Goal: Task Accomplishment & Management: Manage account settings

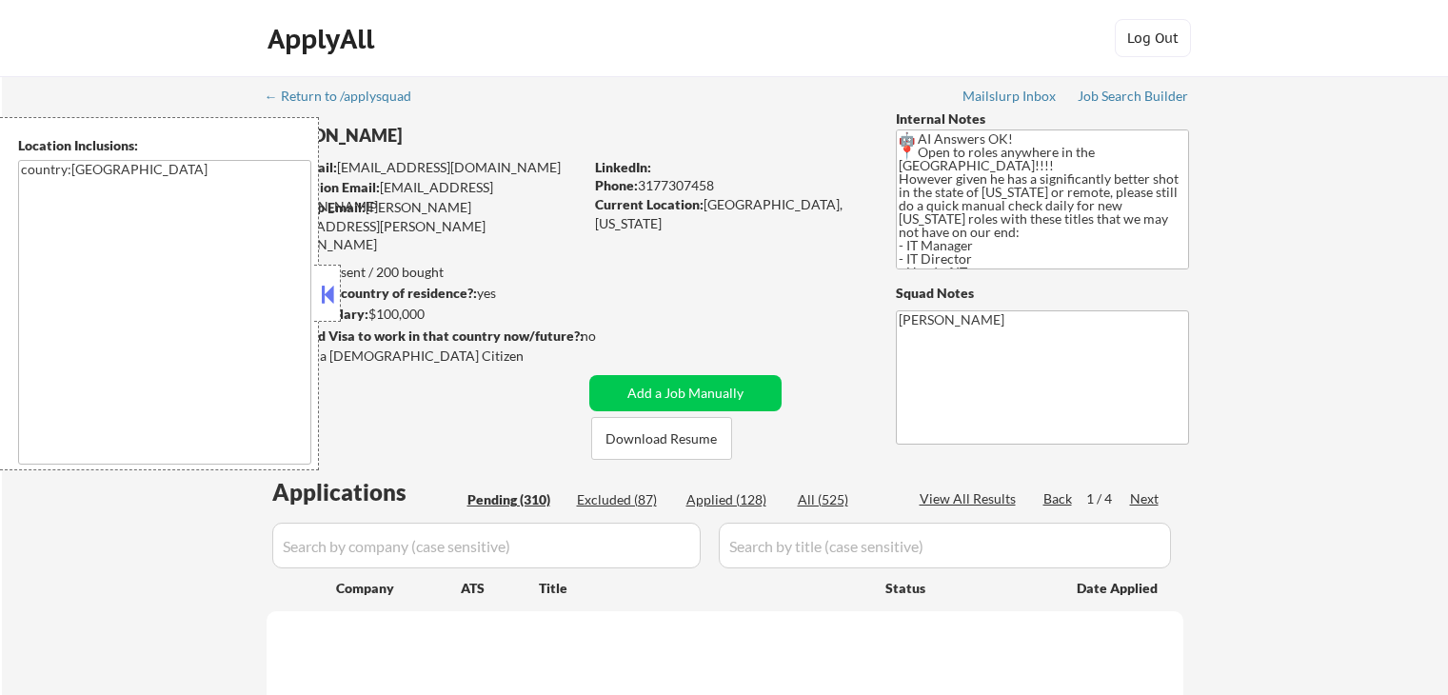
scroll to position [190, 0]
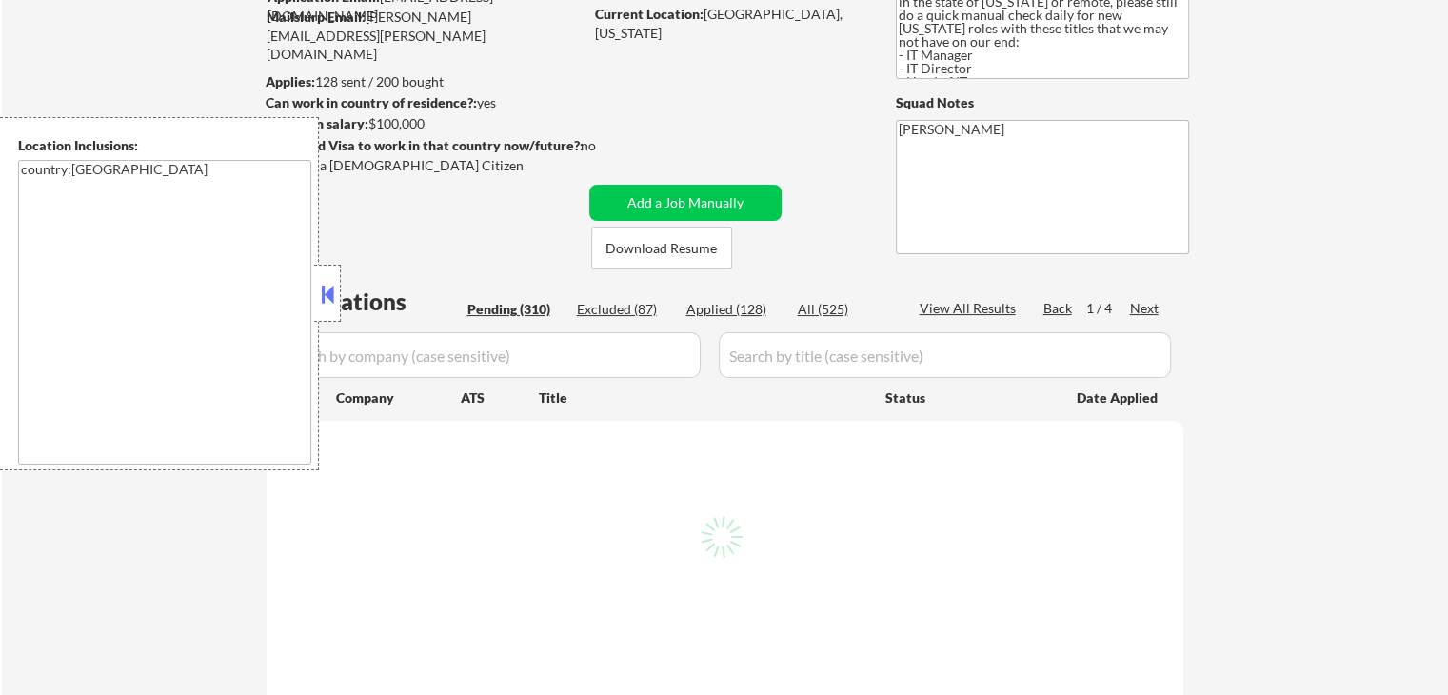
select select ""pending""
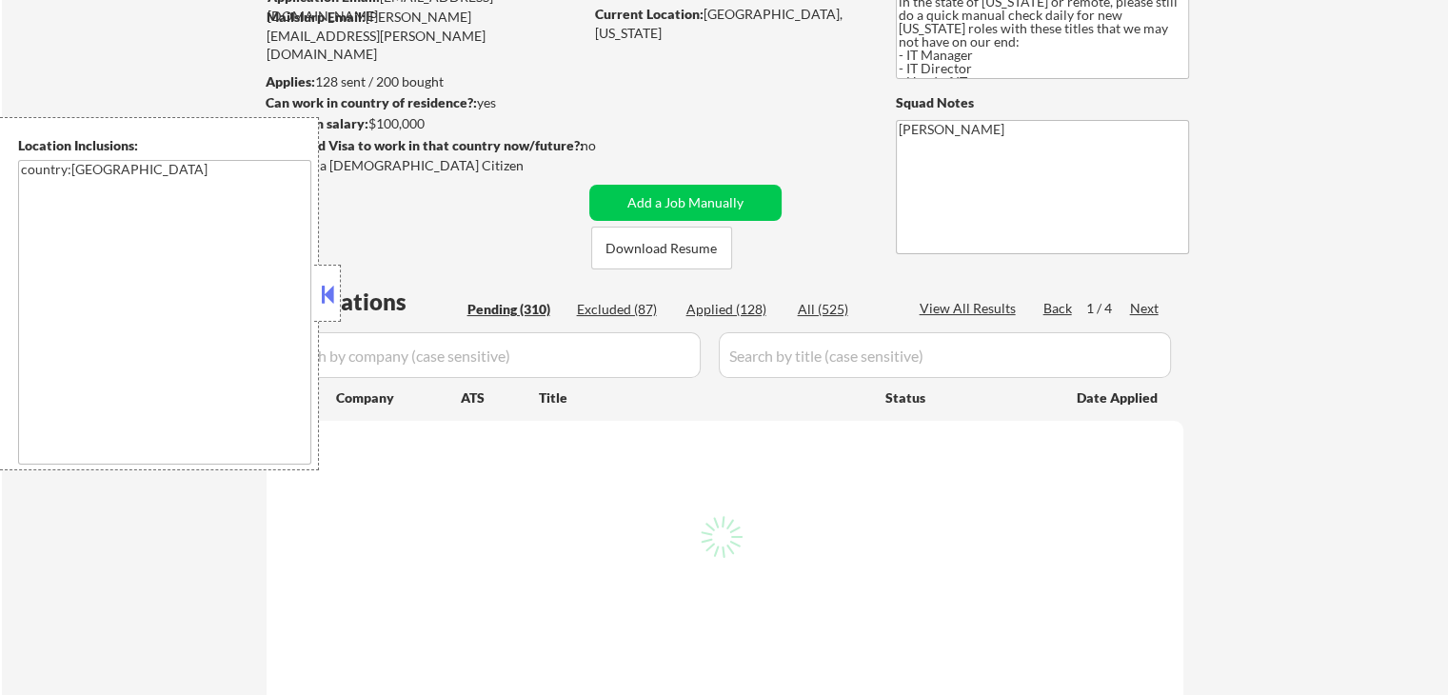
select select ""pending""
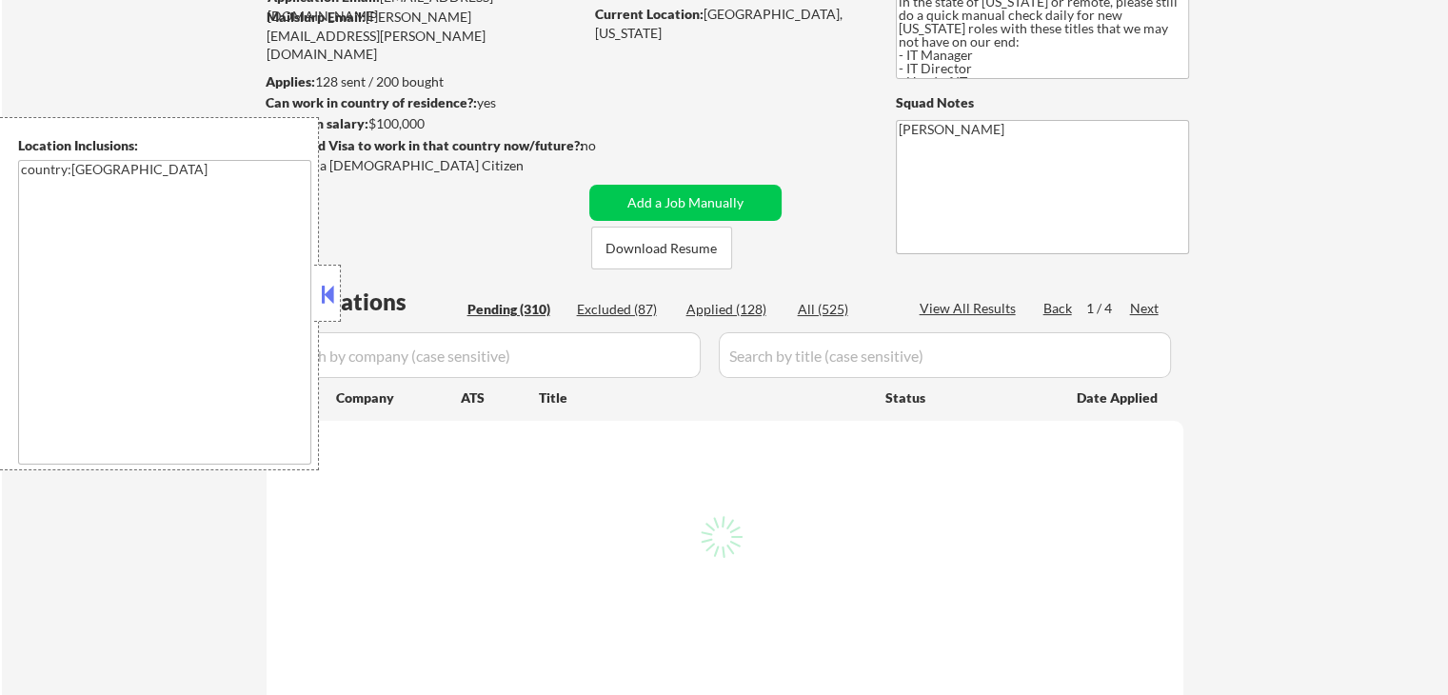
select select ""pending""
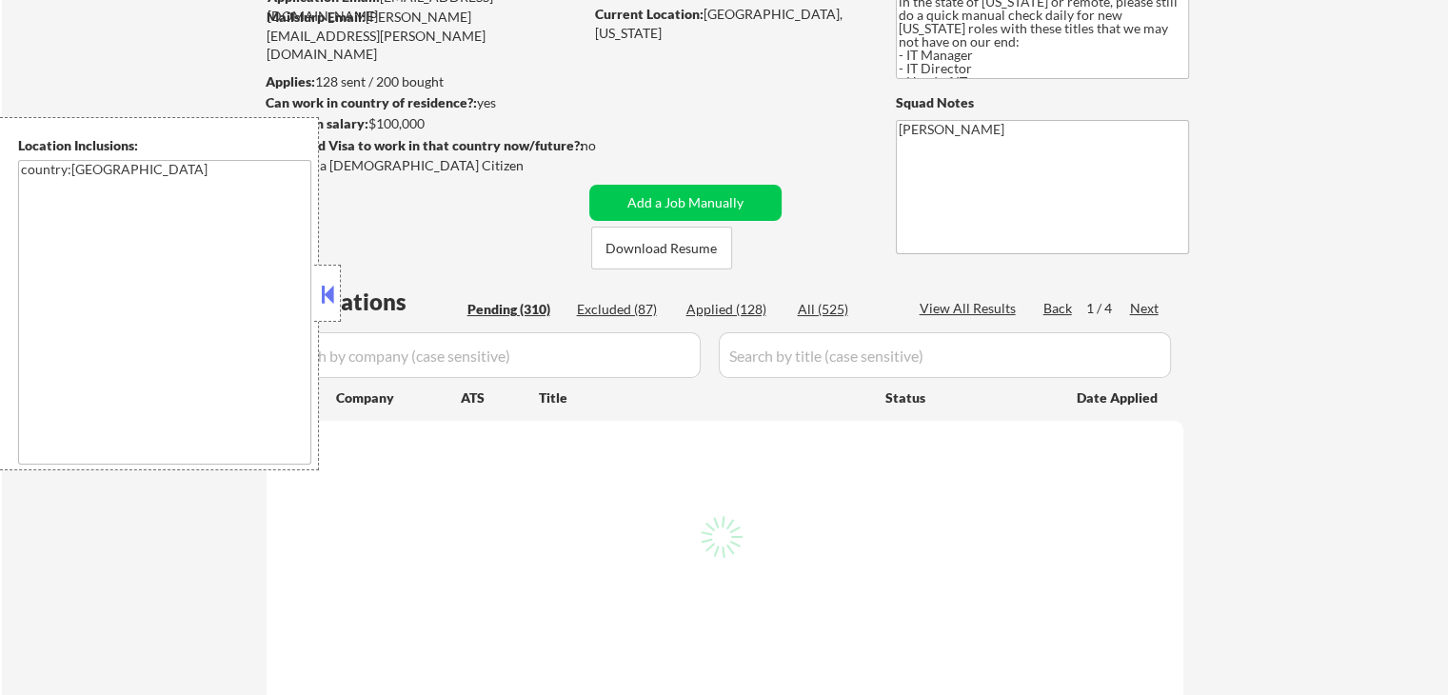
select select ""pending""
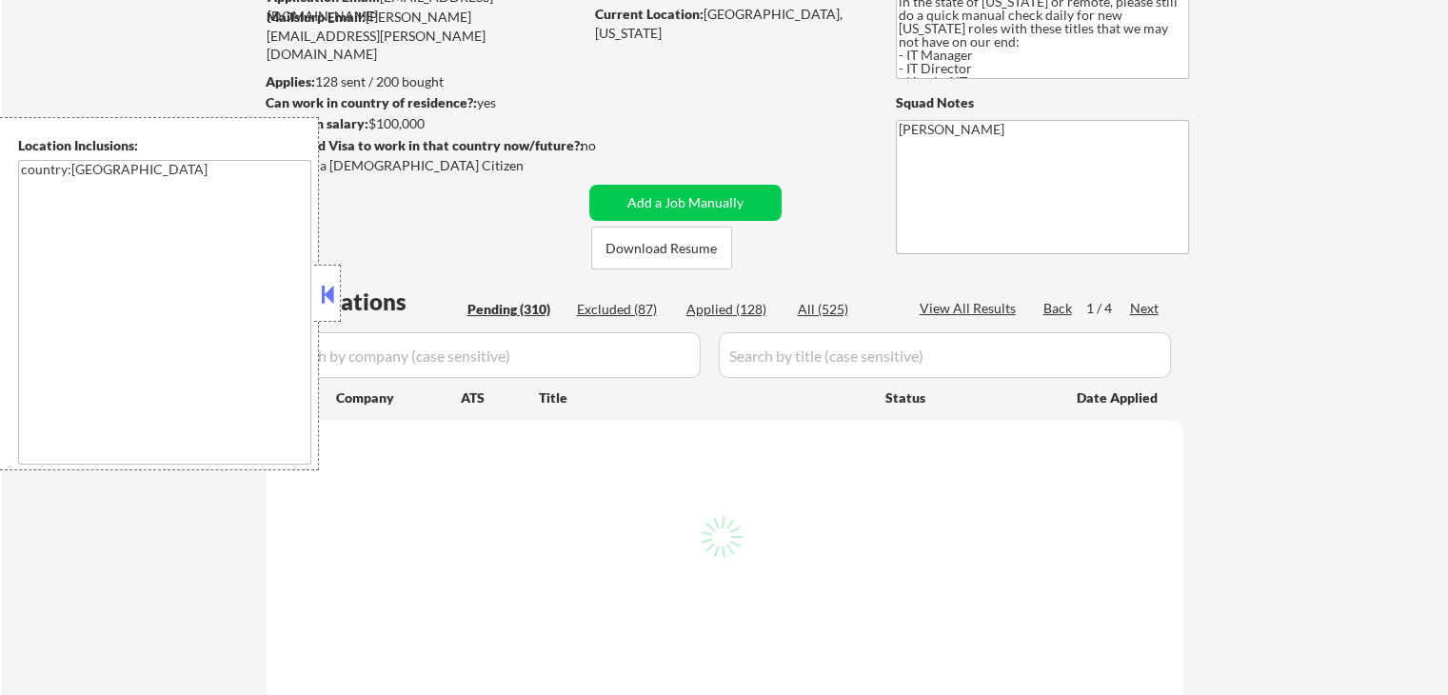
select select ""pending""
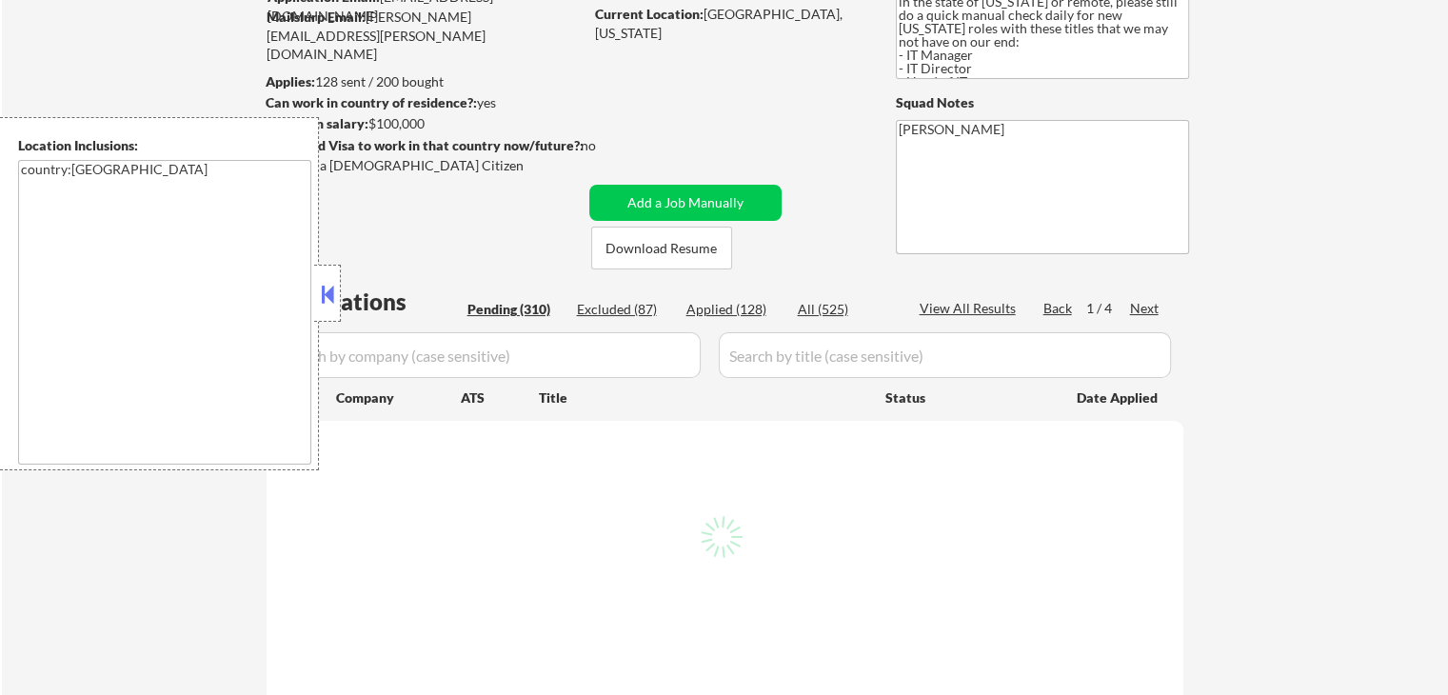
select select ""pending""
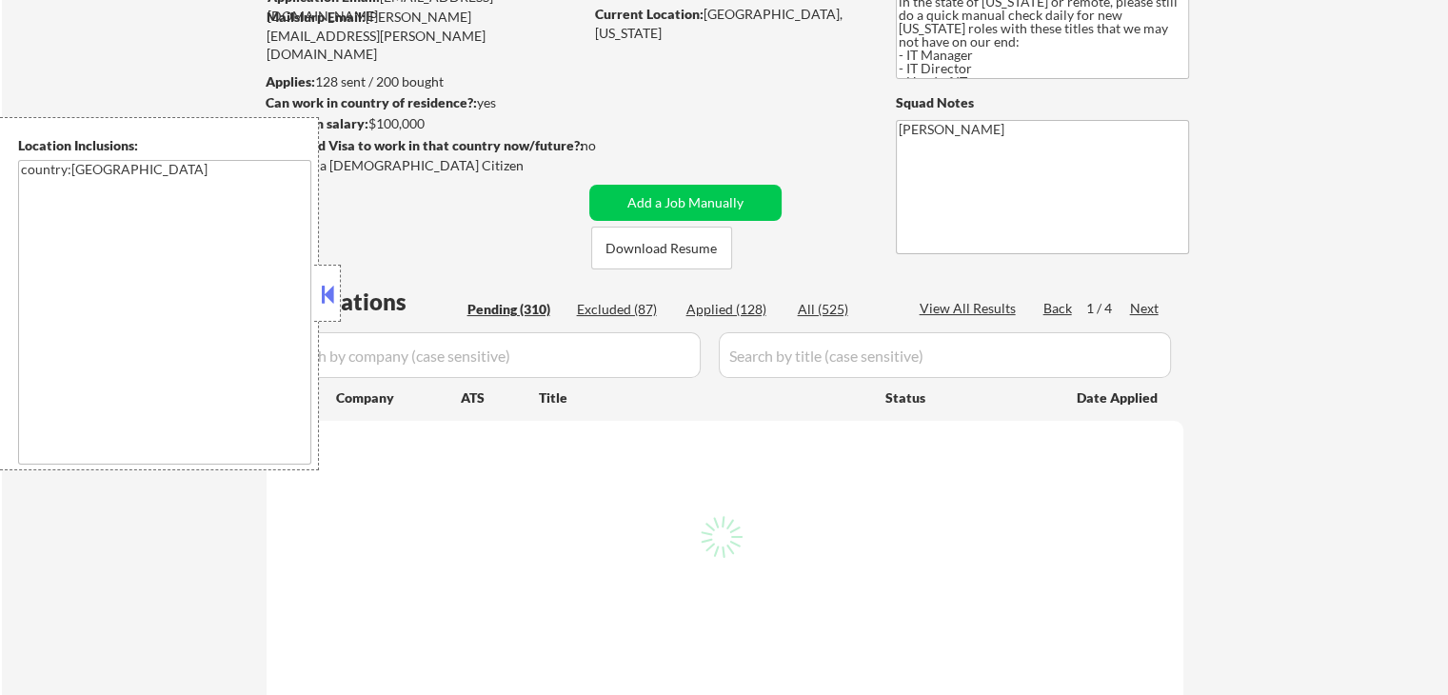
select select ""pending""
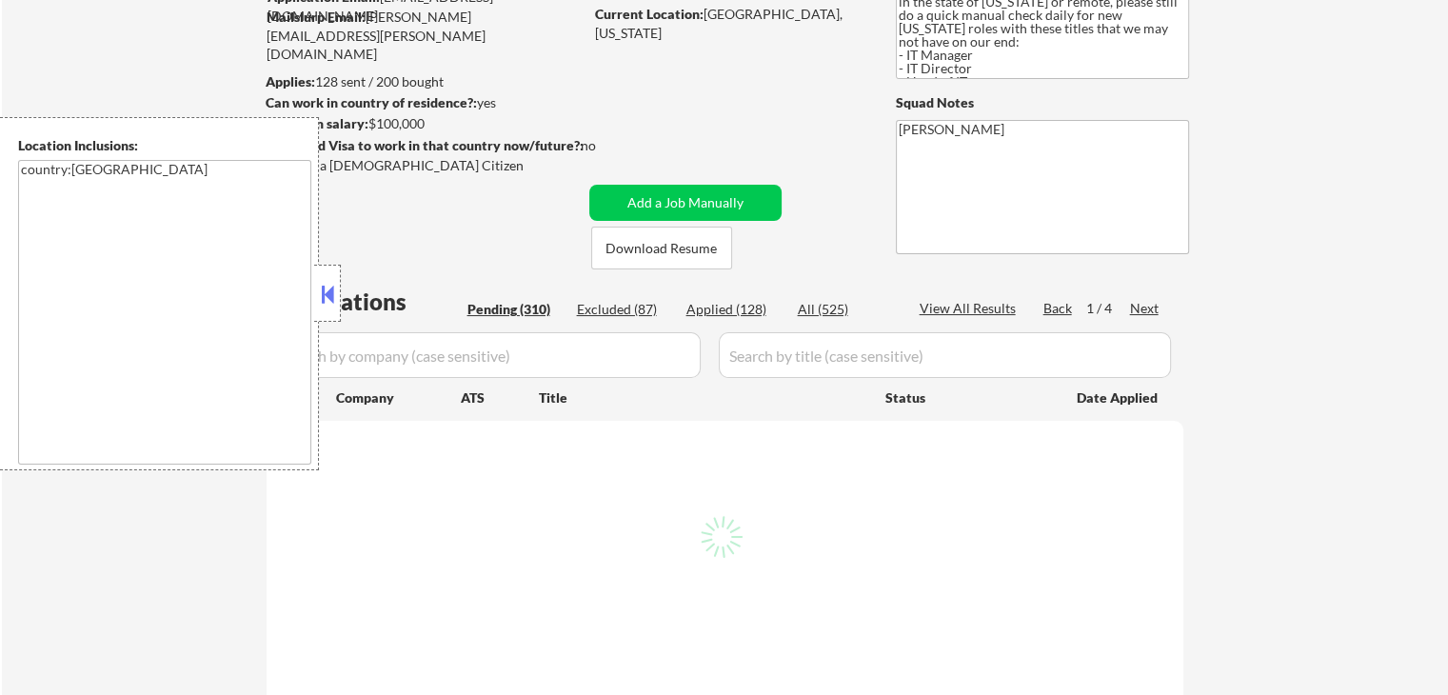
select select ""pending""
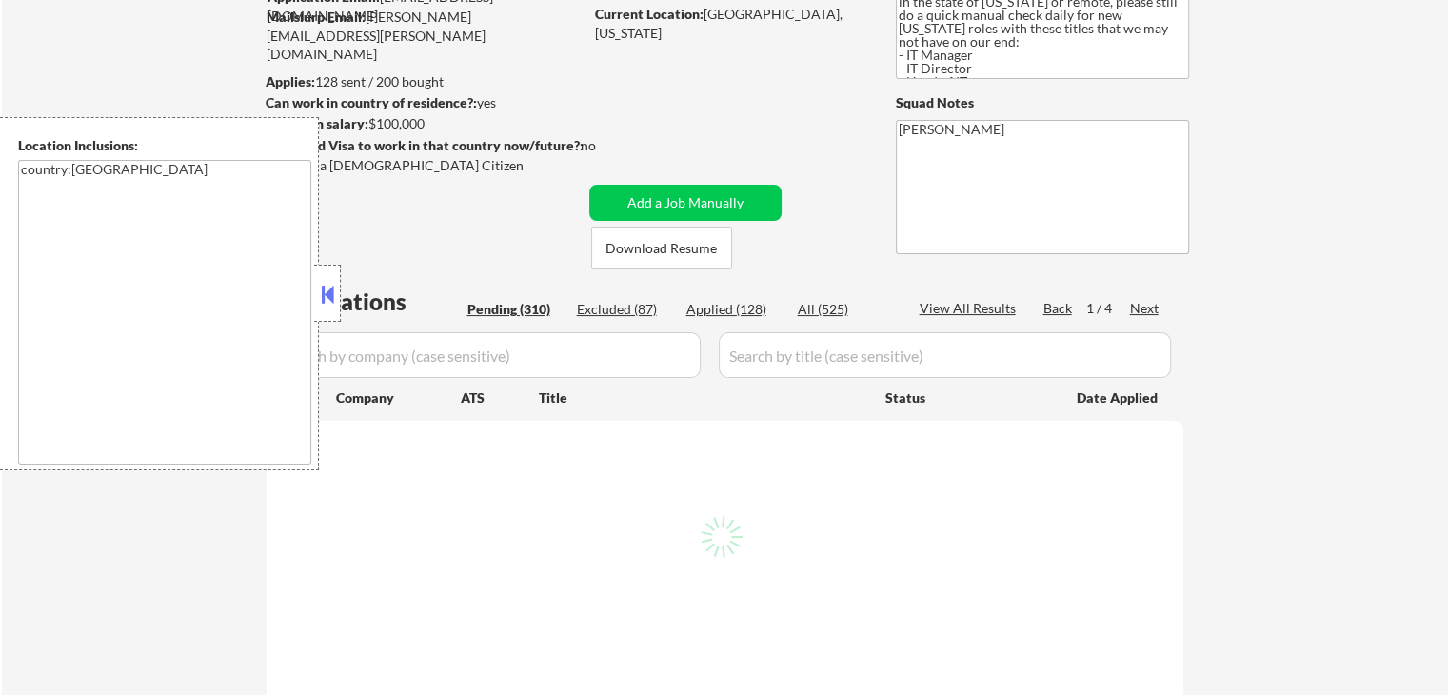
select select ""pending""
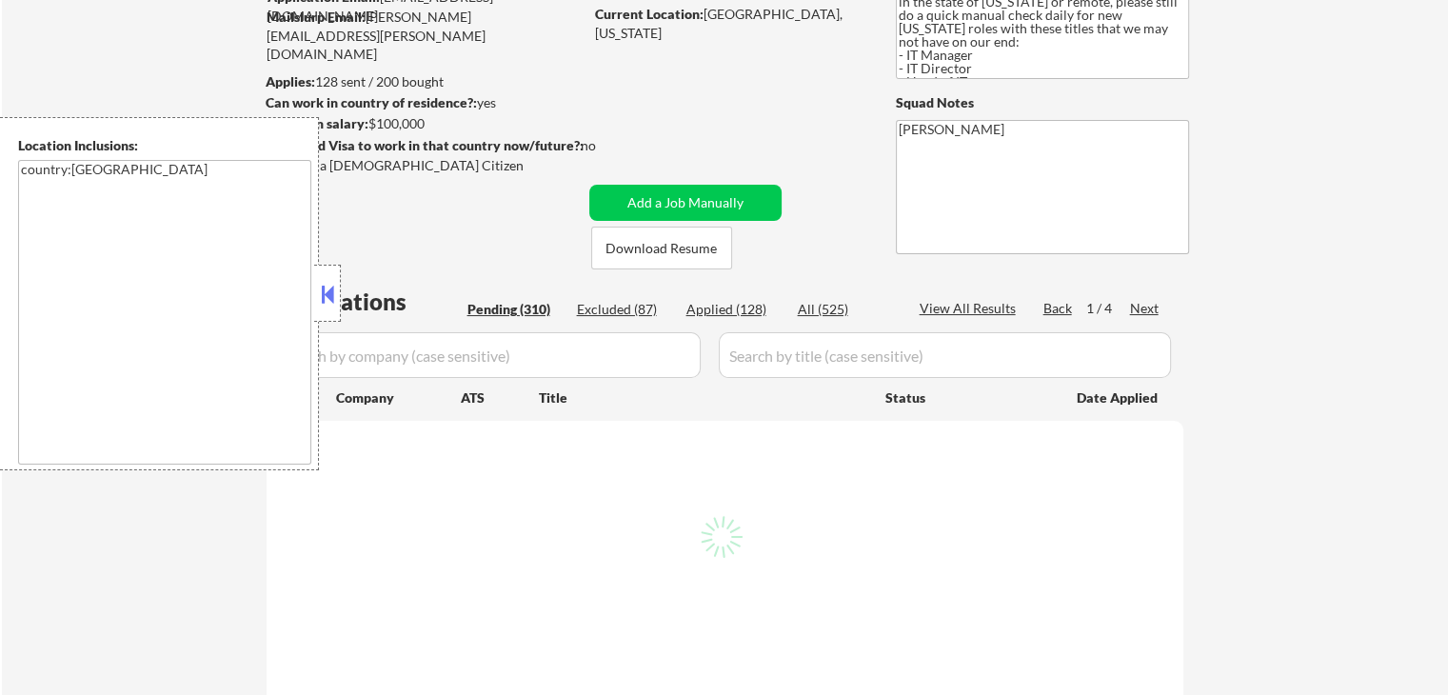
select select ""pending""
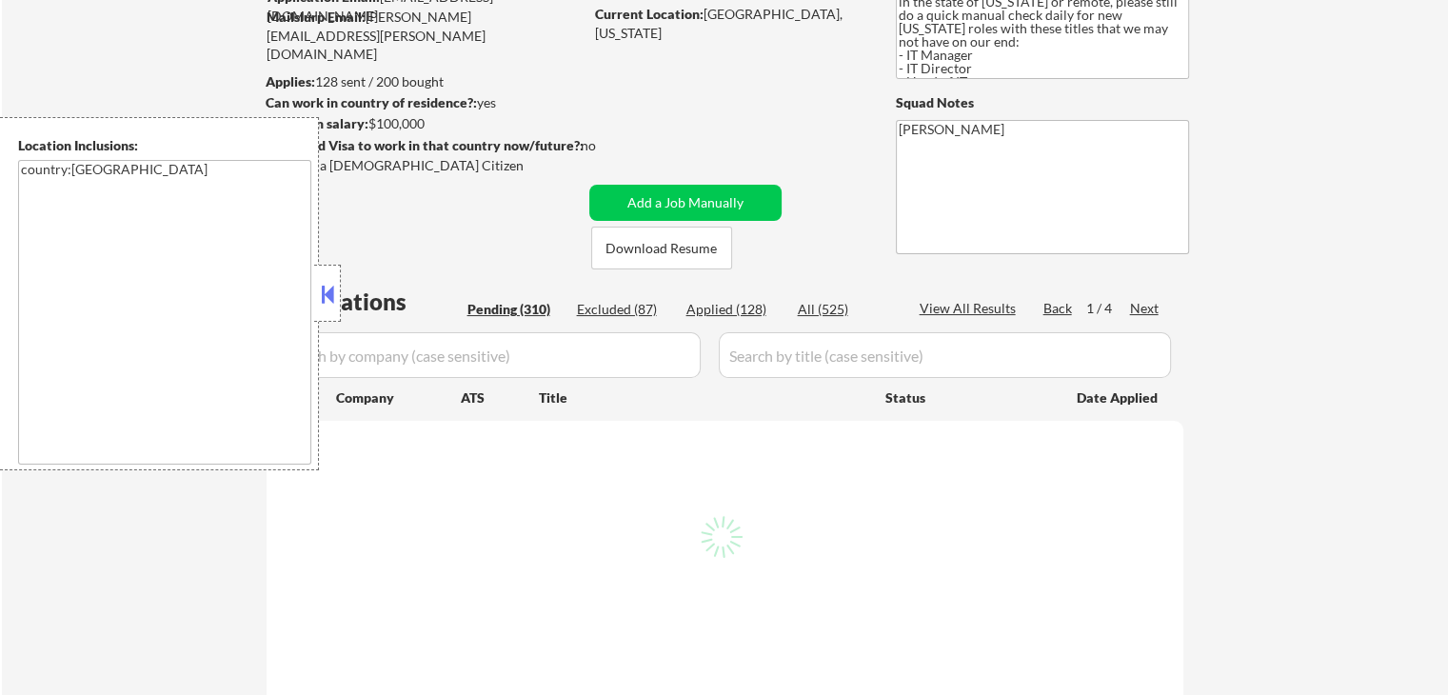
select select ""pending""
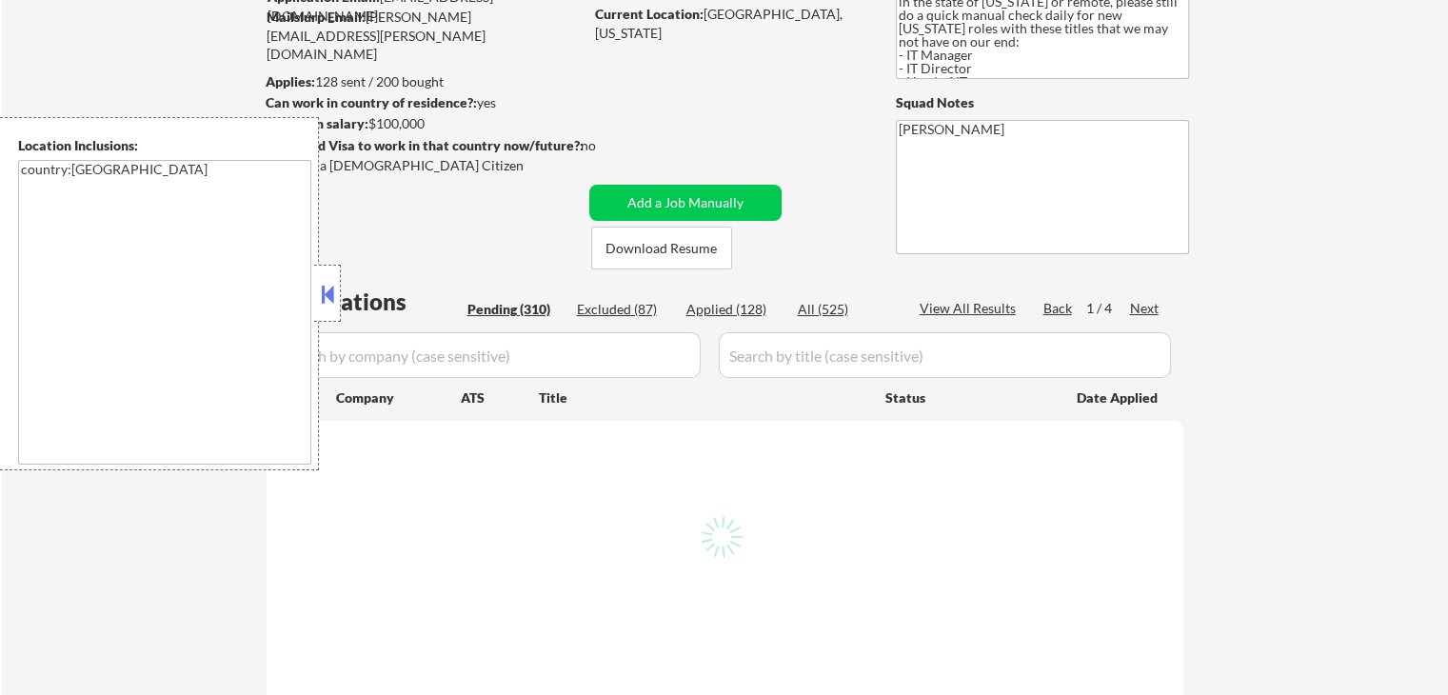
select select ""pending""
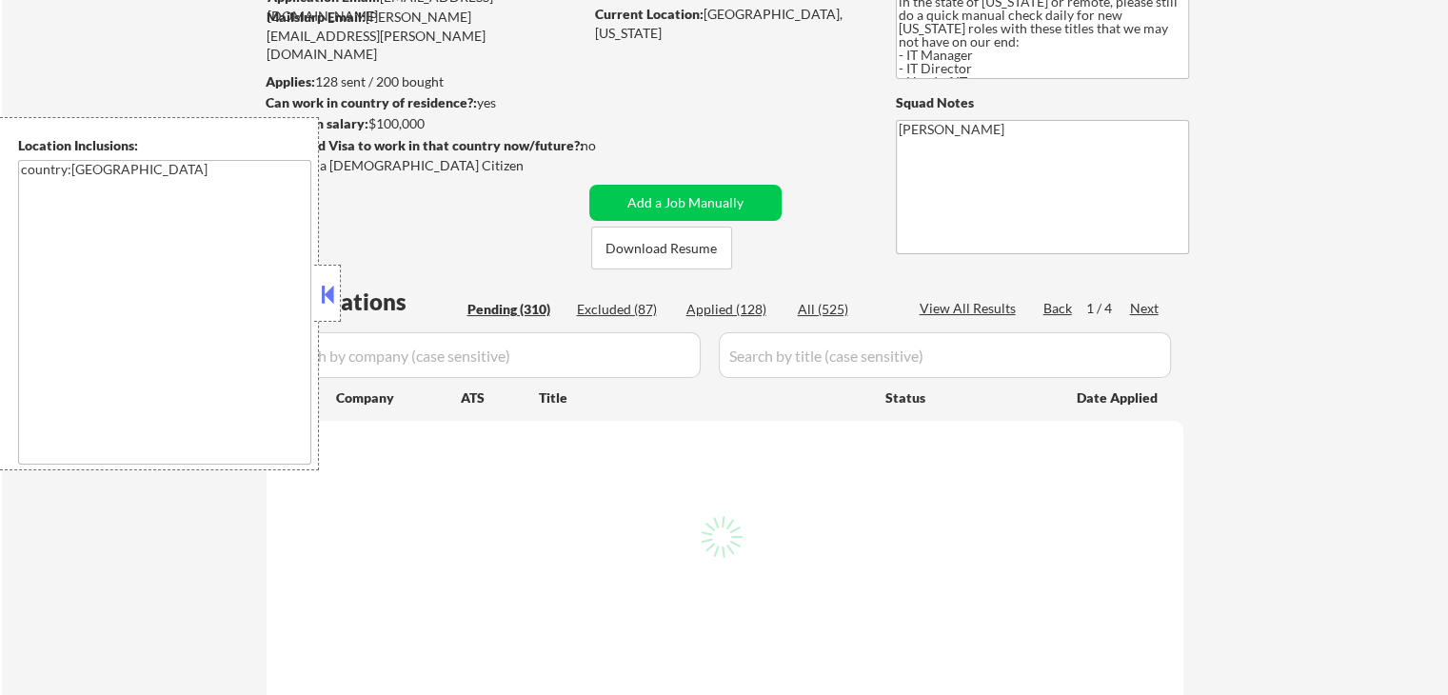
select select ""pending""
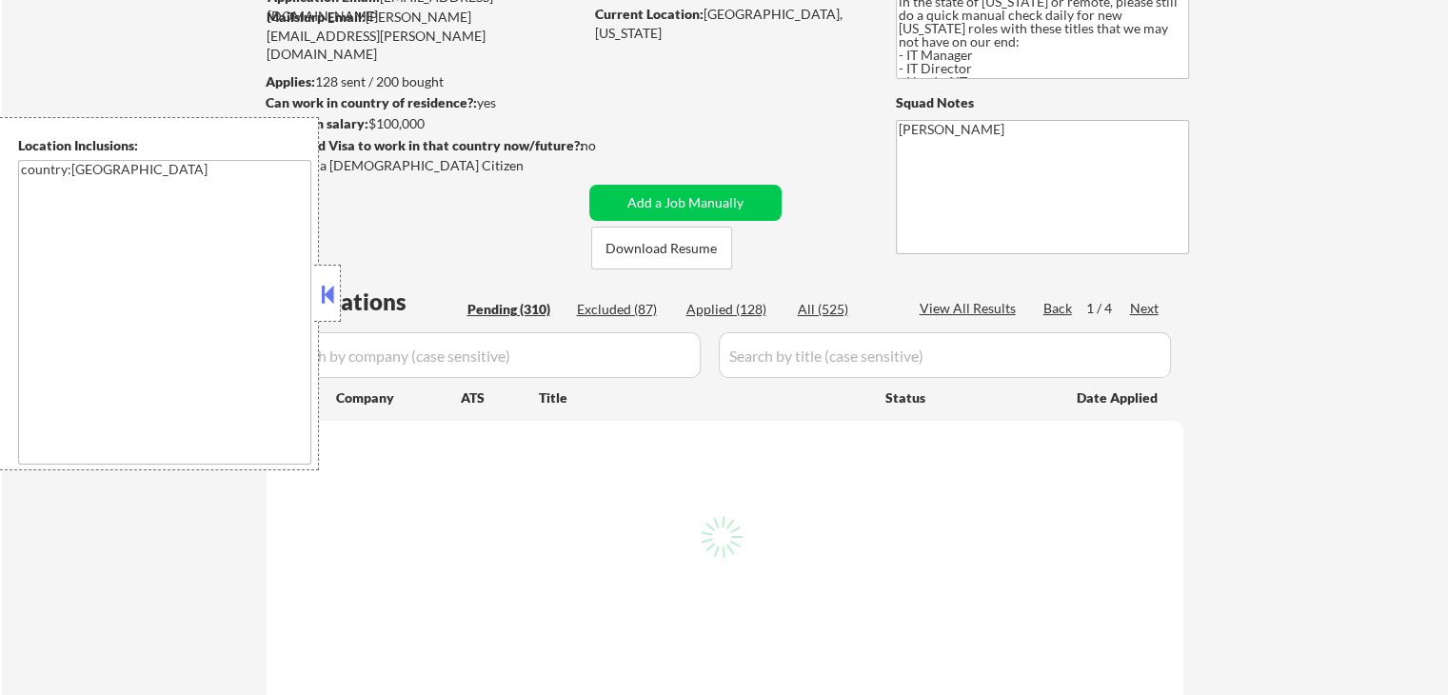
select select ""pending""
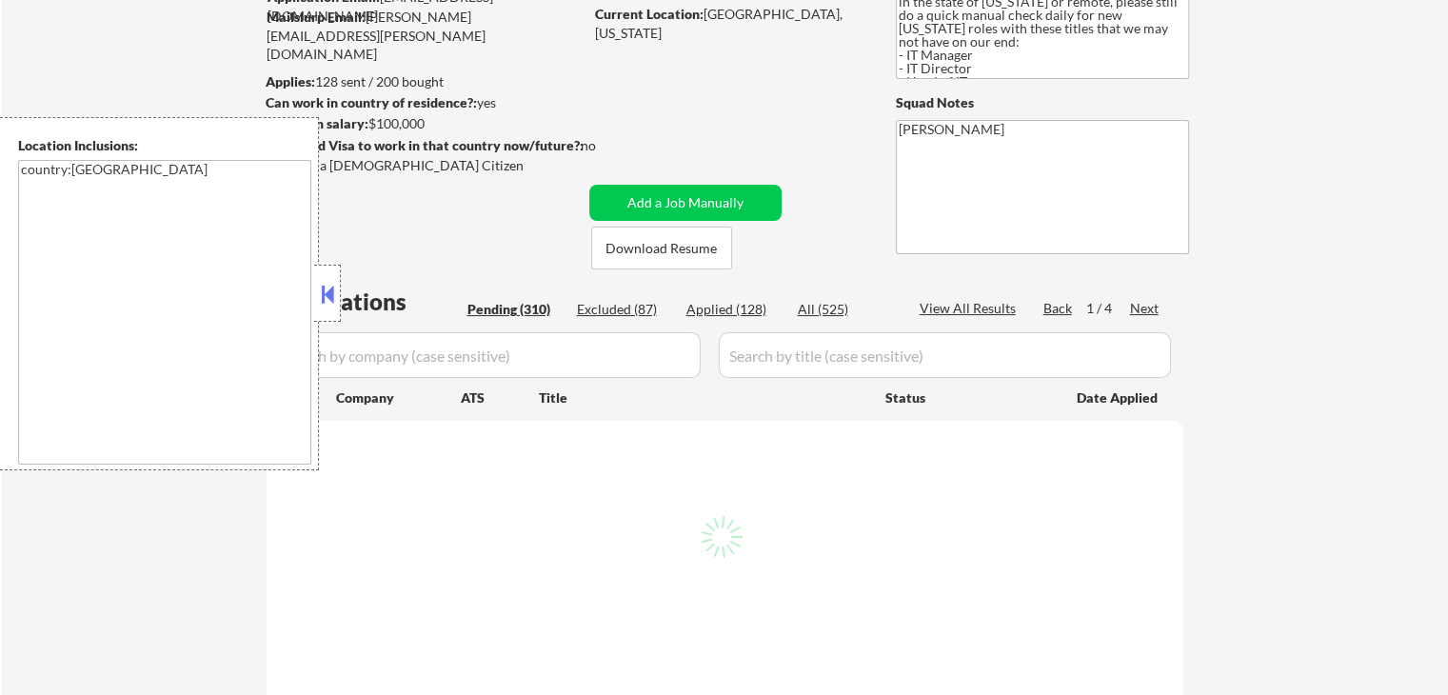
select select ""pending""
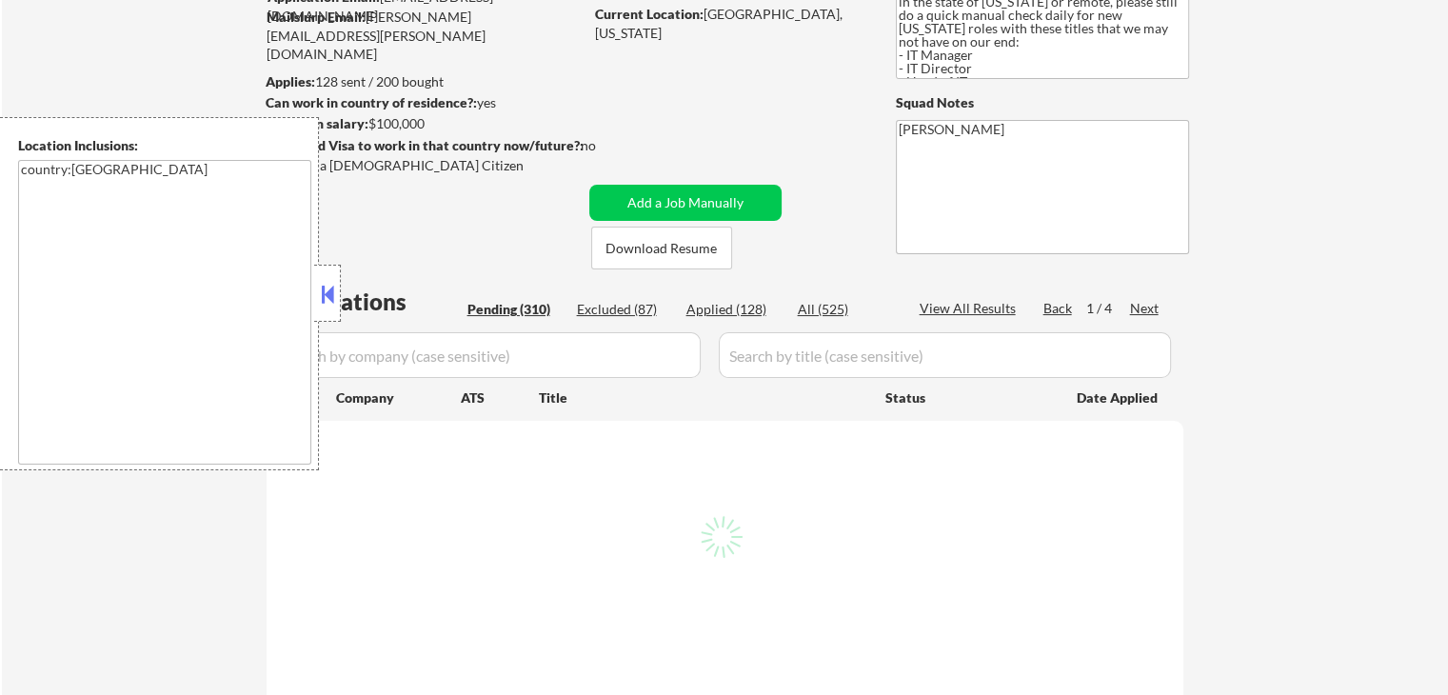
select select ""pending""
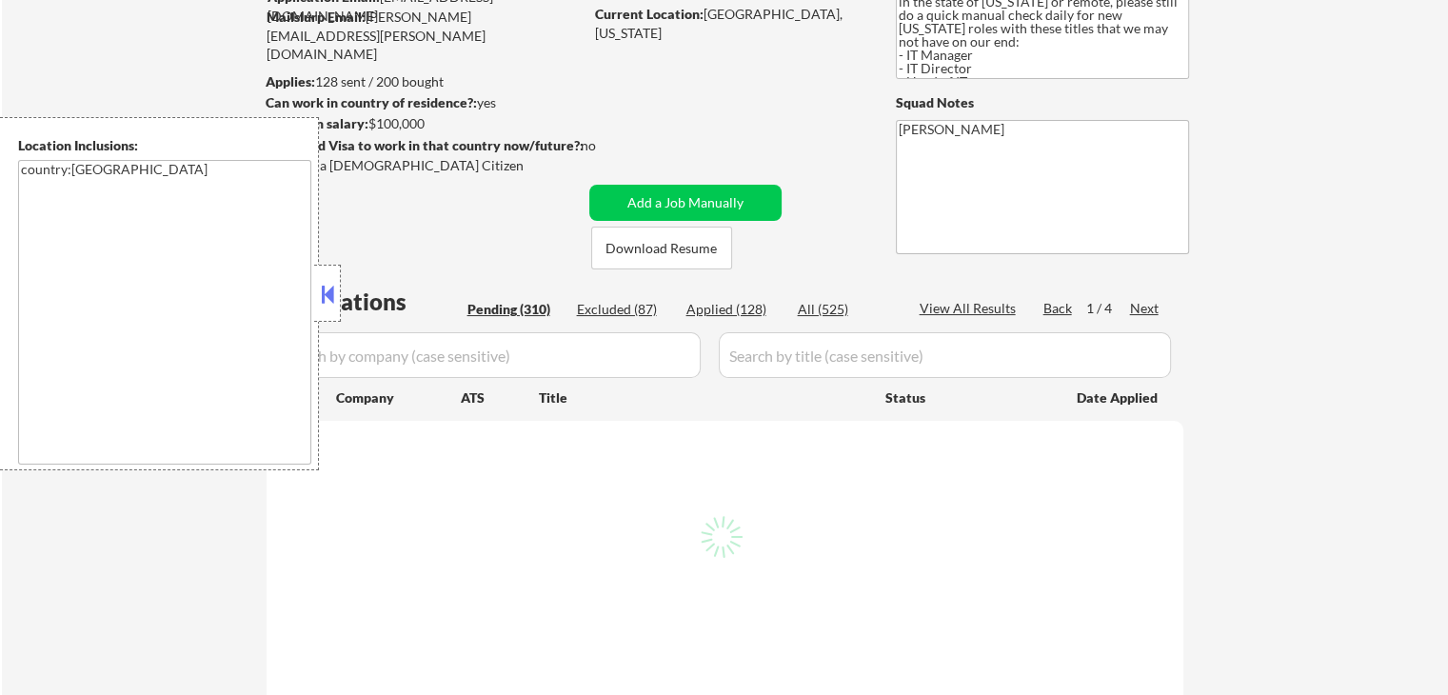
select select ""pending""
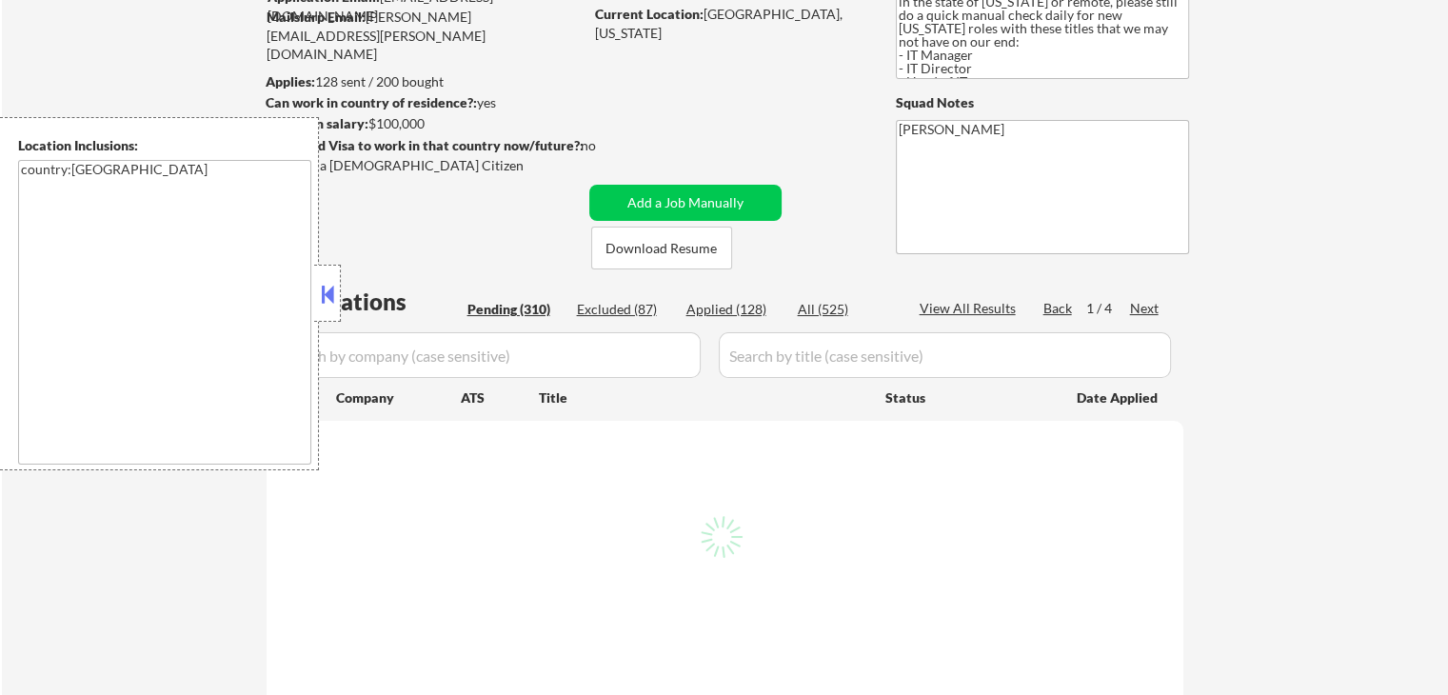
select select ""pending""
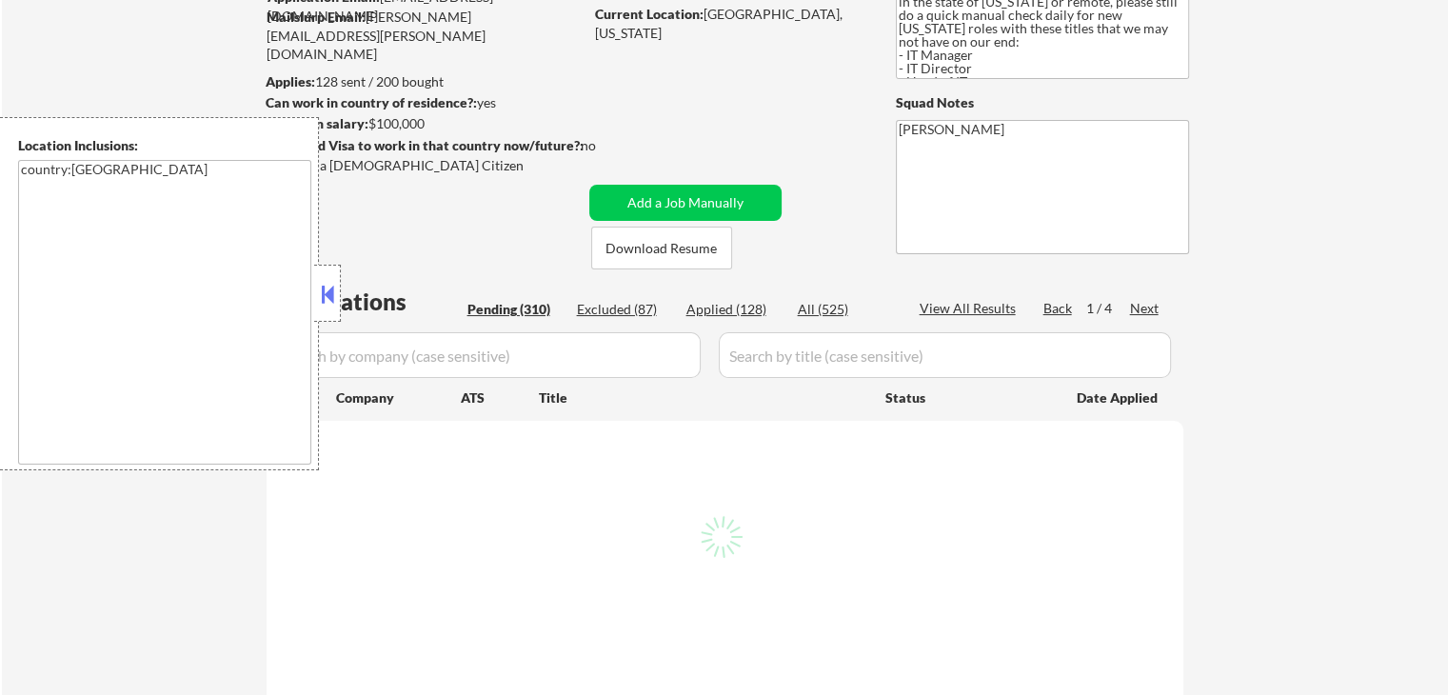
select select ""pending""
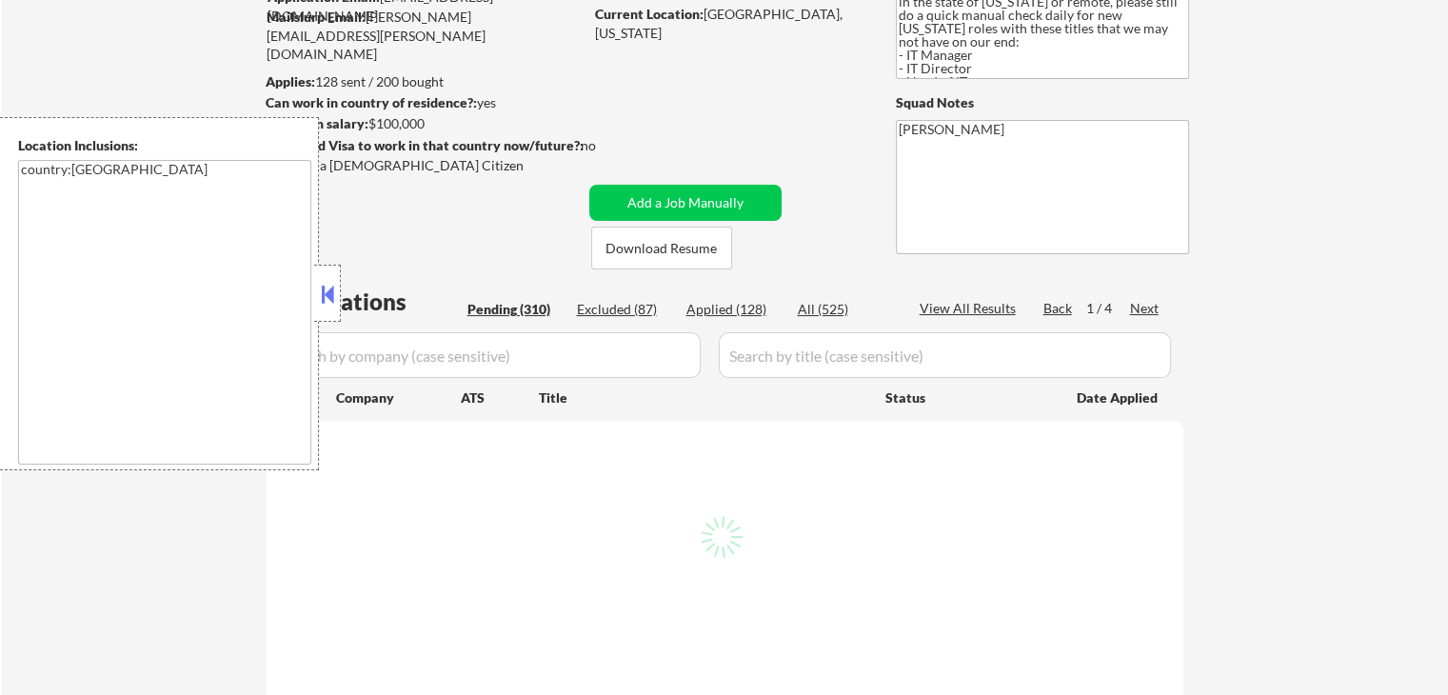
select select ""pending""
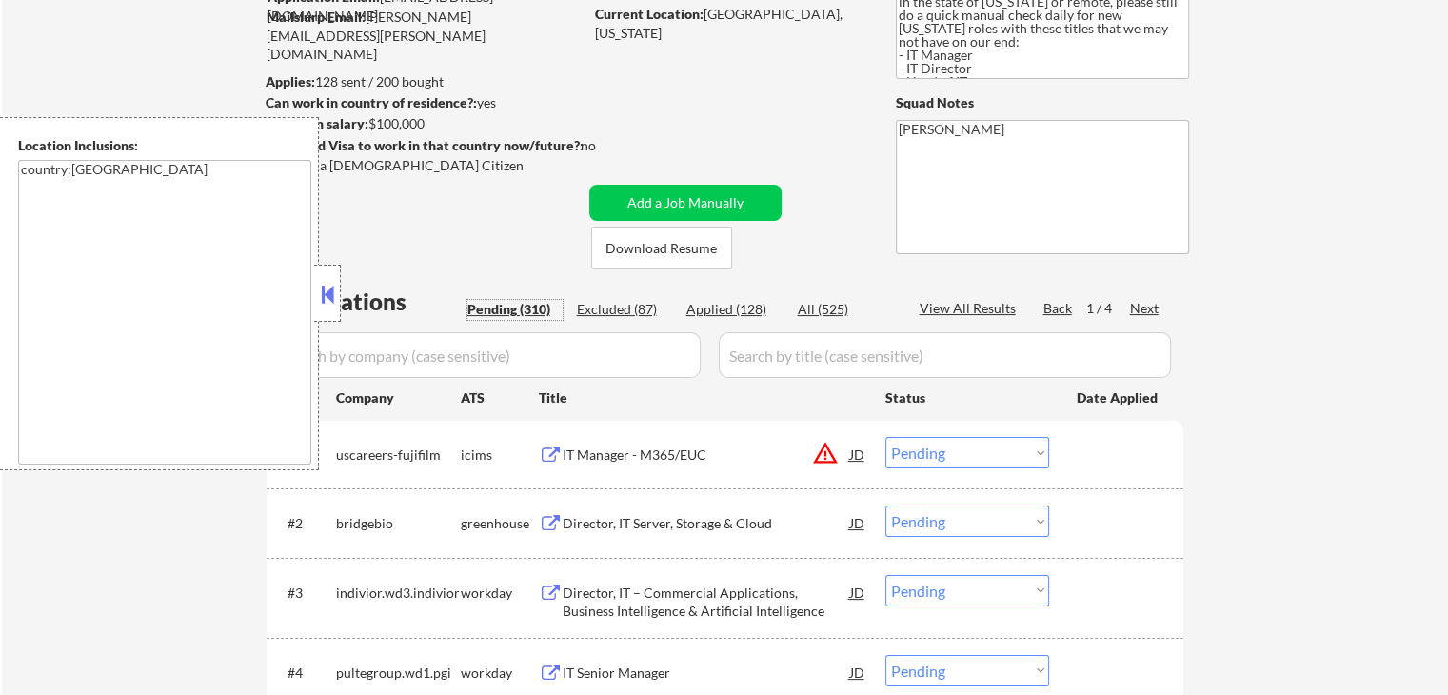
click at [522, 308] on div "Pending (310)" at bounding box center [514, 309] width 95 height 19
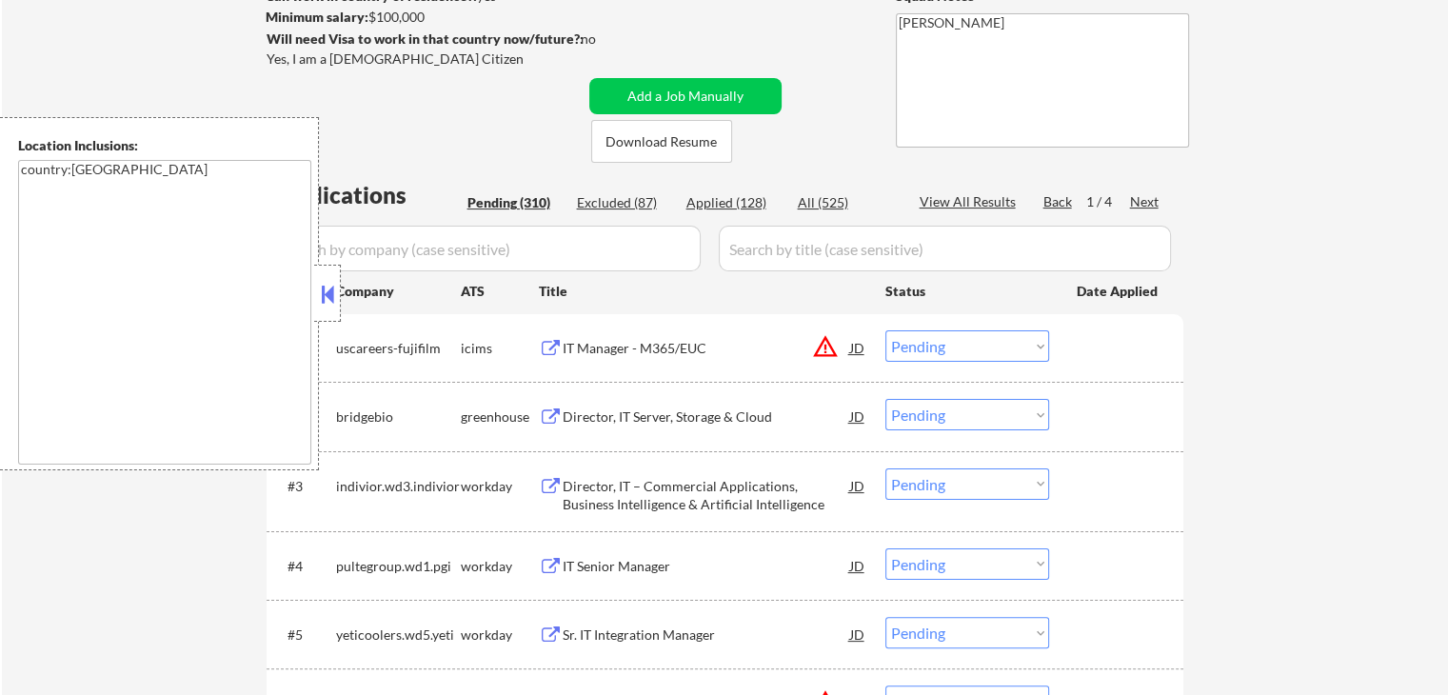
scroll to position [286, 0]
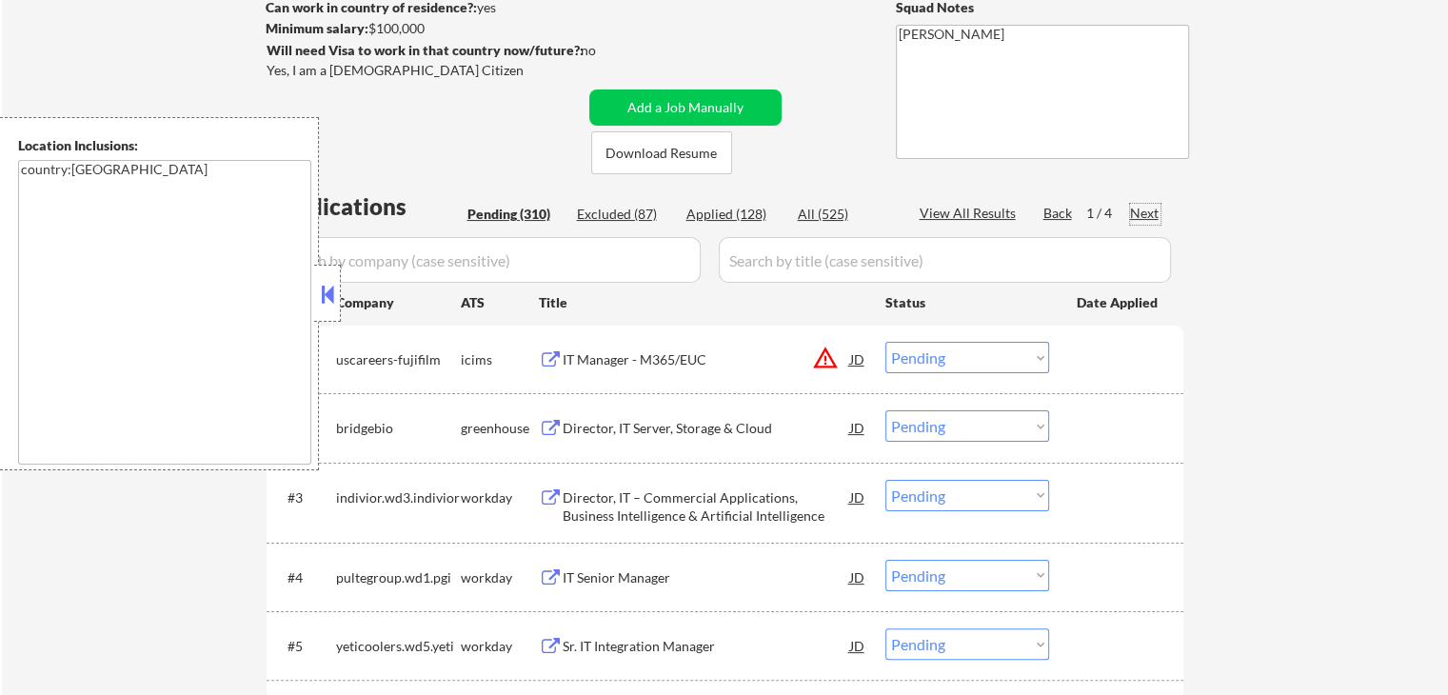
click at [1135, 212] on div "Next" at bounding box center [1145, 213] width 30 height 19
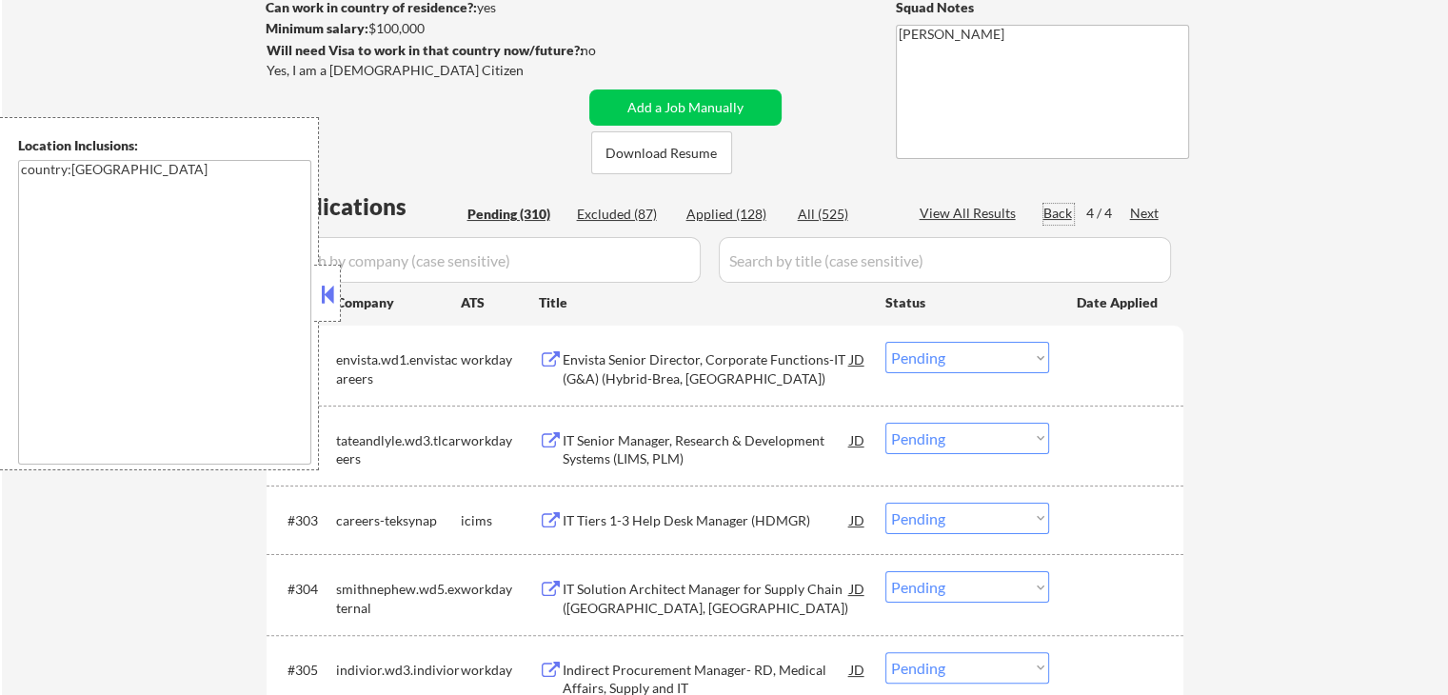
click at [1049, 213] on div "Back" at bounding box center [1058, 213] width 30 height 19
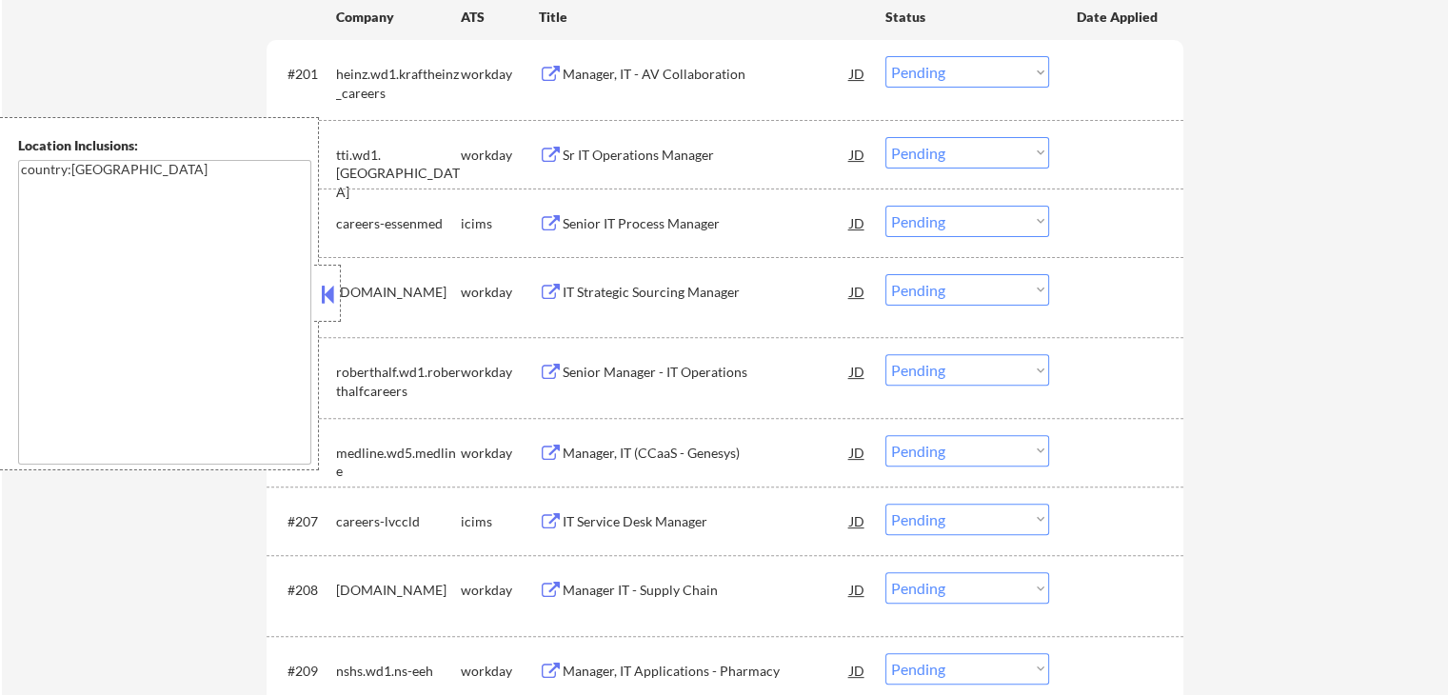
scroll to position [95, 0]
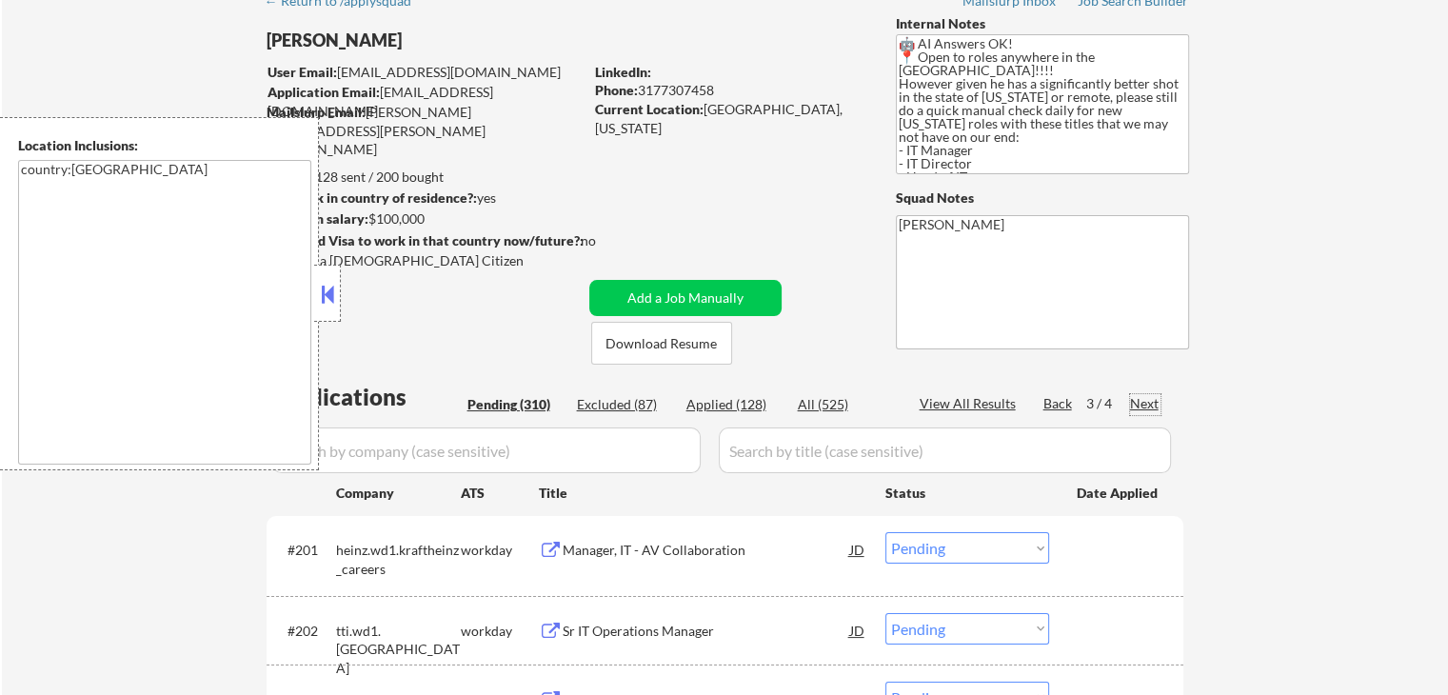
click at [1154, 397] on div "Next" at bounding box center [1145, 403] width 30 height 19
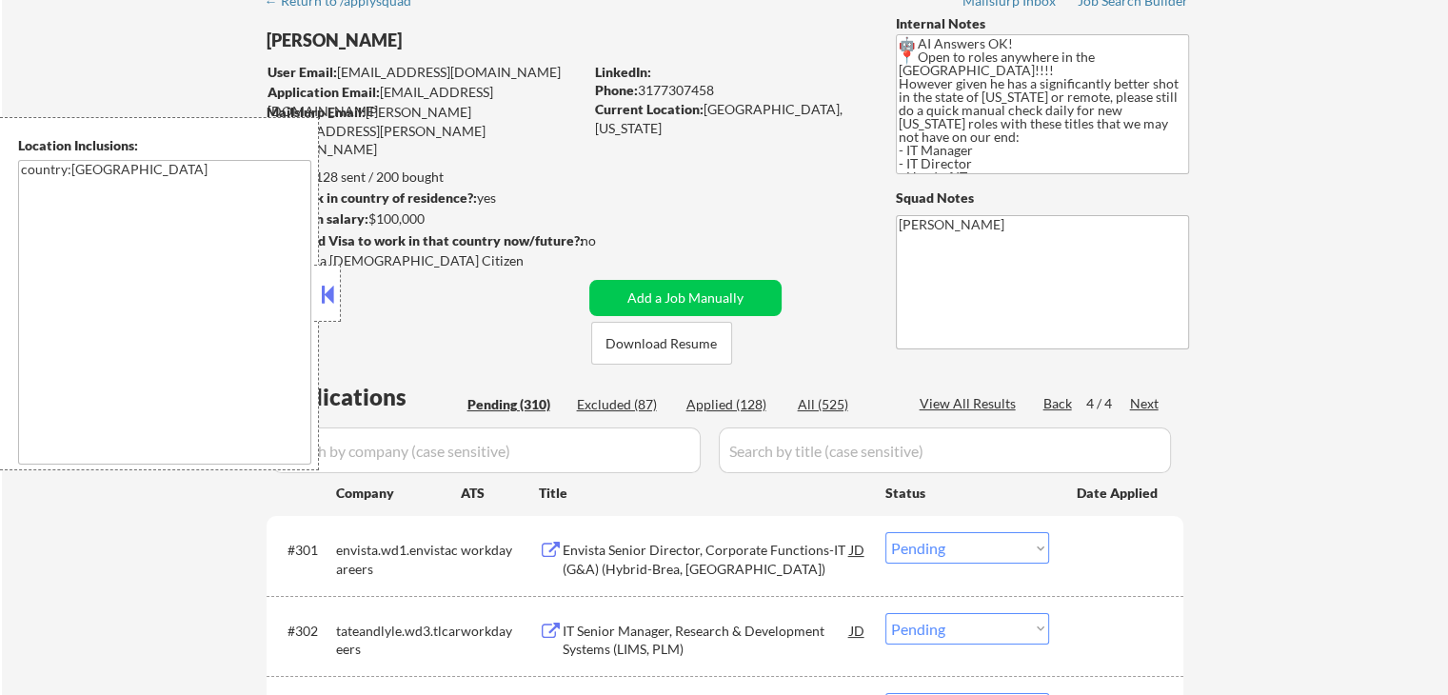
click at [1055, 398] on div "Back" at bounding box center [1058, 403] width 30 height 19
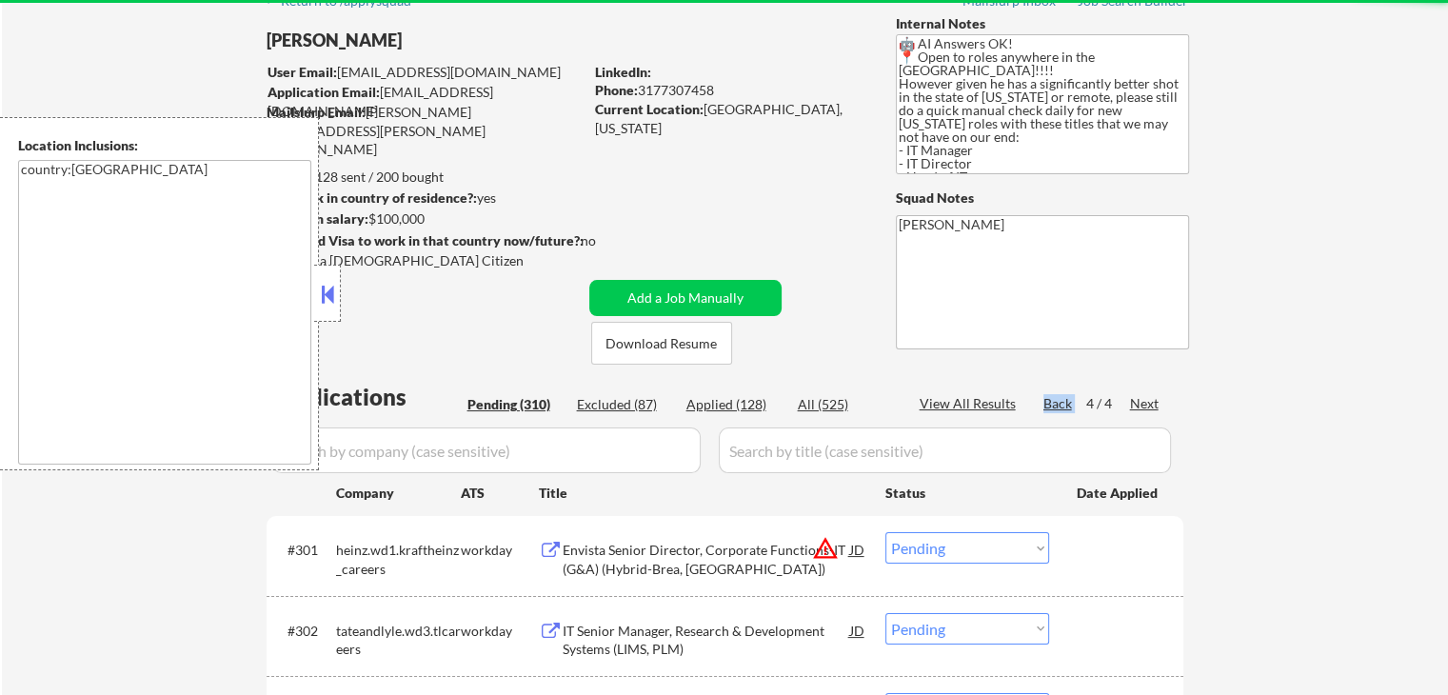
click at [1055, 398] on div "Back" at bounding box center [1058, 403] width 30 height 19
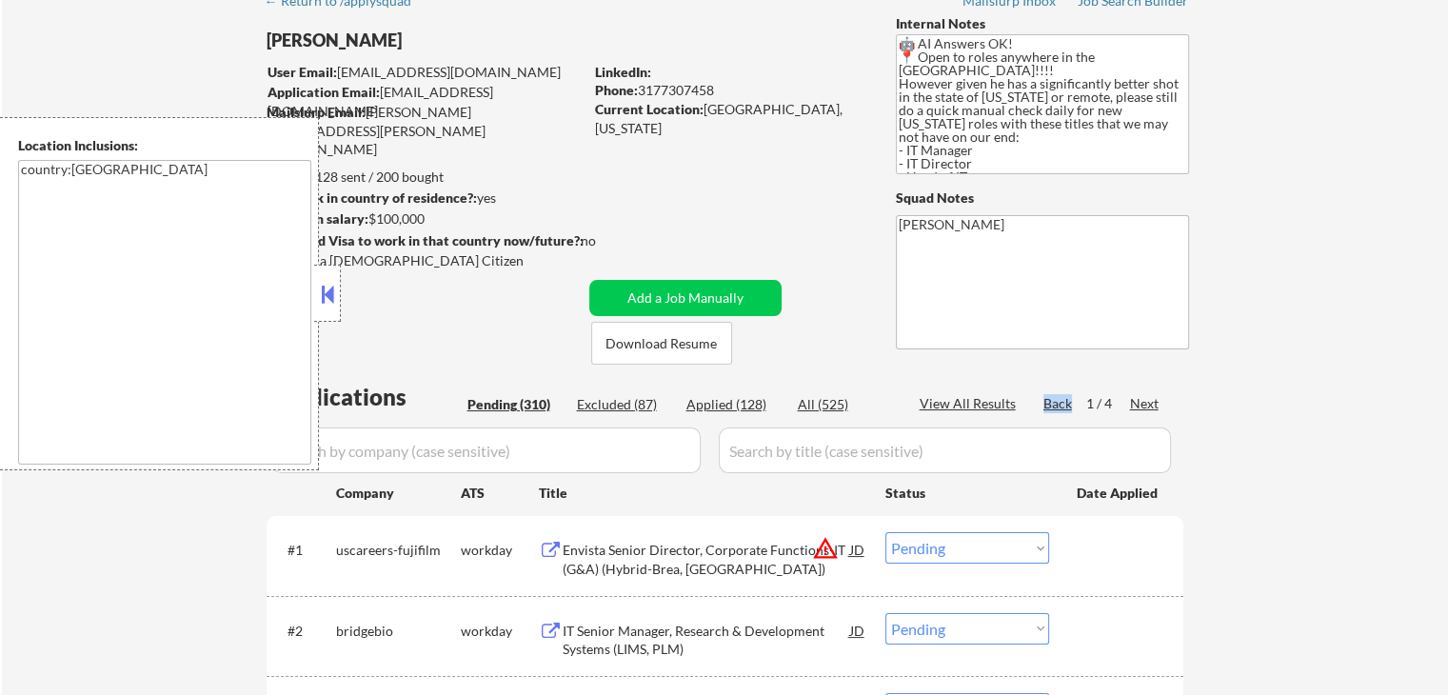
click at [1055, 398] on div "Back" at bounding box center [1058, 403] width 30 height 19
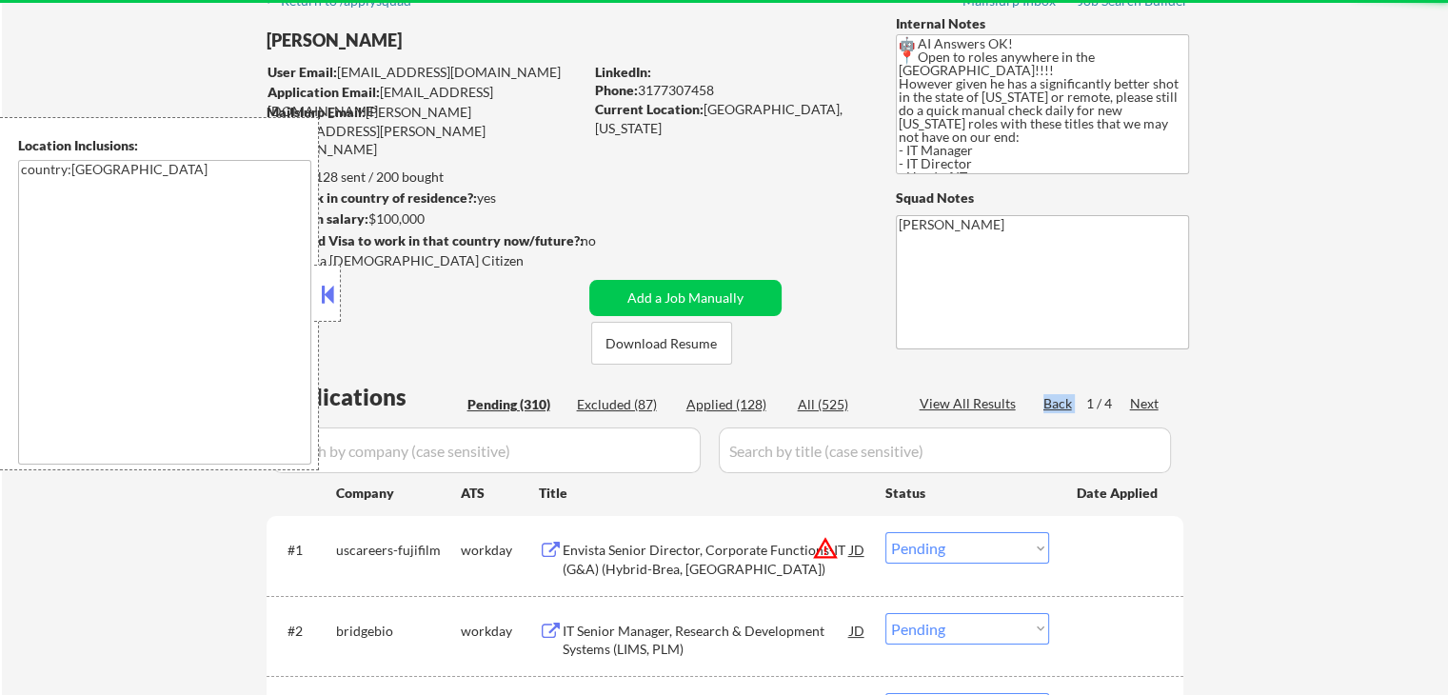
click at [1055, 398] on div "Back" at bounding box center [1058, 403] width 30 height 19
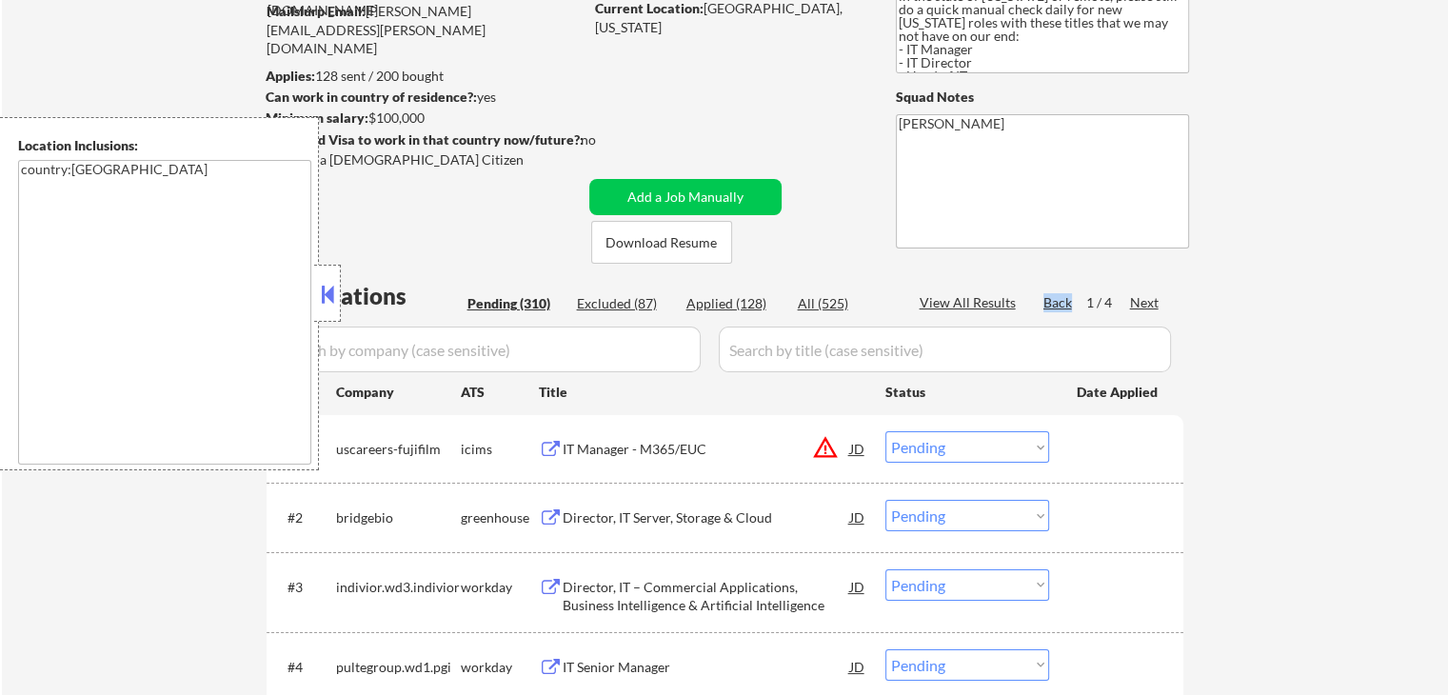
scroll to position [0, 0]
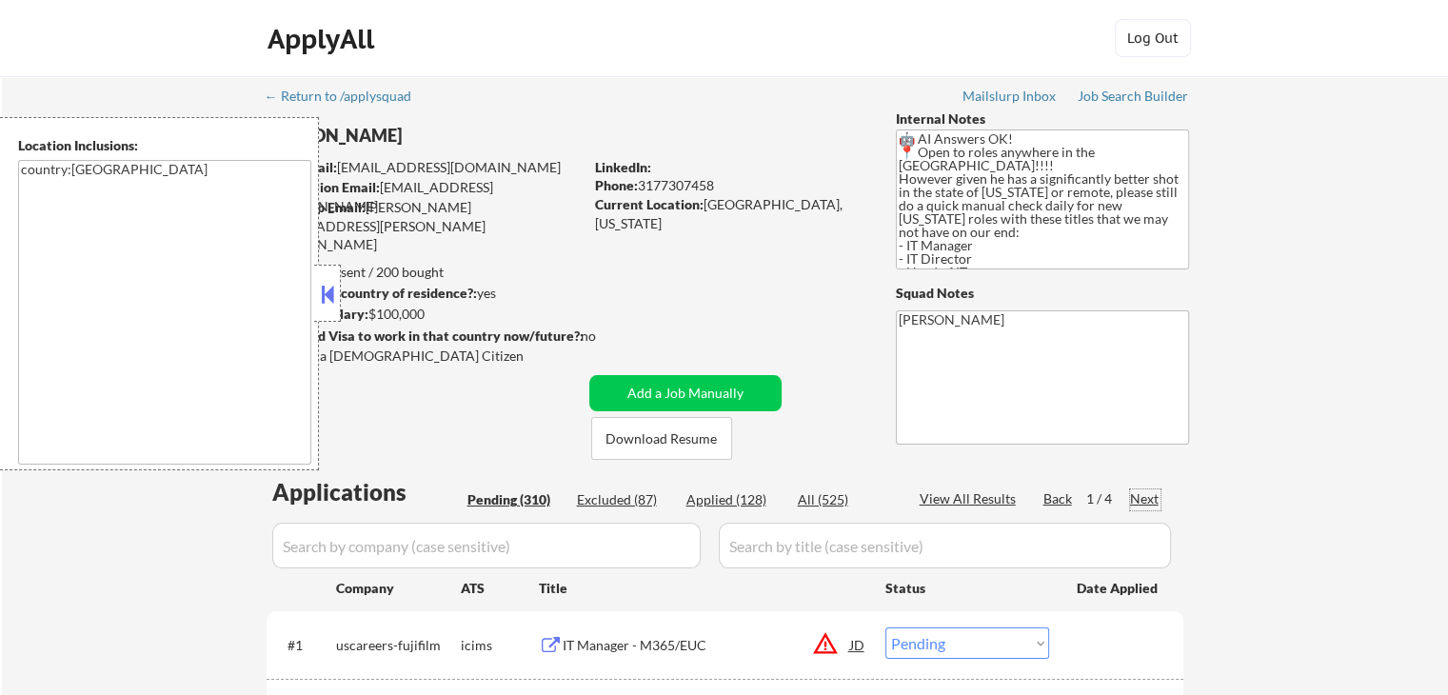
click at [1143, 496] on div "Next" at bounding box center [1145, 498] width 30 height 19
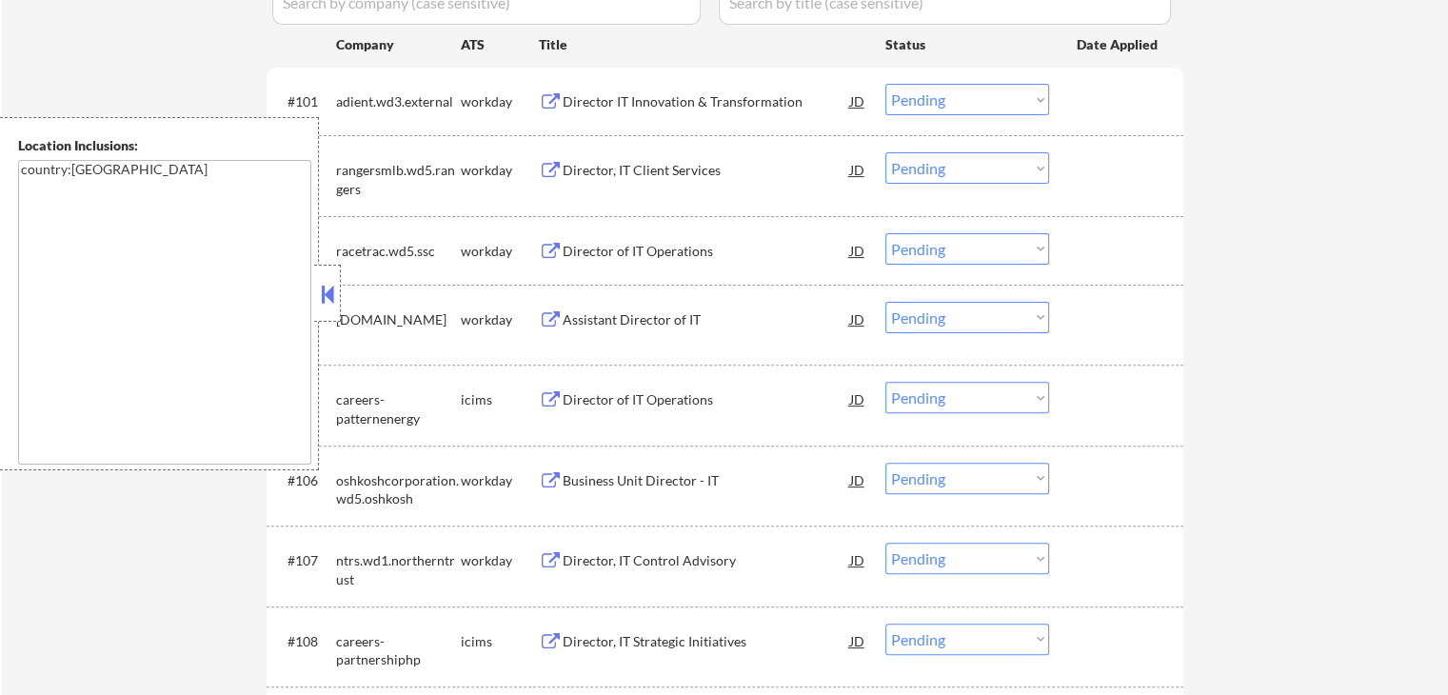
scroll to position [137, 0]
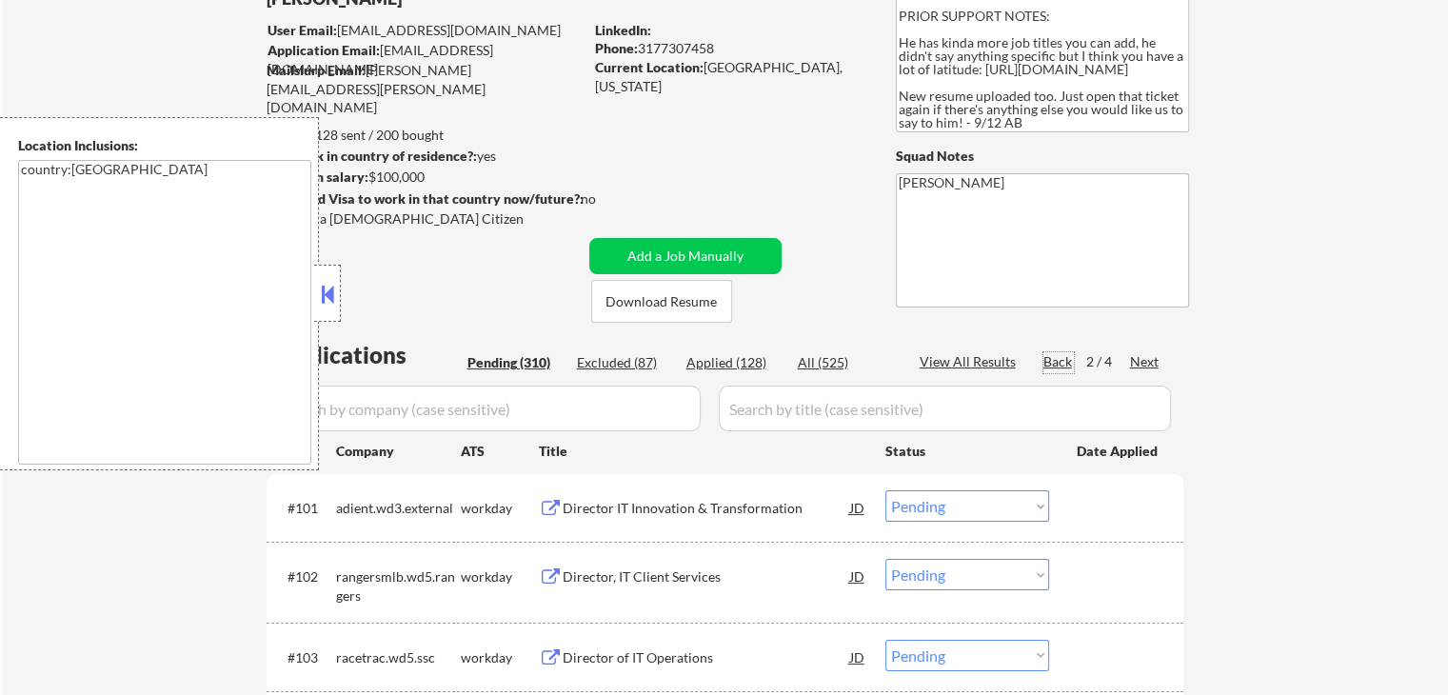
click at [1054, 359] on div "Back" at bounding box center [1058, 361] width 30 height 19
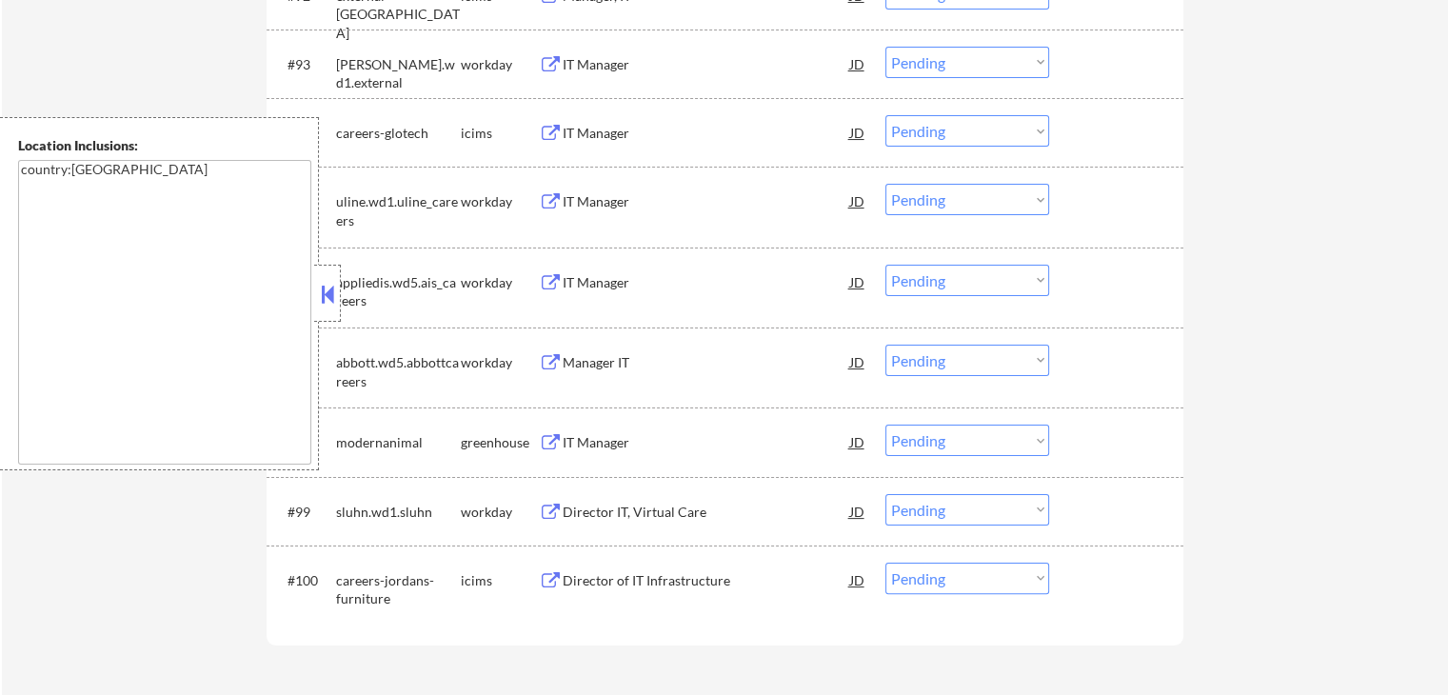
scroll to position [7562, 0]
click at [643, 442] on div "IT Manager" at bounding box center [706, 443] width 287 height 19
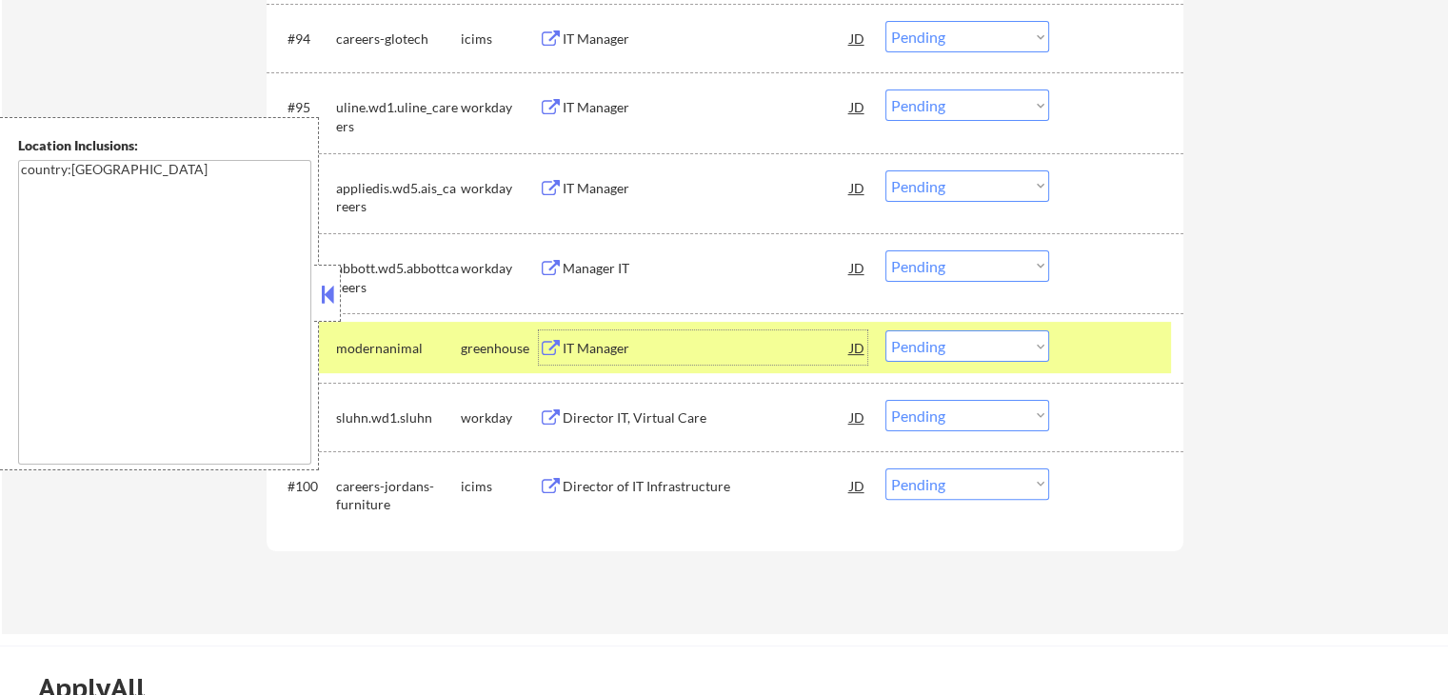
scroll to position [7752, 0]
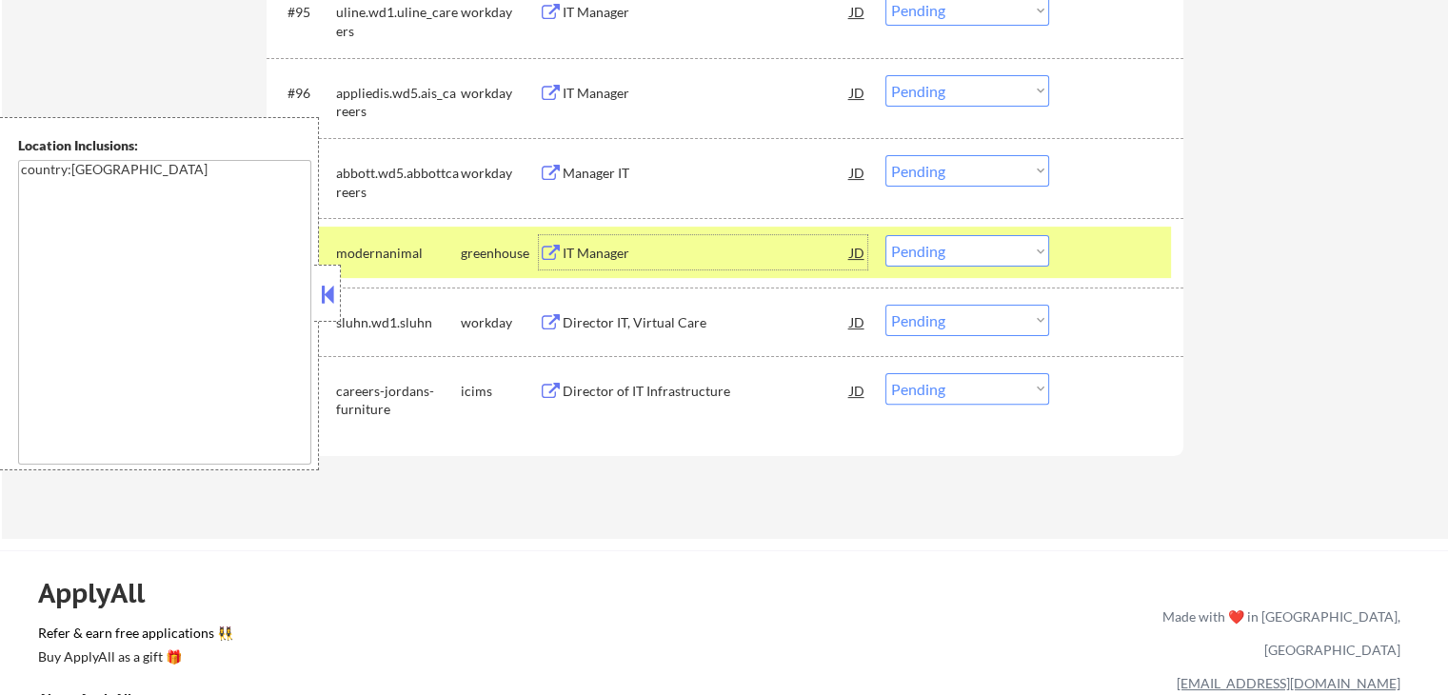
click at [1005, 258] on select "Choose an option... Pending Applied Excluded (Questions) Excluded (Expired) Exc…" at bounding box center [967, 250] width 164 height 31
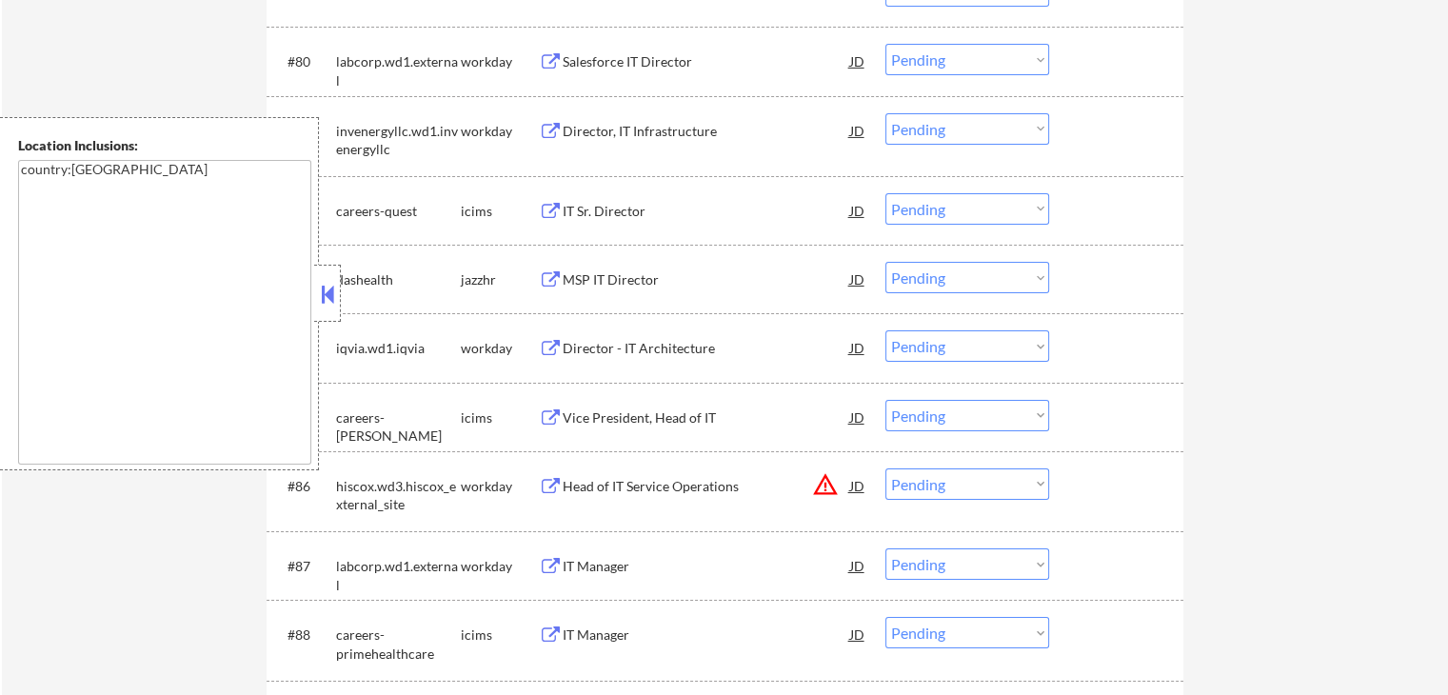
scroll to position [6610, 0]
click at [550, 277] on button at bounding box center [551, 284] width 24 height 18
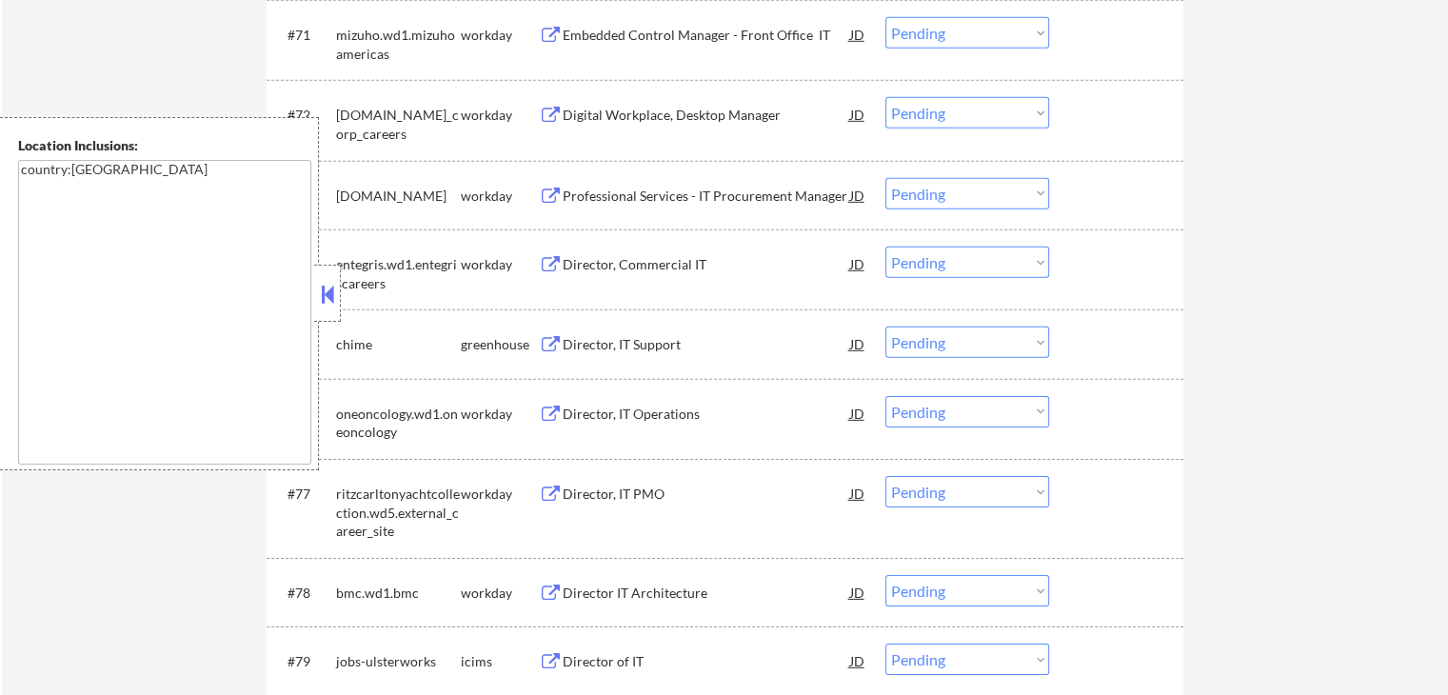
scroll to position [6039, 0]
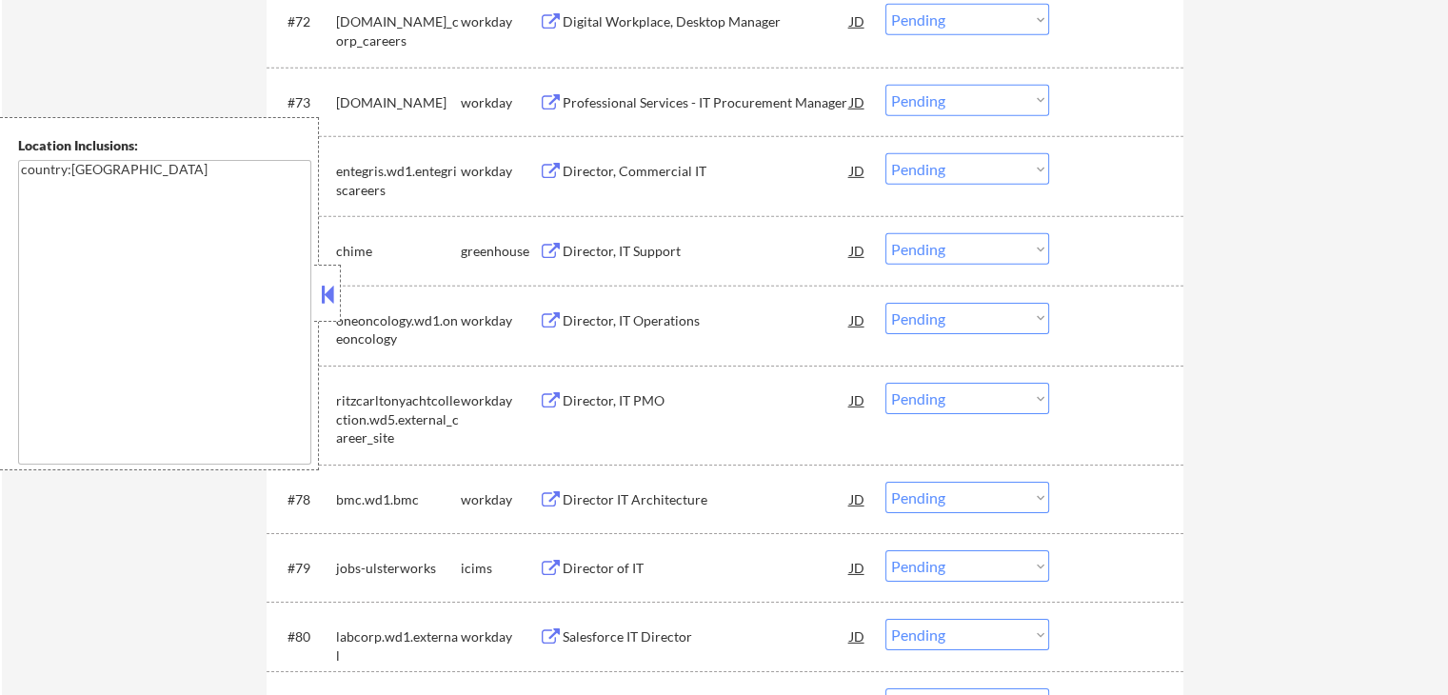
click at [614, 252] on div "Director, IT Support" at bounding box center [706, 251] width 287 height 19
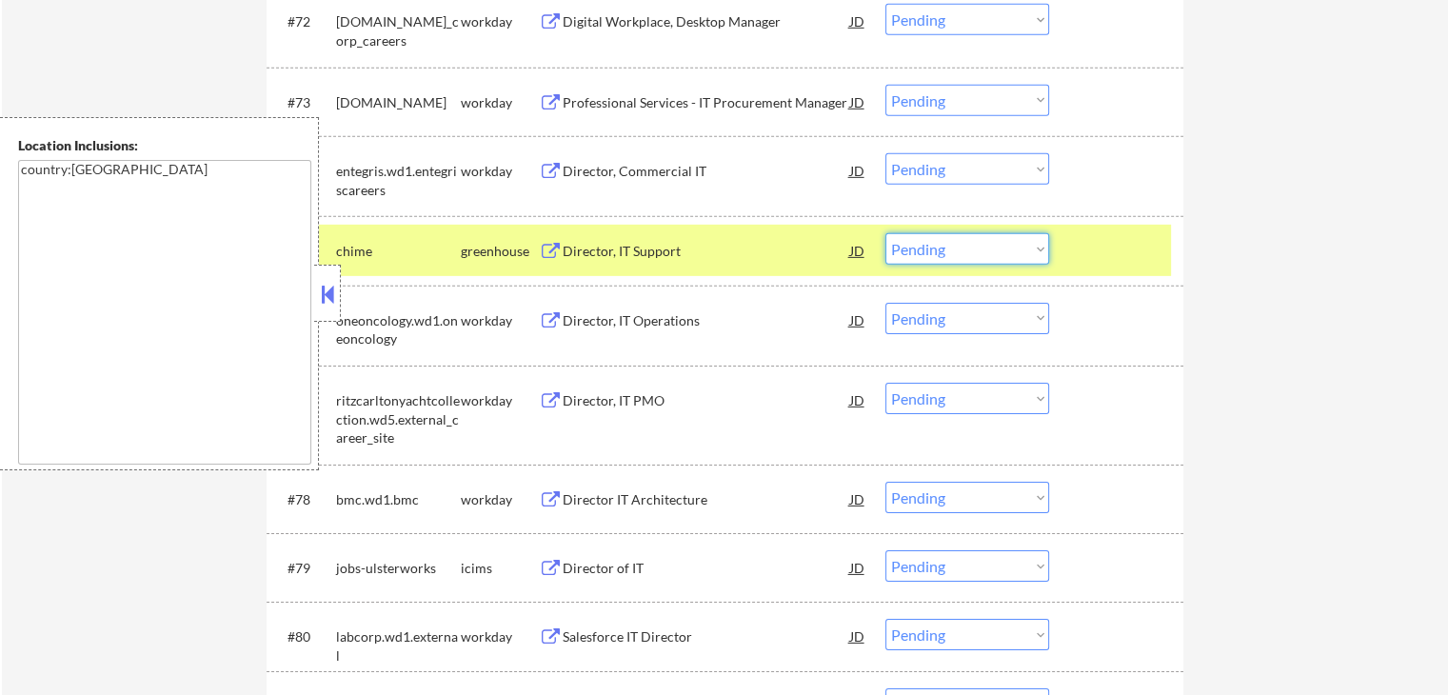
click at [995, 257] on select "Choose an option... Pending Applied Excluded (Questions) Excluded (Expired) Exc…" at bounding box center [967, 248] width 164 height 31
click at [885, 233] on select "Choose an option... Pending Applied Excluded (Questions) Excluded (Expired) Exc…" at bounding box center [967, 248] width 164 height 31
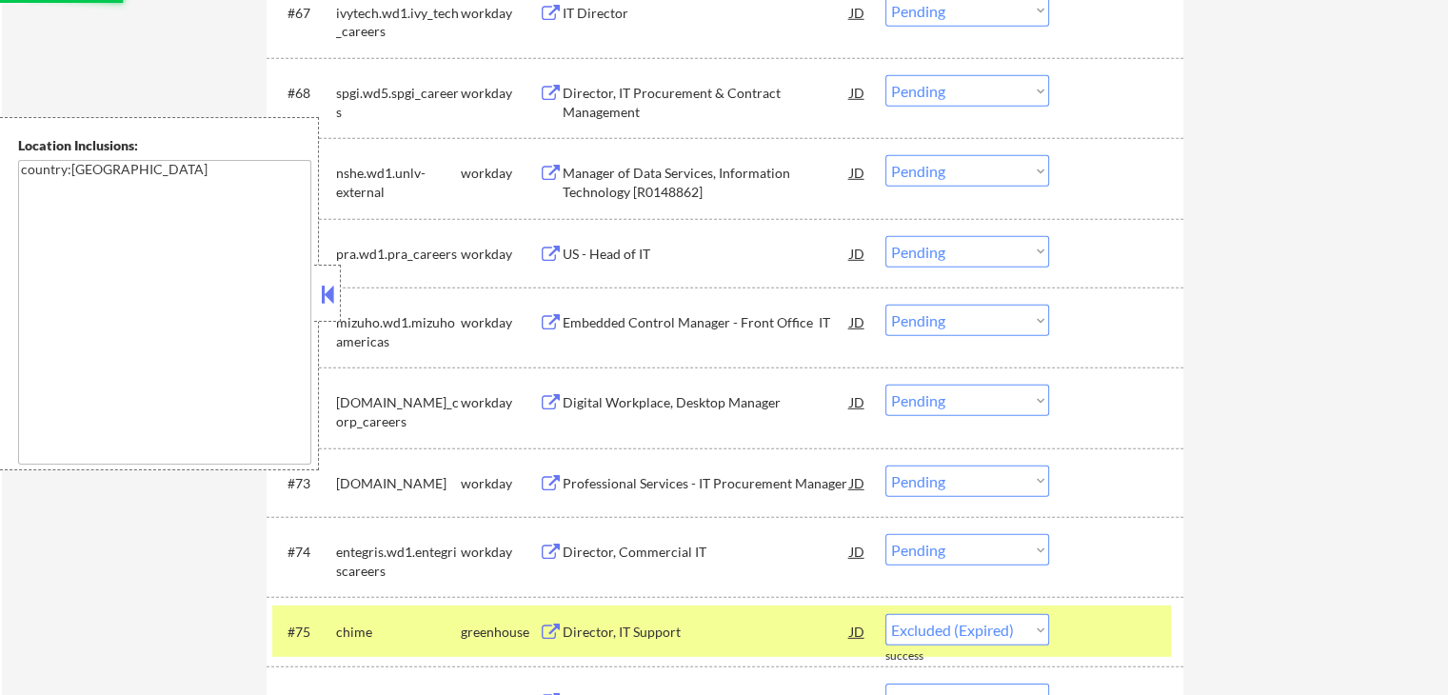
select select ""pending""
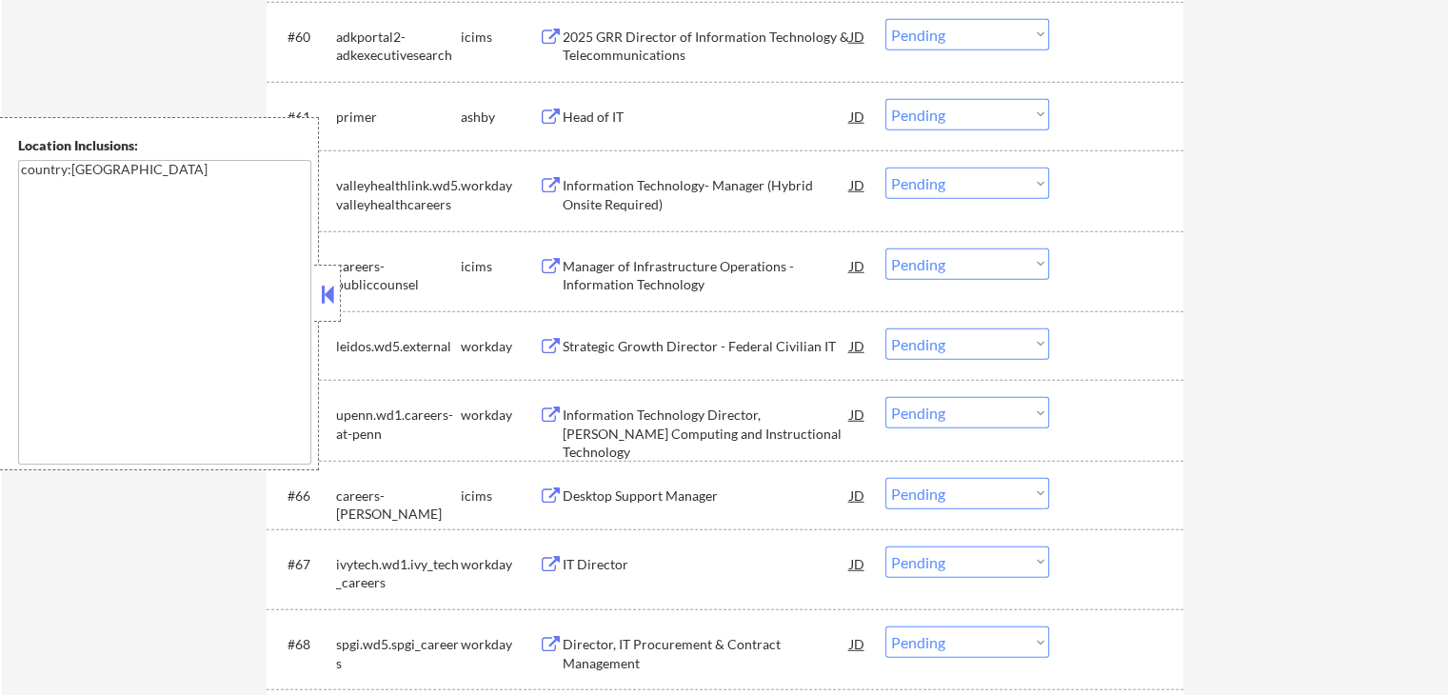
scroll to position [4992, 0]
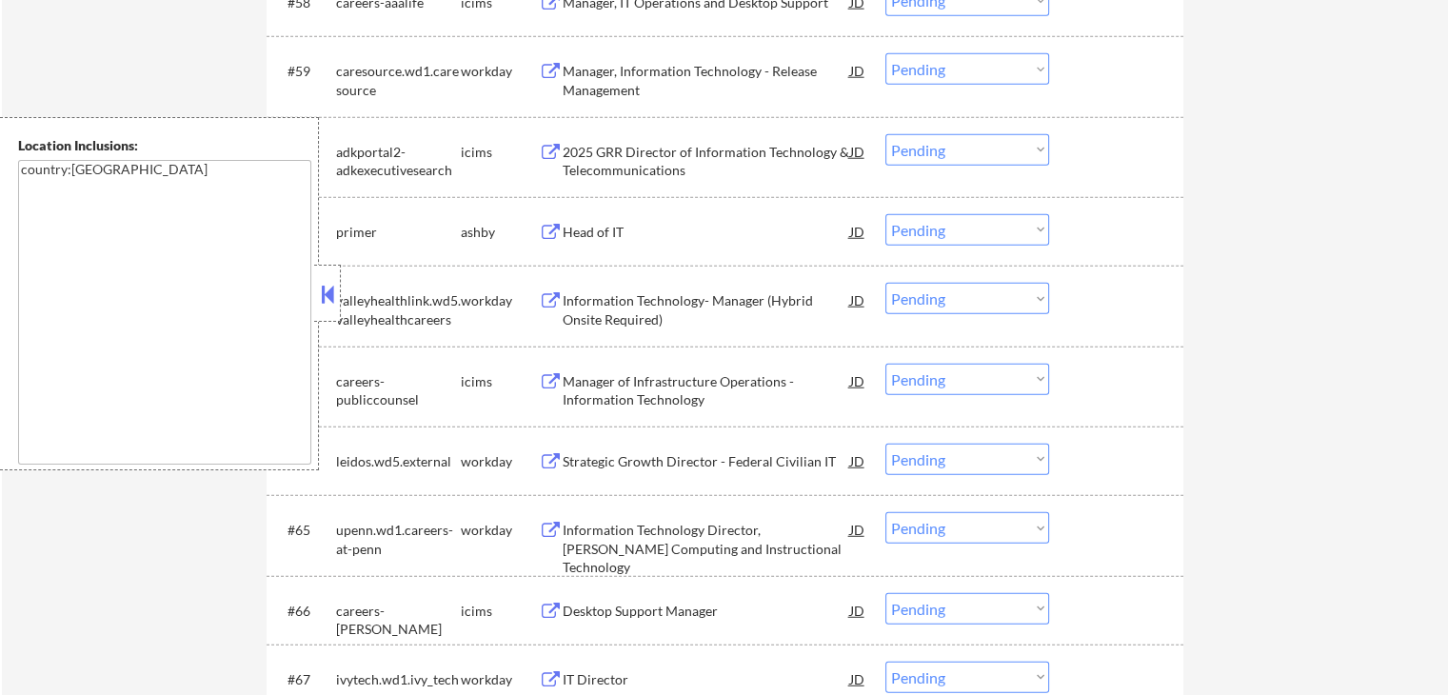
click at [582, 237] on div "Head of IT" at bounding box center [706, 232] width 287 height 19
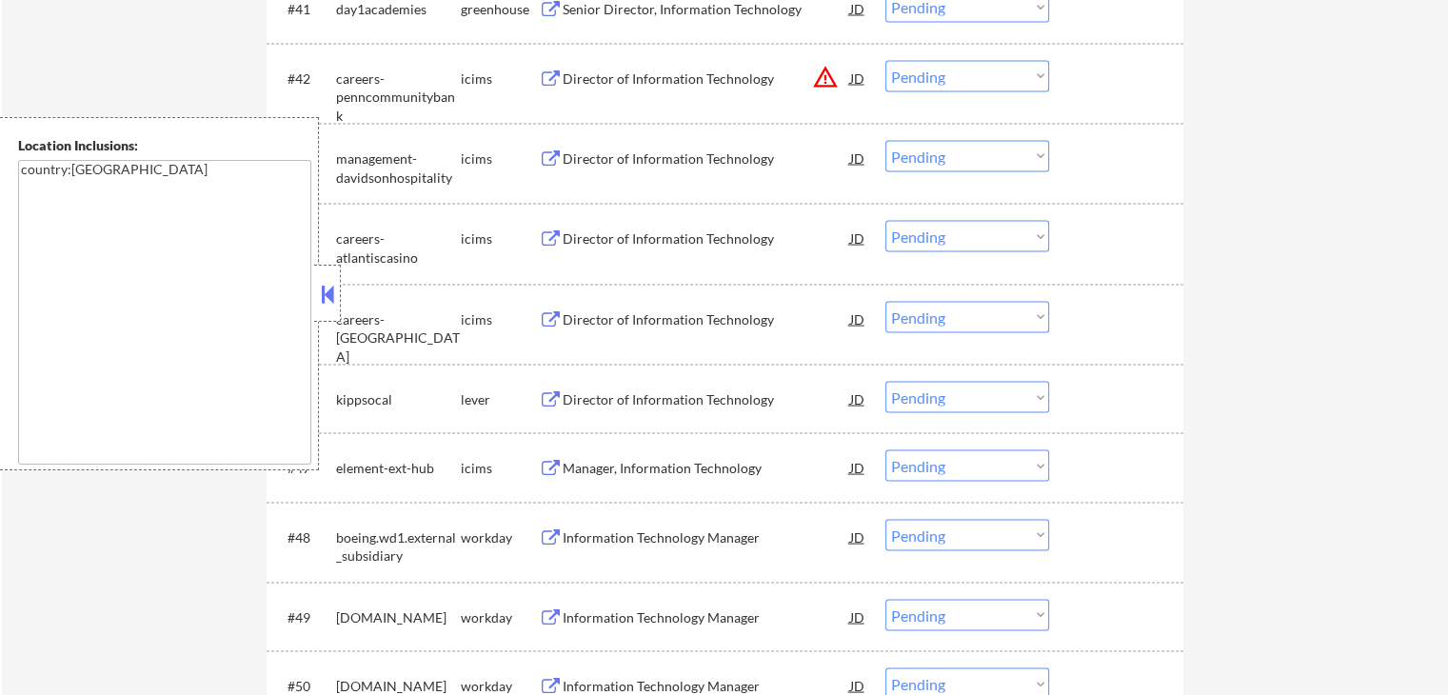
scroll to position [3659, 0]
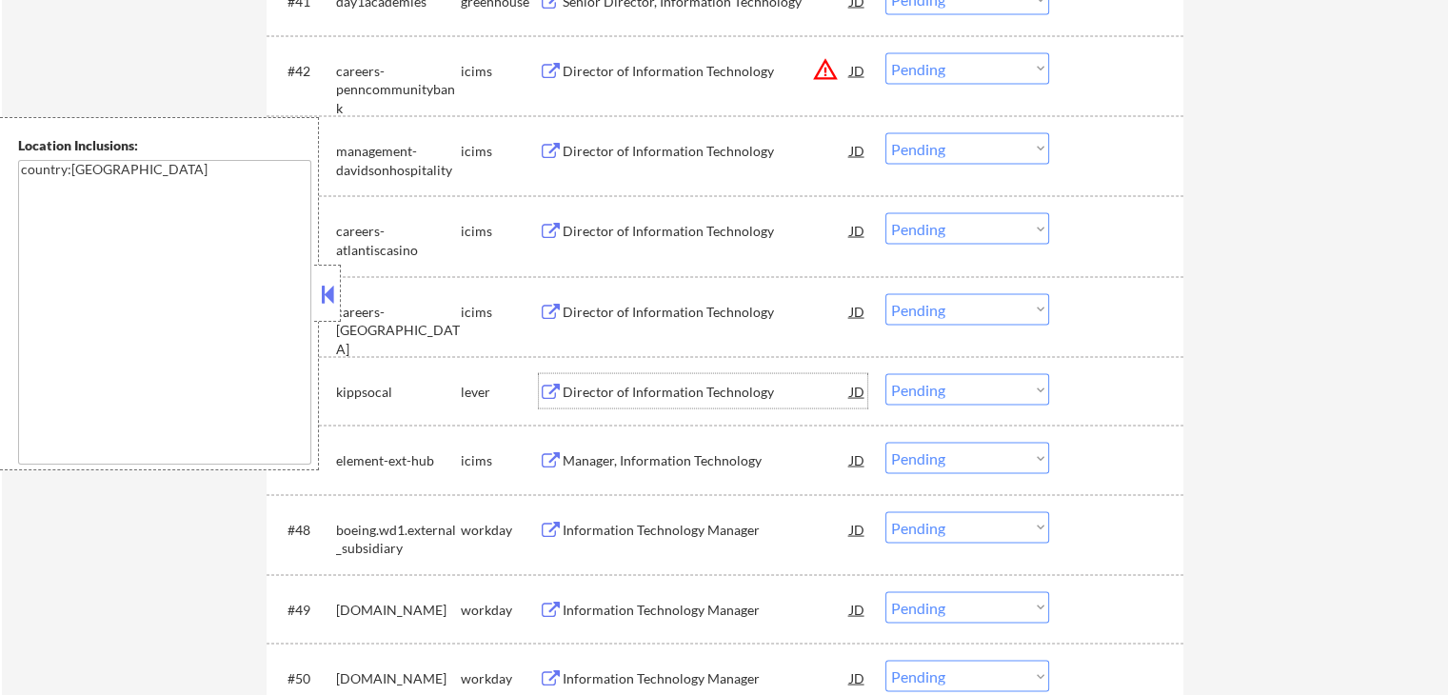
click at [648, 398] on div "Director of Information Technology" at bounding box center [706, 392] width 287 height 19
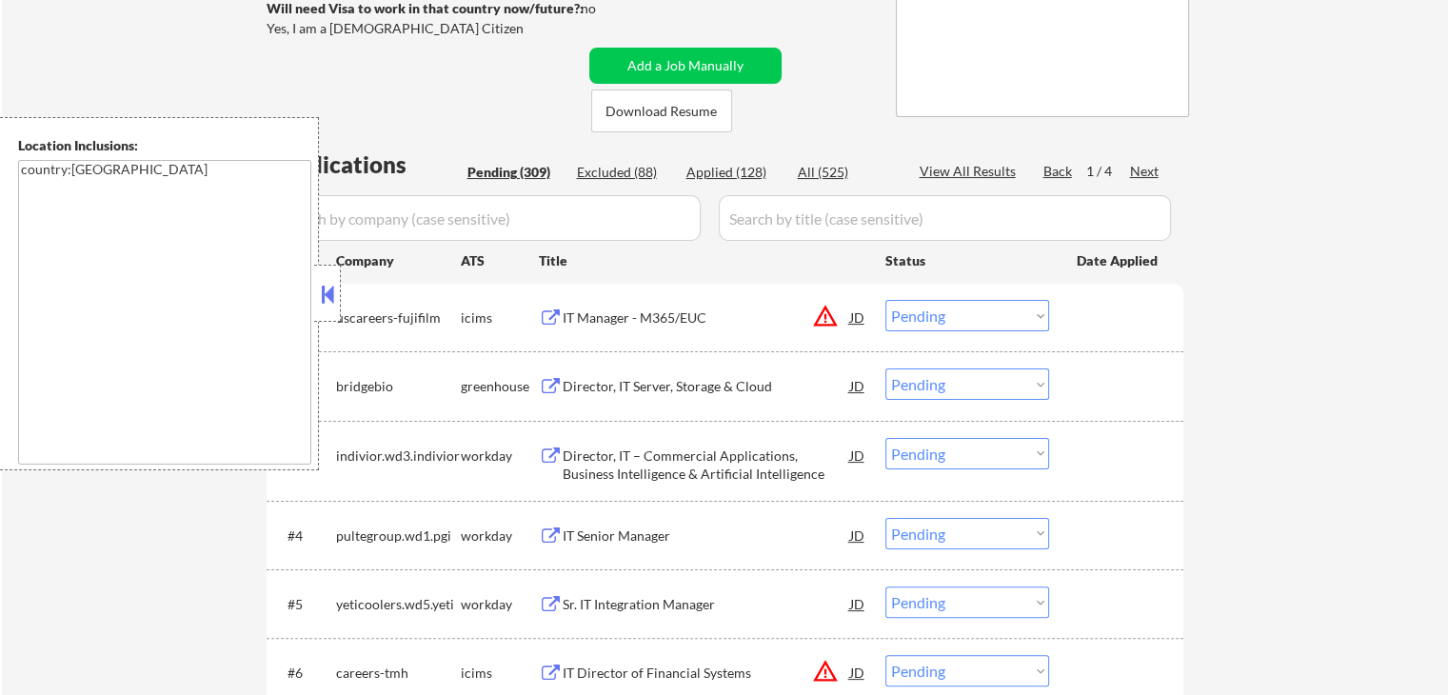
scroll to position [518, 0]
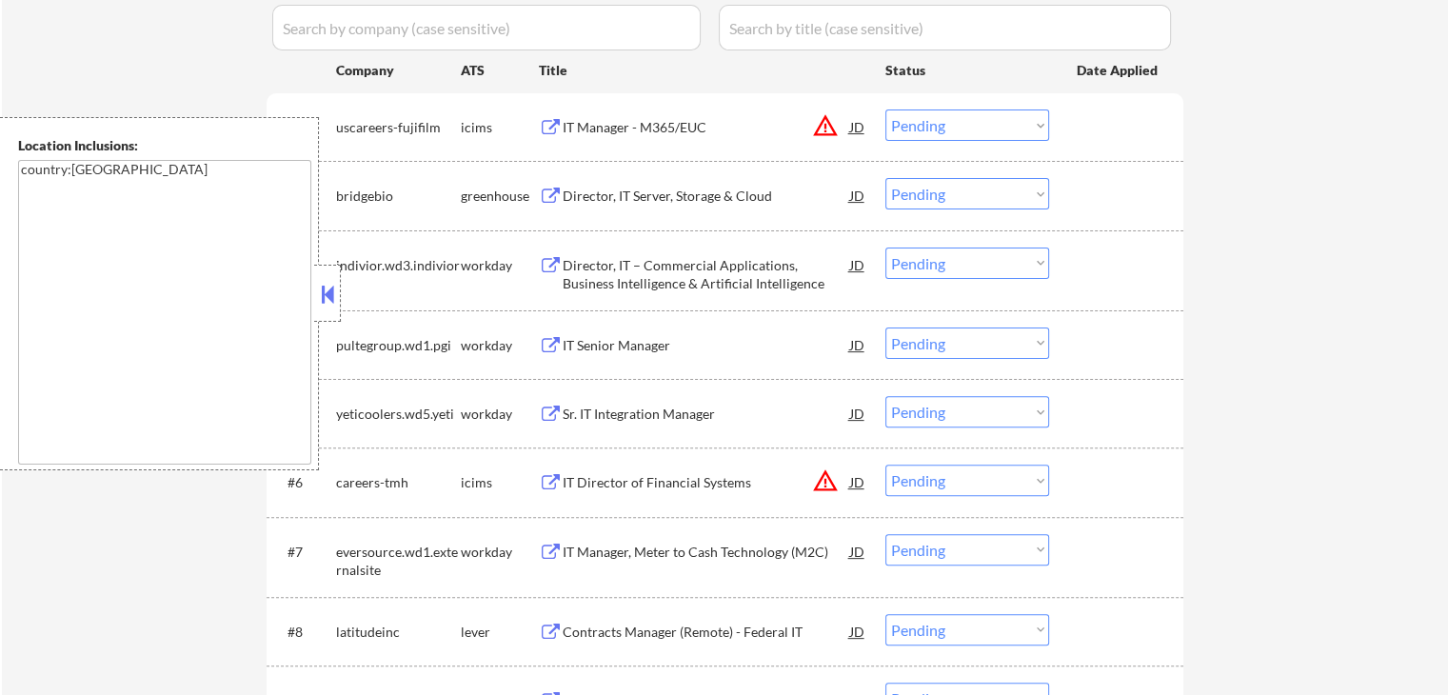
click at [628, 192] on div "Director, IT Server, Storage & Cloud" at bounding box center [706, 196] width 287 height 19
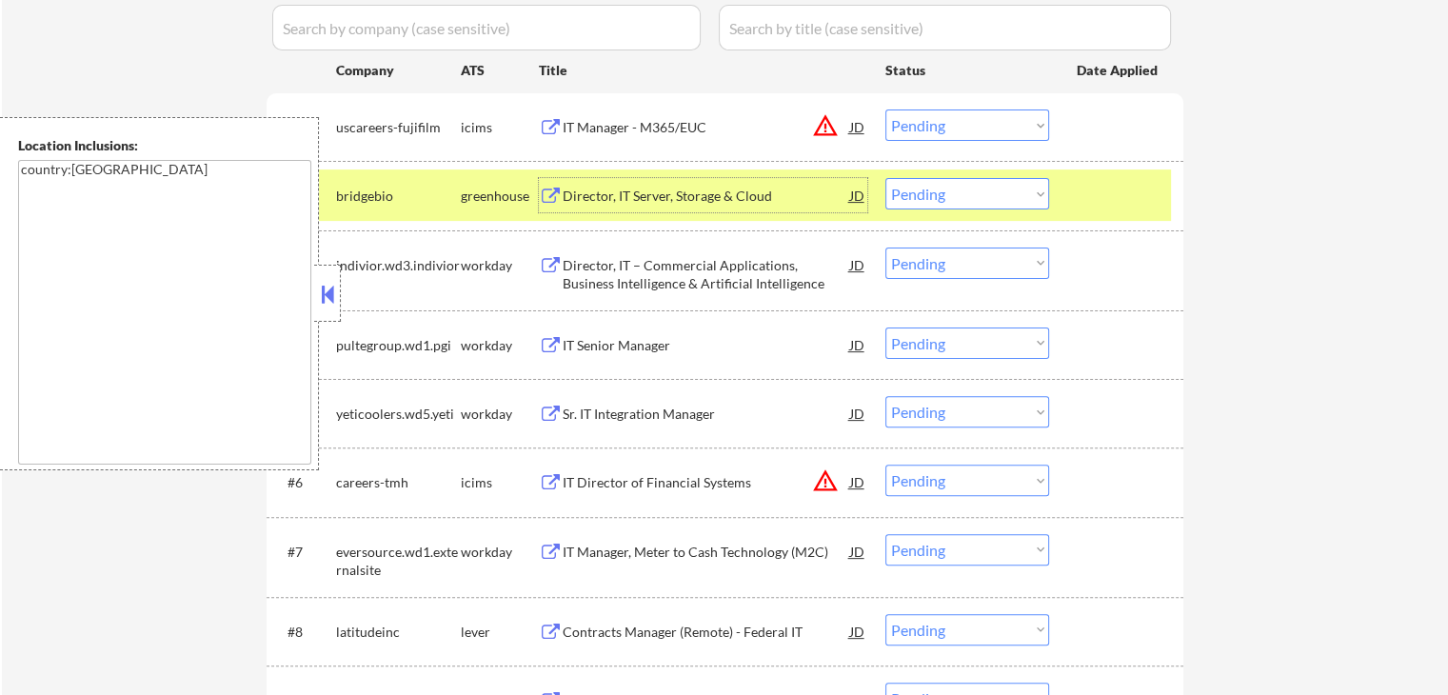
click at [595, 347] on div "IT Senior Manager" at bounding box center [706, 345] width 287 height 19
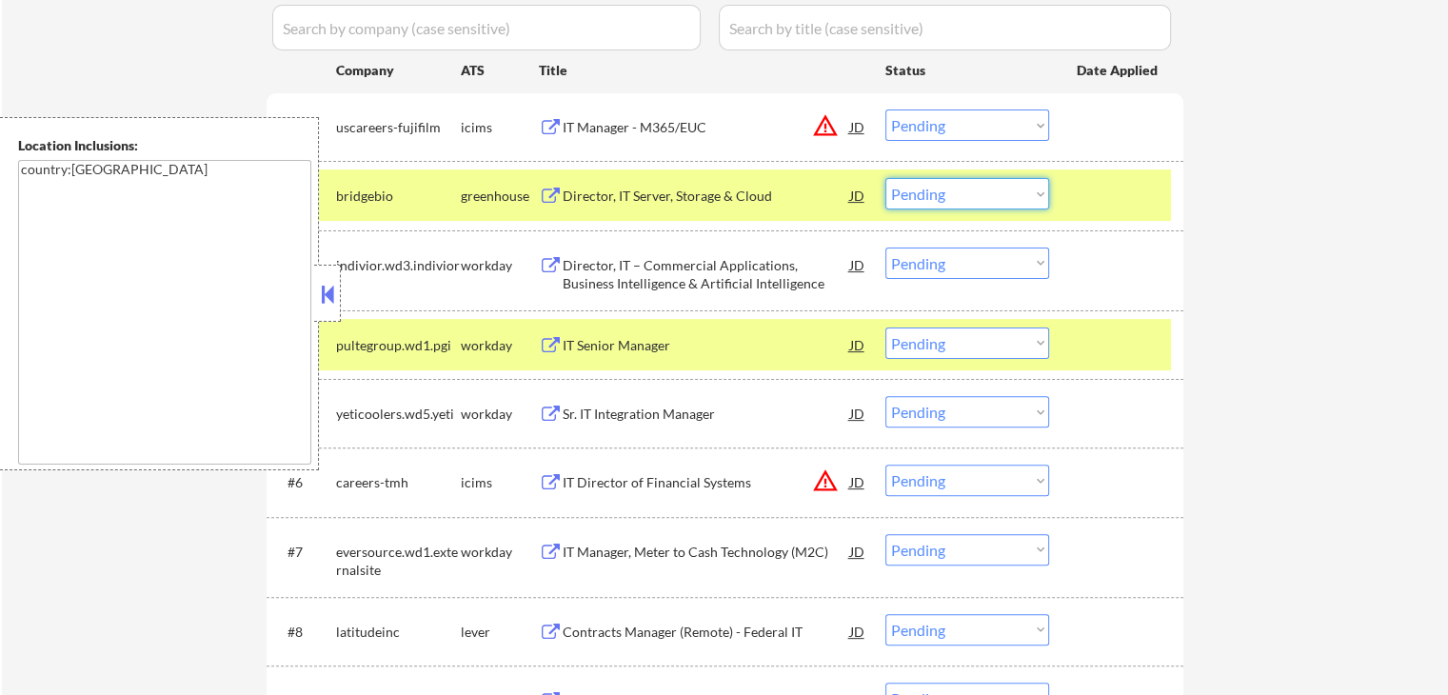
click at [947, 202] on select "Choose an option... Pending Applied Excluded (Questions) Excluded (Expired) Exc…" at bounding box center [967, 193] width 164 height 31
click at [885, 178] on select "Choose an option... Pending Applied Excluded (Questions) Excluded (Expired) Exc…" at bounding box center [967, 193] width 164 height 31
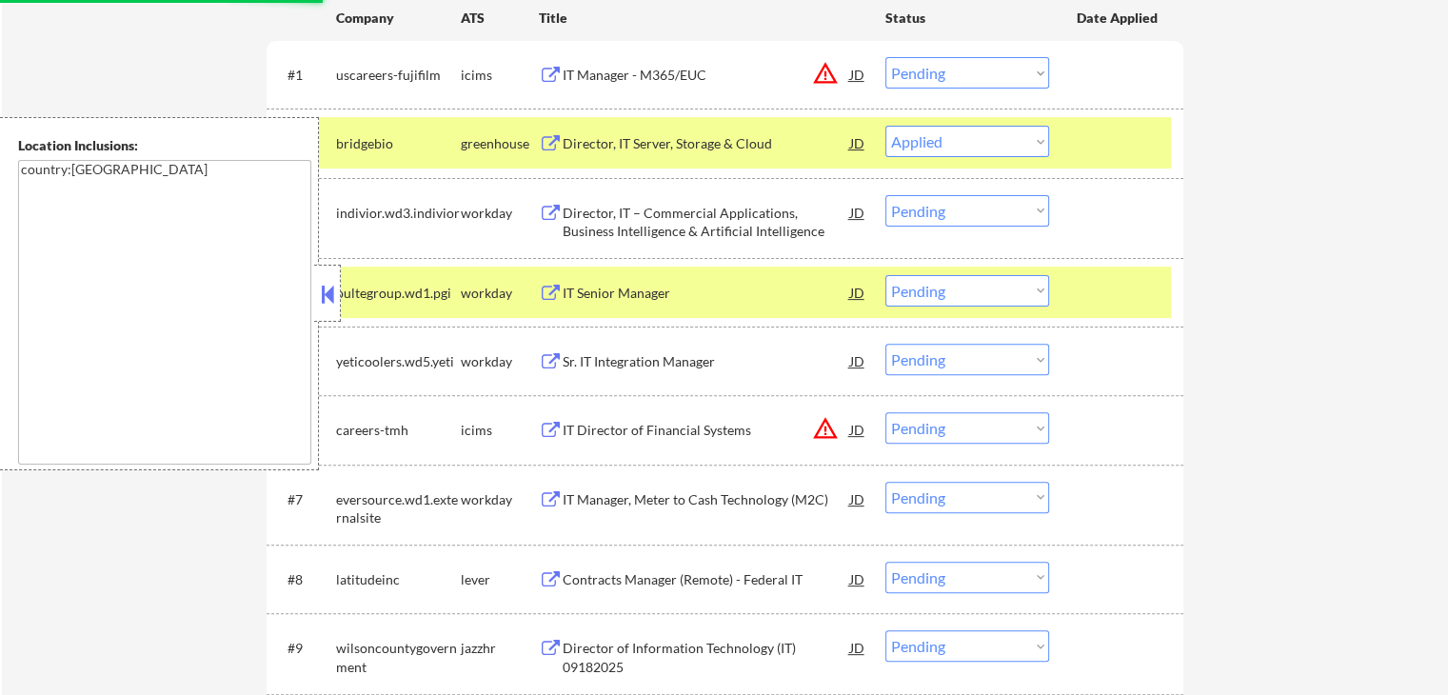
scroll to position [613, 0]
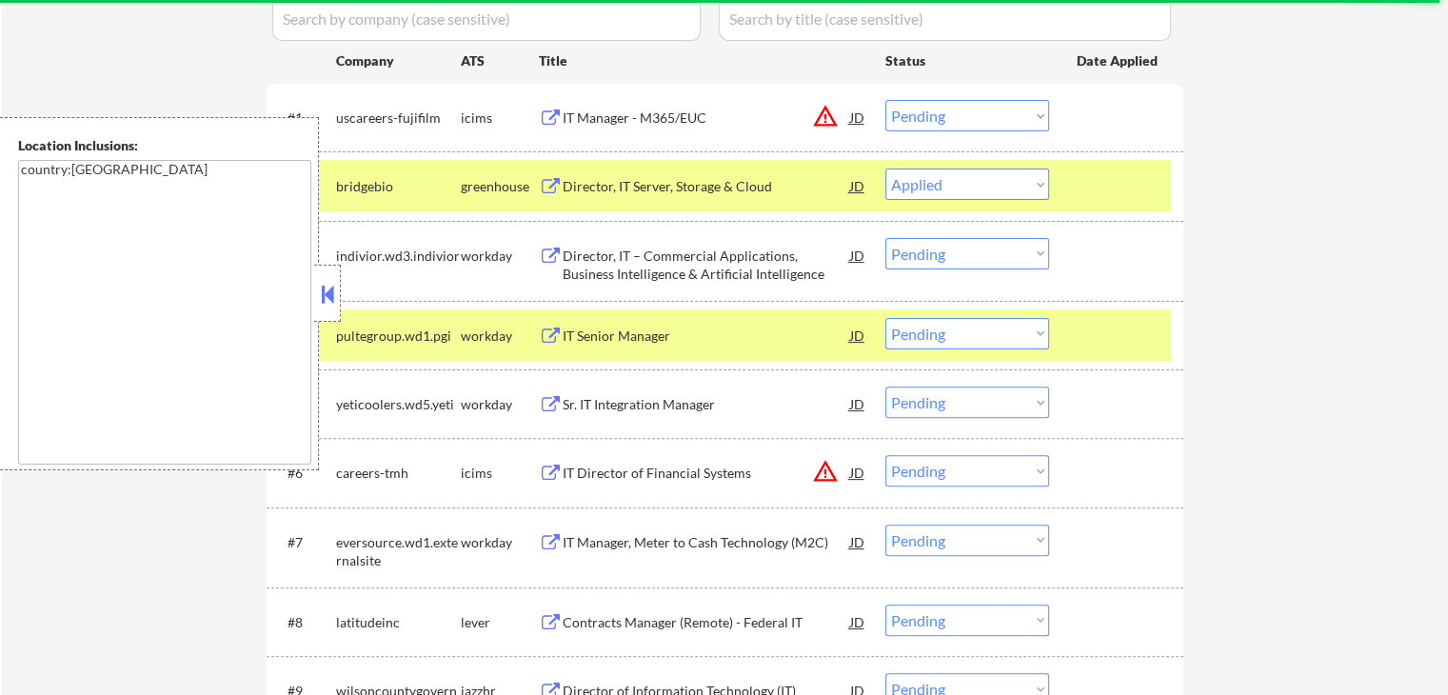
scroll to position [423, 0]
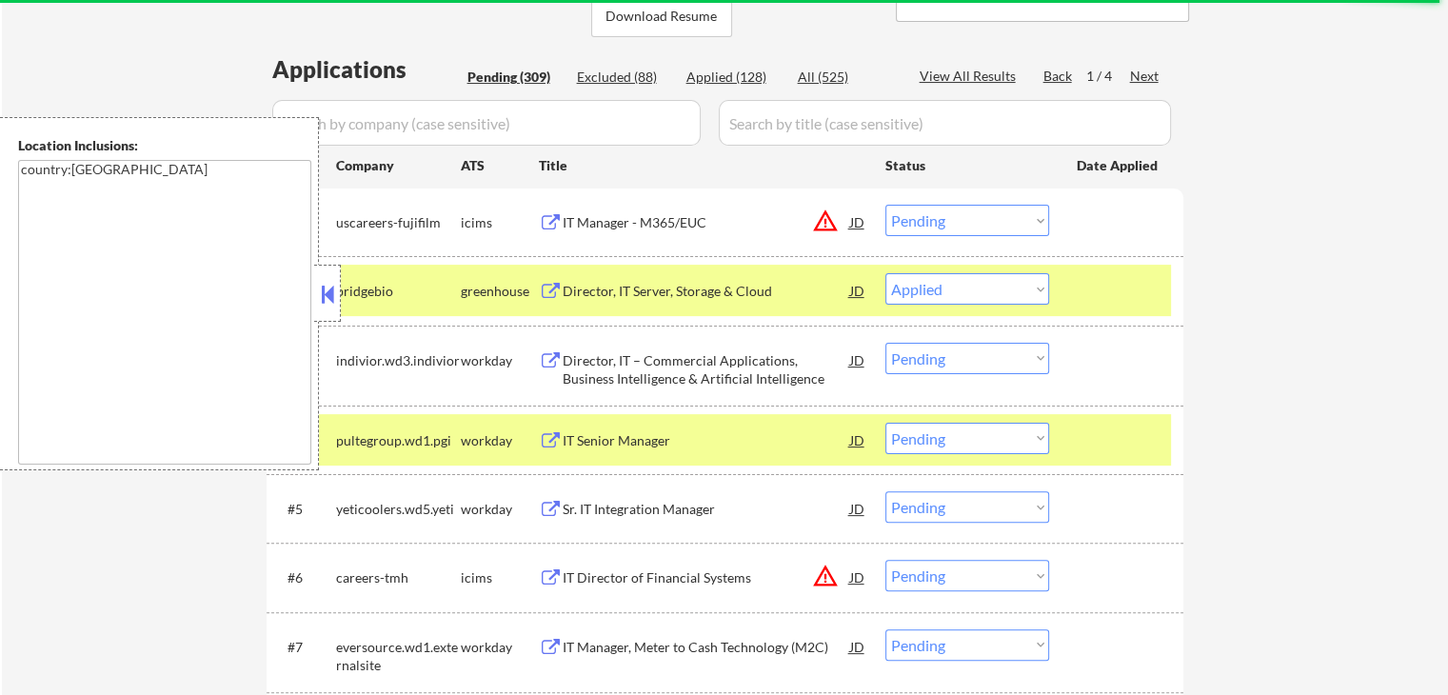
click at [960, 290] on select "Choose an option... Pending Applied Excluded (Questions) Excluded (Expired) Exc…" at bounding box center [967, 288] width 164 height 31
click at [885, 273] on select "Choose an option... Pending Applied Excluded (Questions) Excluded (Expired) Exc…" at bounding box center [967, 288] width 164 height 31
click at [967, 286] on select "Choose an option... Pending Applied Excluded (Questions) Excluded (Expired) Exc…" at bounding box center [967, 288] width 164 height 31
select select ""applied""
click at [885, 273] on select "Choose an option... Pending Applied Excluded (Questions) Excluded (Expired) Exc…" at bounding box center [967, 288] width 164 height 31
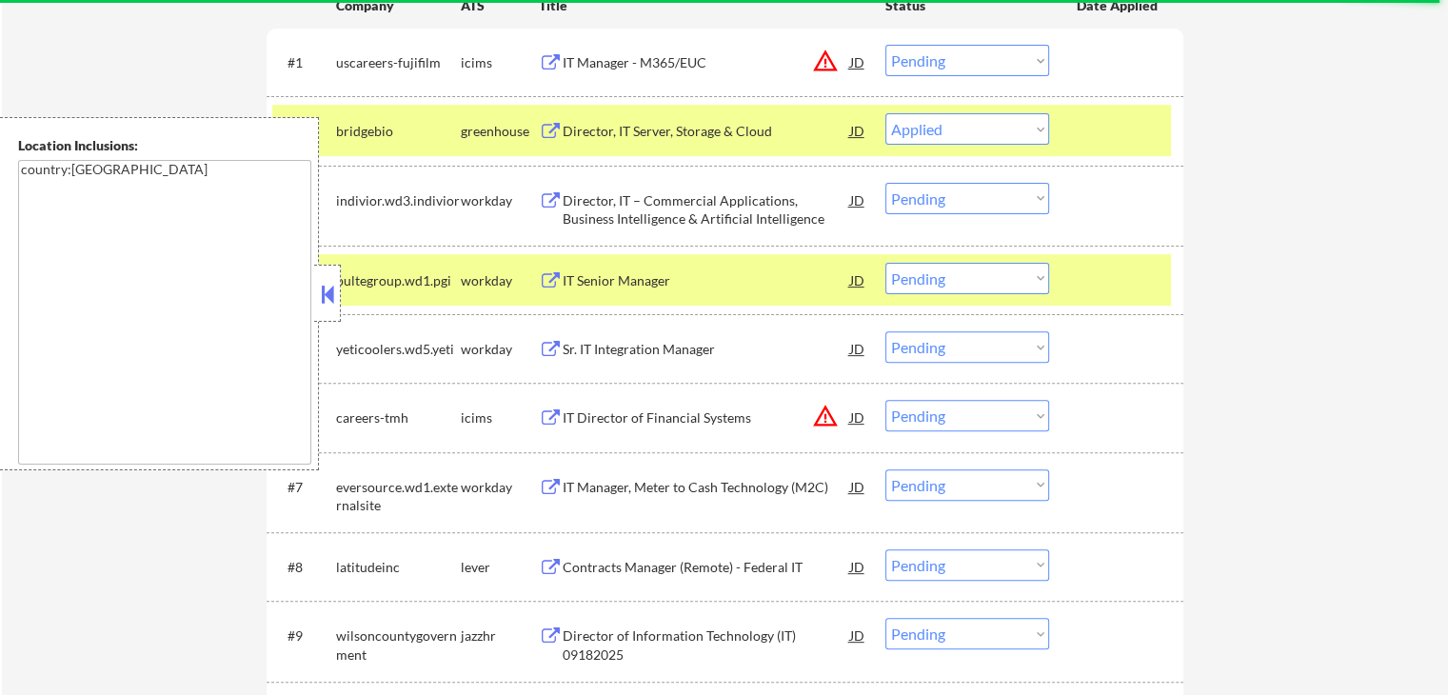
scroll to position [613, 0]
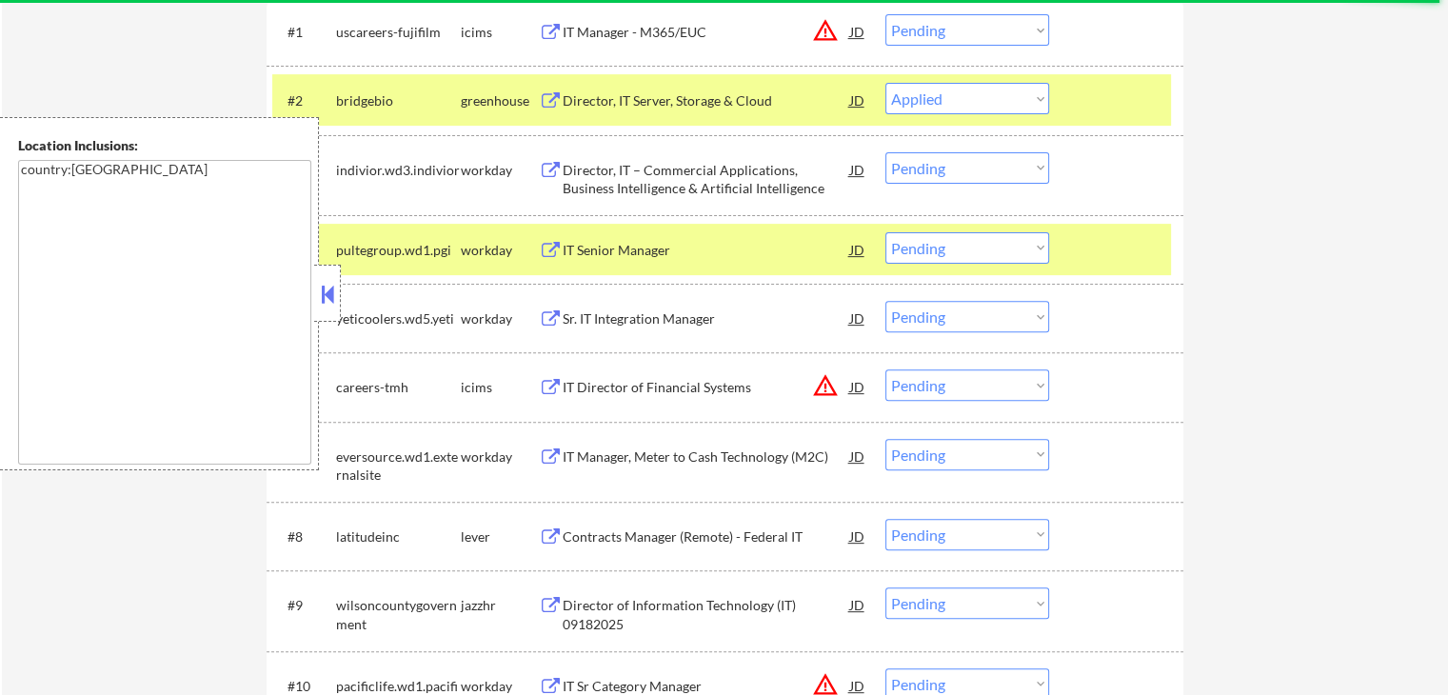
click at [604, 317] on div "Sr. IT Integration Manager" at bounding box center [706, 318] width 287 height 19
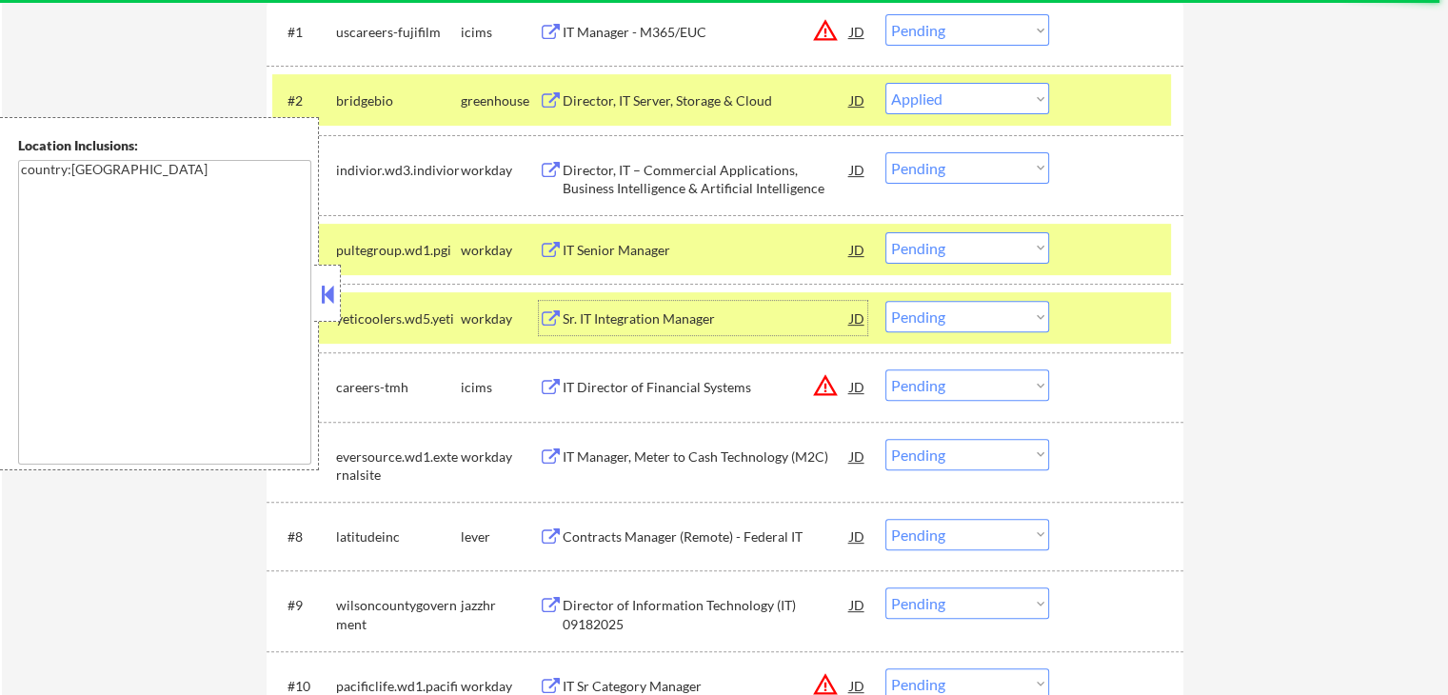
click at [927, 250] on select "Choose an option... Pending Applied Excluded (Questions) Excluded (Expired) Exc…" at bounding box center [967, 247] width 164 height 31
select select ""applied""
click at [885, 232] on select "Choose an option... Pending Applied Excluded (Questions) Excluded (Expired) Exc…" at bounding box center [967, 247] width 164 height 31
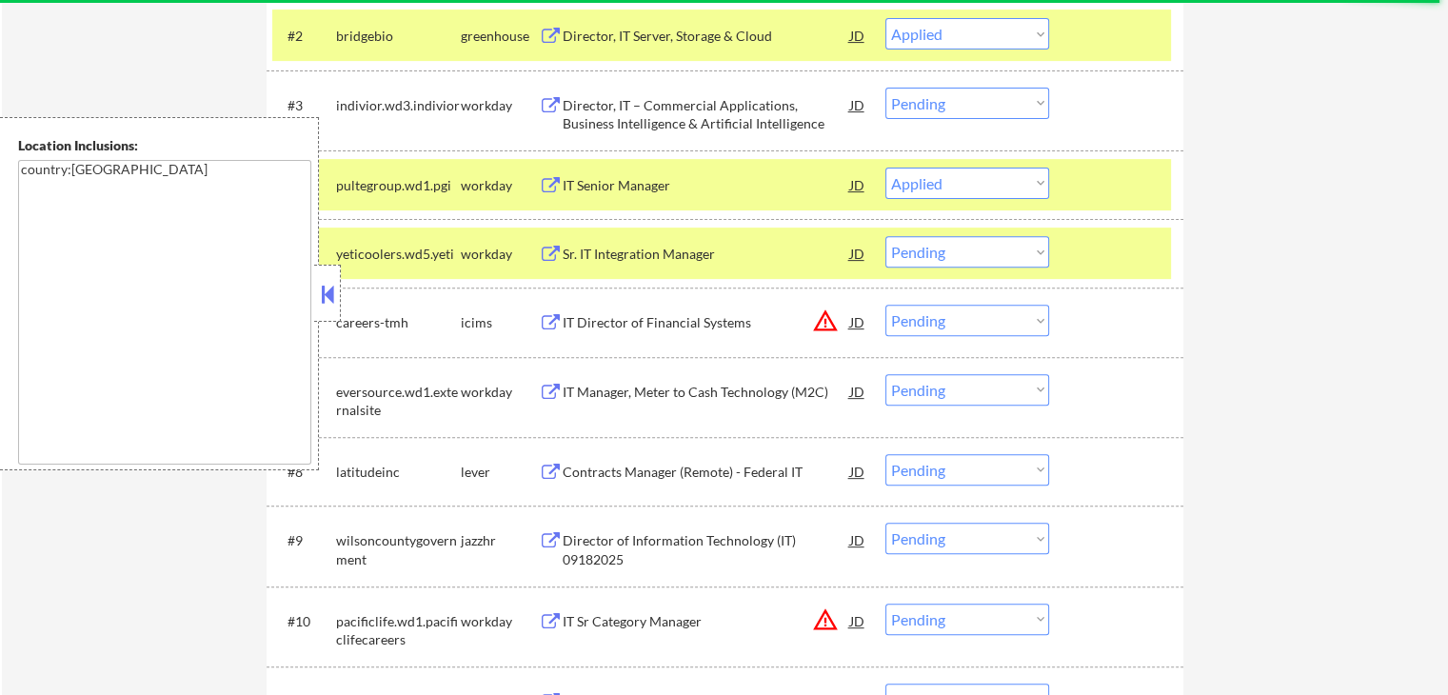
scroll to position [708, 0]
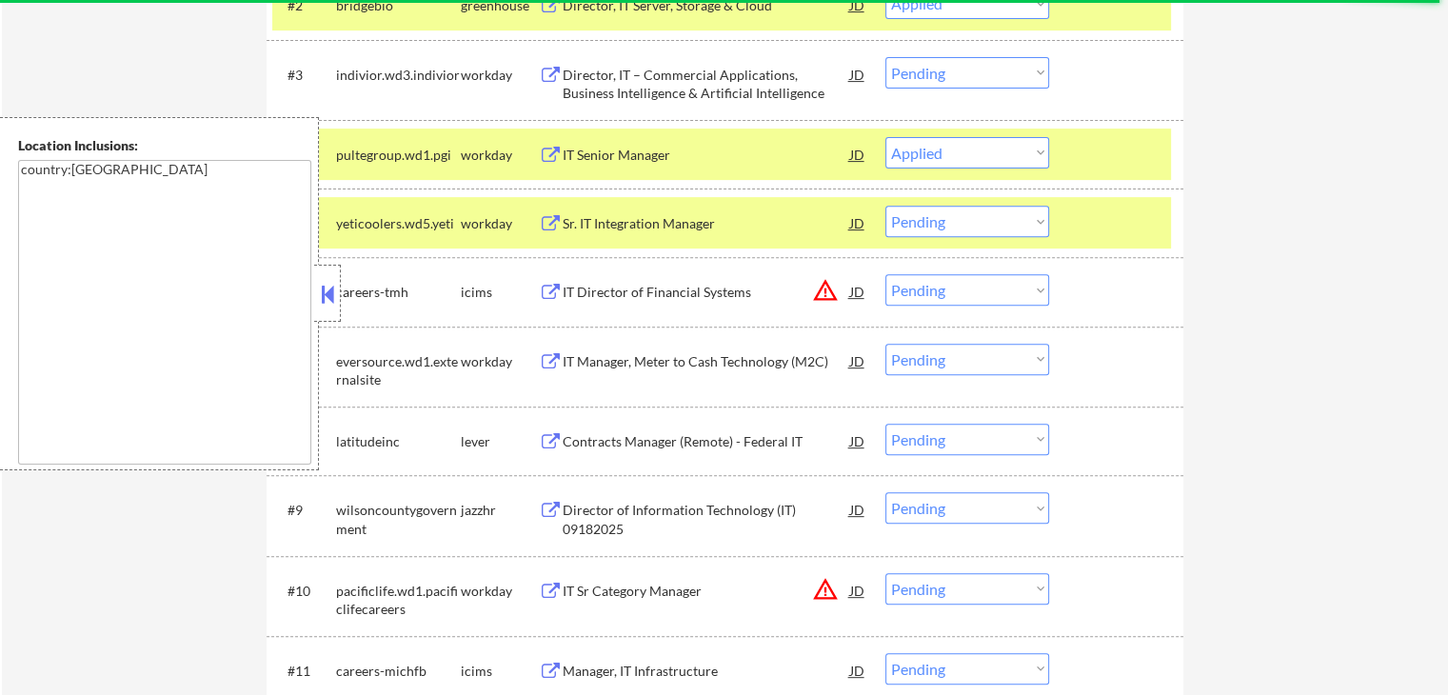
drag, startPoint x: 954, startPoint y: 210, endPoint x: 960, endPoint y: 228, distance: 18.1
click at [956, 211] on select "Choose an option... Pending Applied Excluded (Questions) Excluded (Expired) Exc…" at bounding box center [967, 221] width 164 height 31
select select ""applied""
click at [885, 206] on select "Choose an option... Pending Applied Excluded (Questions) Excluded (Expired) Exc…" at bounding box center [967, 221] width 164 height 31
click at [622, 363] on div "IT Manager, Meter to Cash Technology (M2C)" at bounding box center [706, 361] width 287 height 19
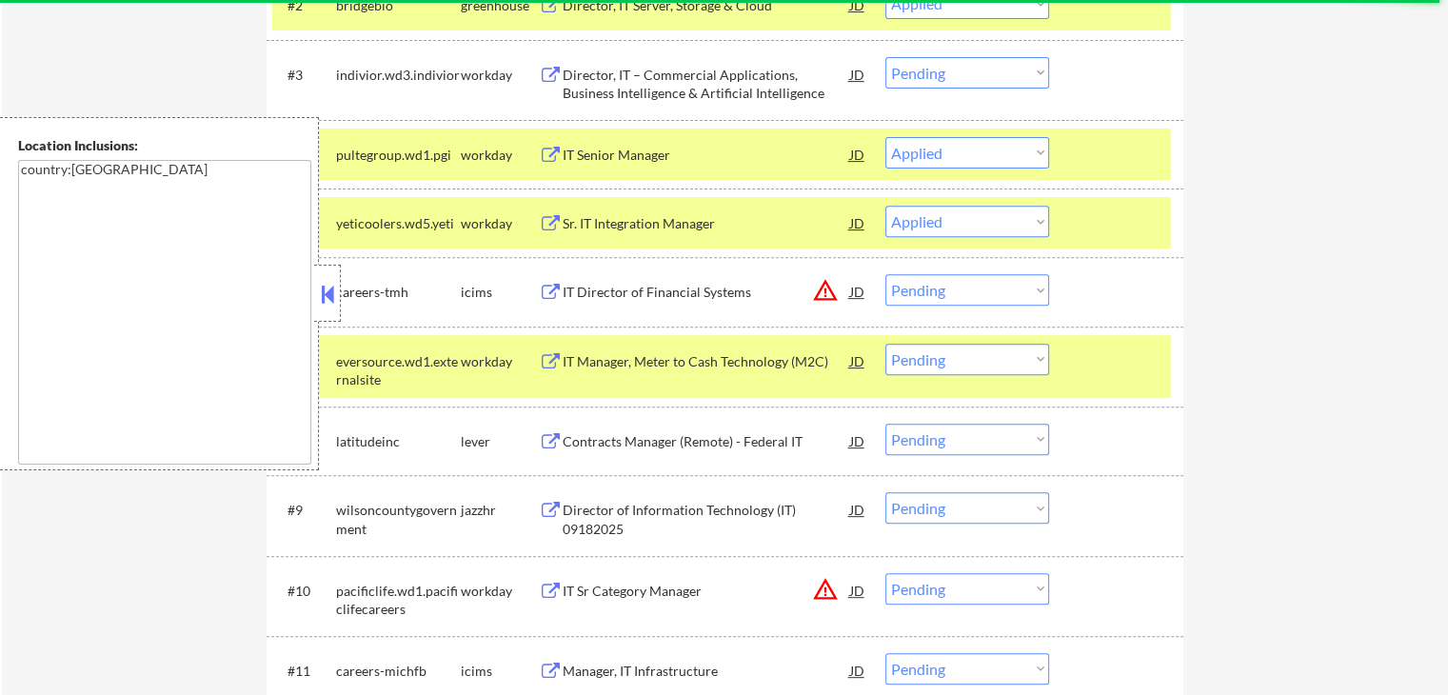
click at [592, 428] on div "Contracts Manager (Remote) - Federal IT" at bounding box center [706, 441] width 287 height 34
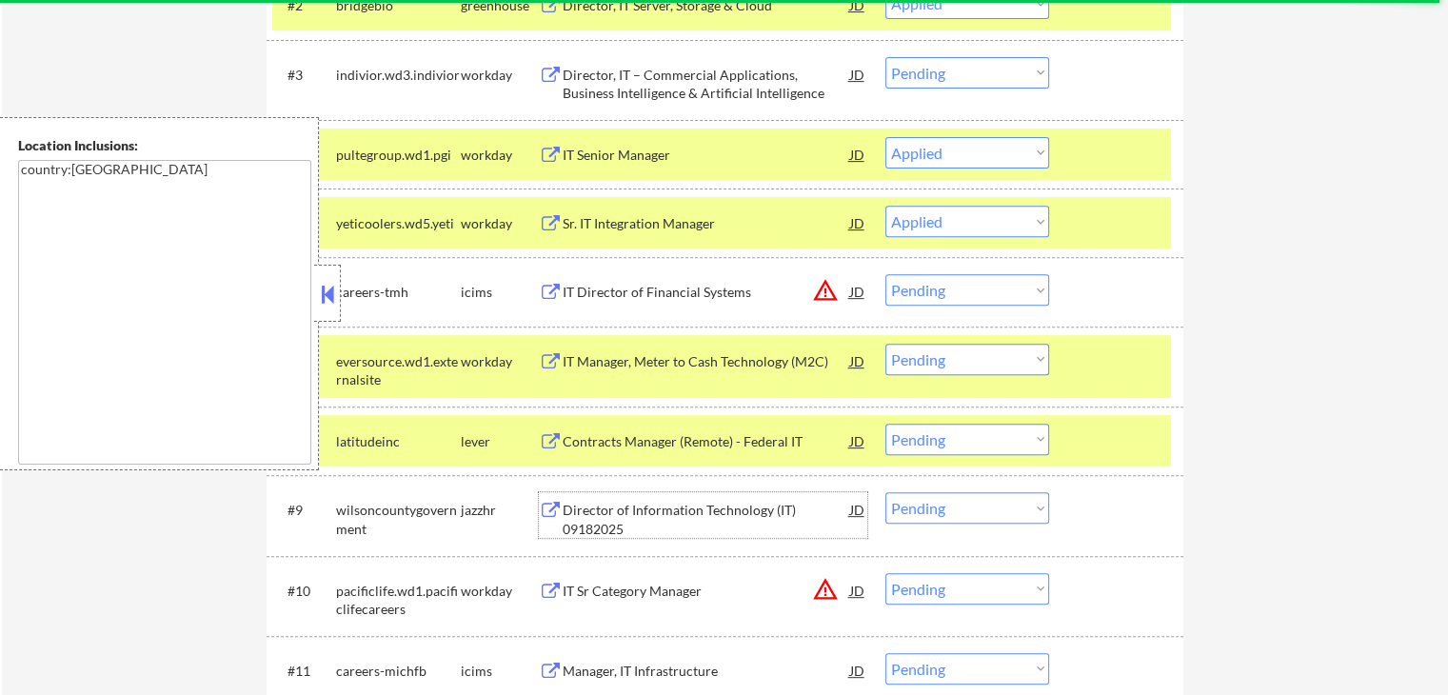
click at [572, 517] on div "Director of Information Technology (IT) 09182025" at bounding box center [706, 519] width 287 height 37
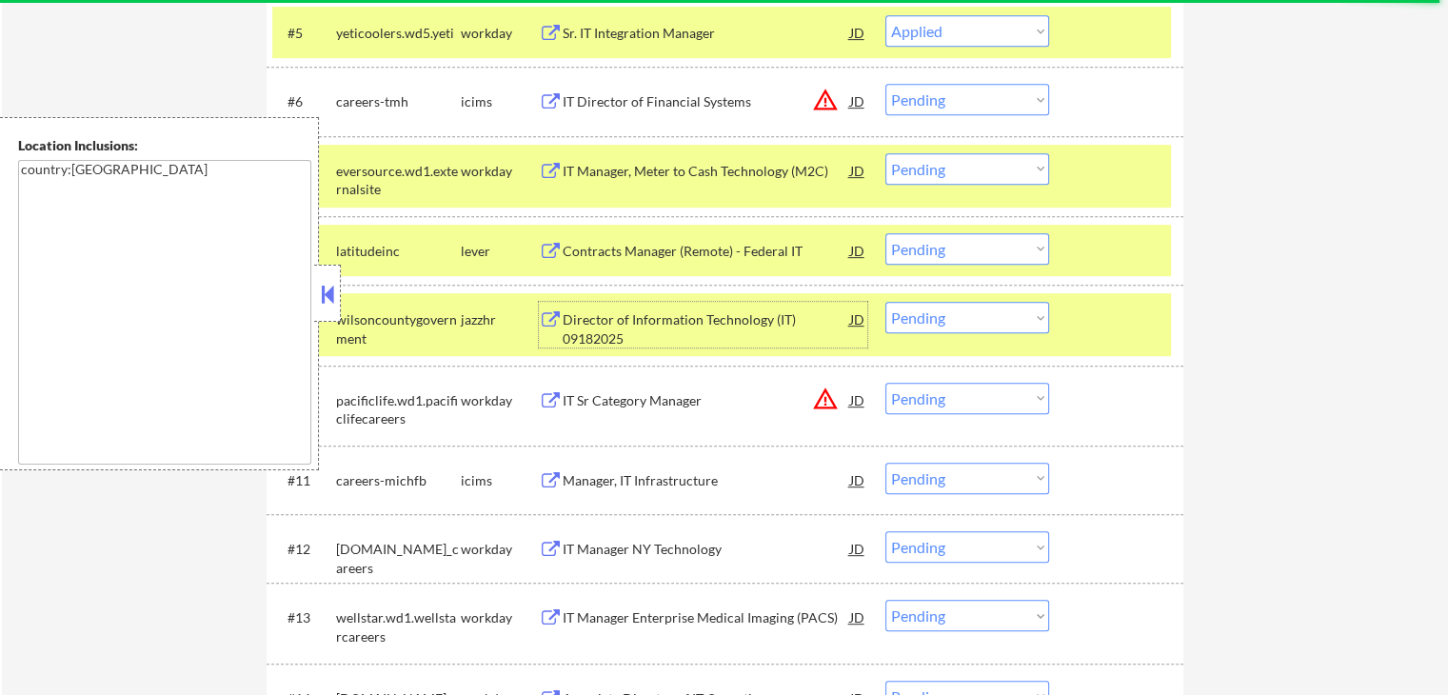
scroll to position [899, 0]
drag, startPoint x: 921, startPoint y: 244, endPoint x: 937, endPoint y: 259, distance: 21.5
click at [926, 247] on select "Choose an option... Pending Applied Excluded (Questions) Excluded (Expired) Exc…" at bounding box center [967, 248] width 164 height 31
select select ""applied""
click at [885, 233] on select "Choose an option... Pending Applied Excluded (Questions) Excluded (Expired) Exc…" at bounding box center [967, 248] width 164 height 31
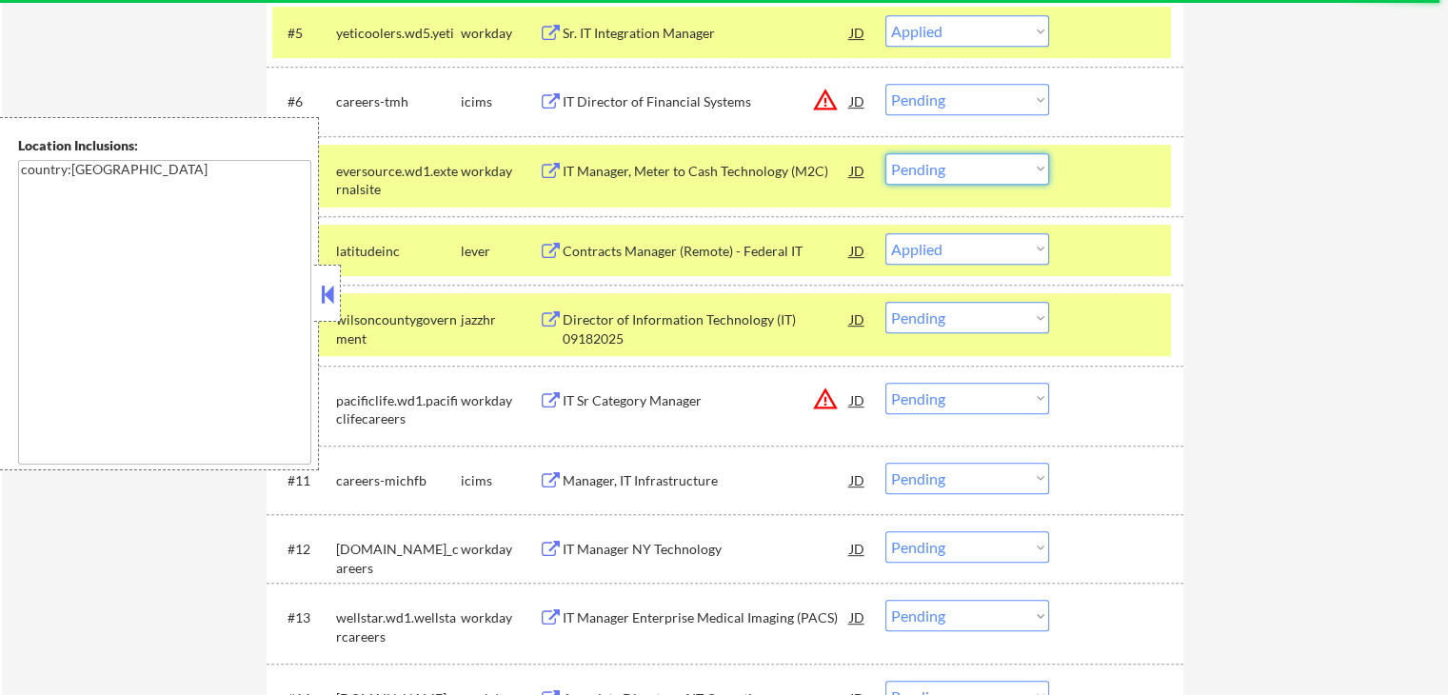
drag, startPoint x: 927, startPoint y: 161, endPoint x: 956, endPoint y: 181, distance: 34.9
click at [929, 161] on select "Choose an option... Pending Applied Excluded (Questions) Excluded (Expired) Exc…" at bounding box center [967, 168] width 164 height 31
select select ""excluded""
click at [885, 153] on select "Choose an option... Pending Applied Excluded (Questions) Excluded (Expired) Exc…" at bounding box center [967, 168] width 164 height 31
click at [609, 326] on div "Director of Information Technology (IT) 09182025" at bounding box center [706, 328] width 287 height 37
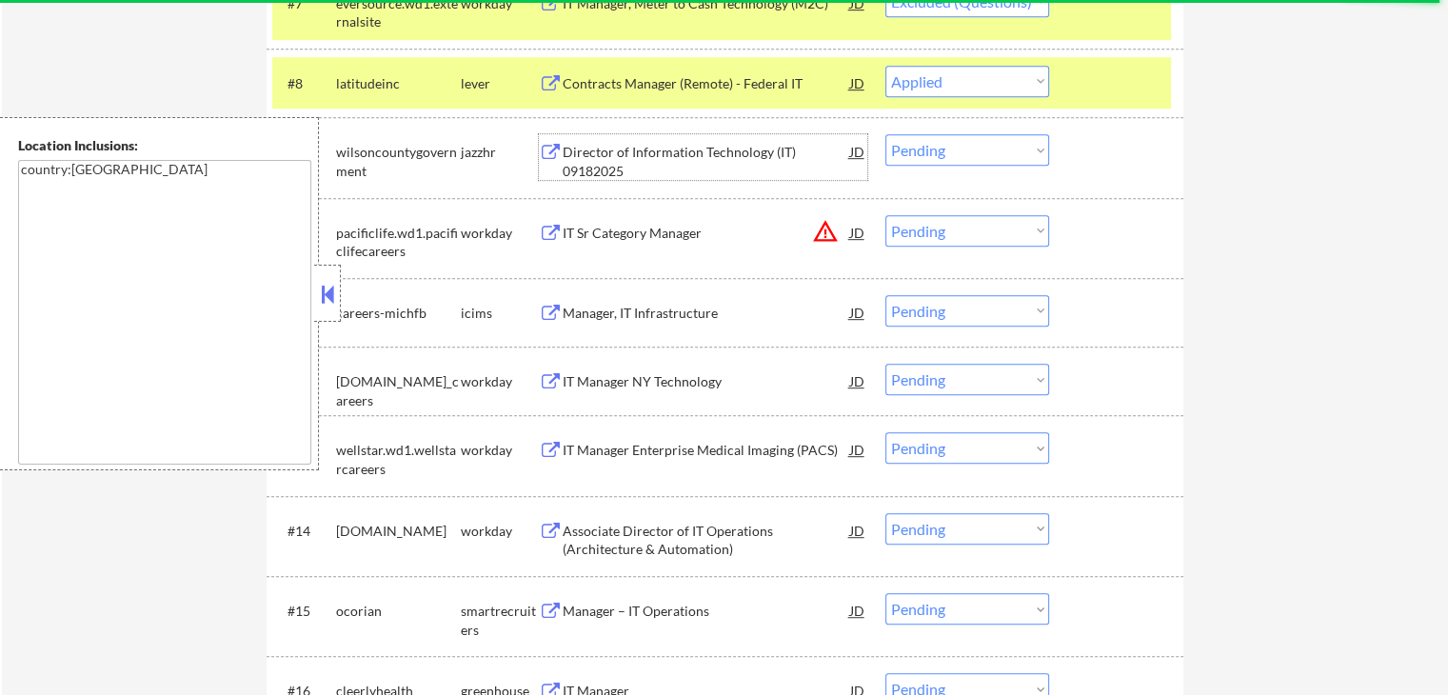
scroll to position [1089, 0]
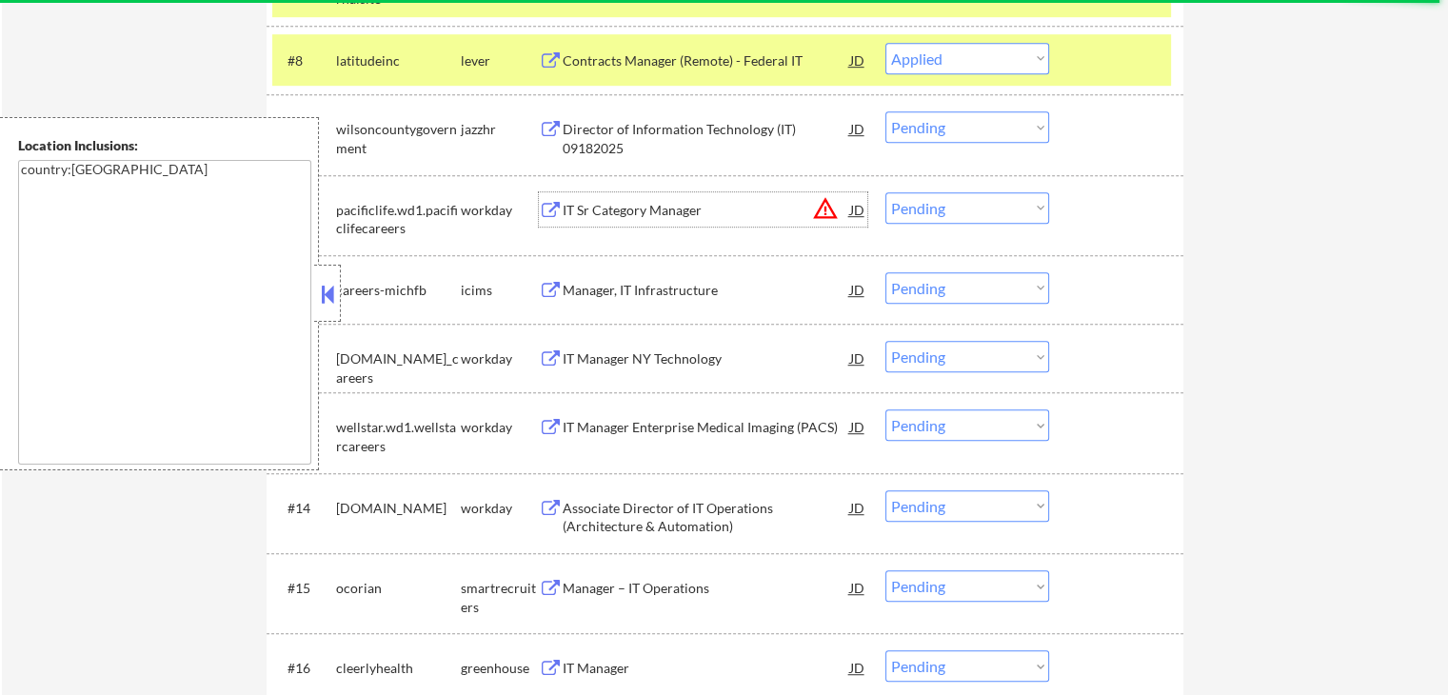
click at [613, 214] on div "IT Sr Category Manager" at bounding box center [706, 210] width 287 height 19
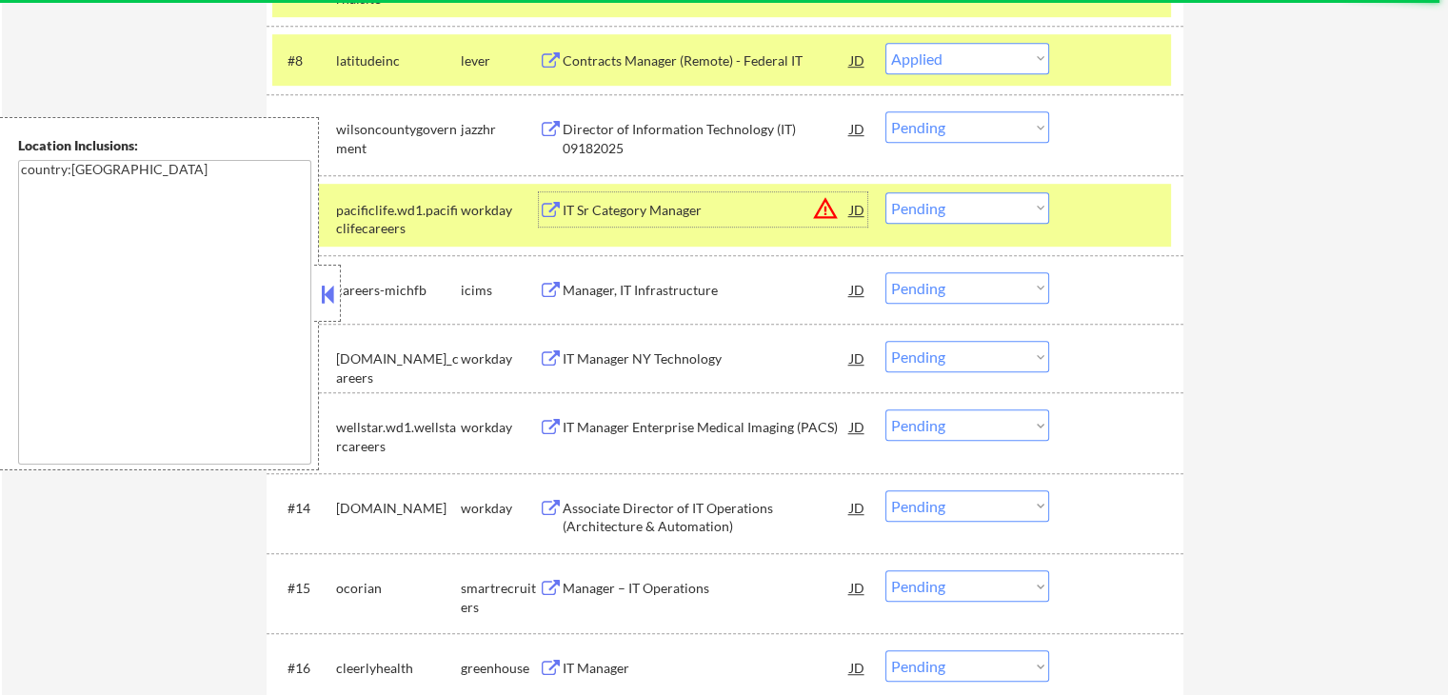
click at [602, 349] on div "IT Manager NY Technology" at bounding box center [706, 358] width 287 height 19
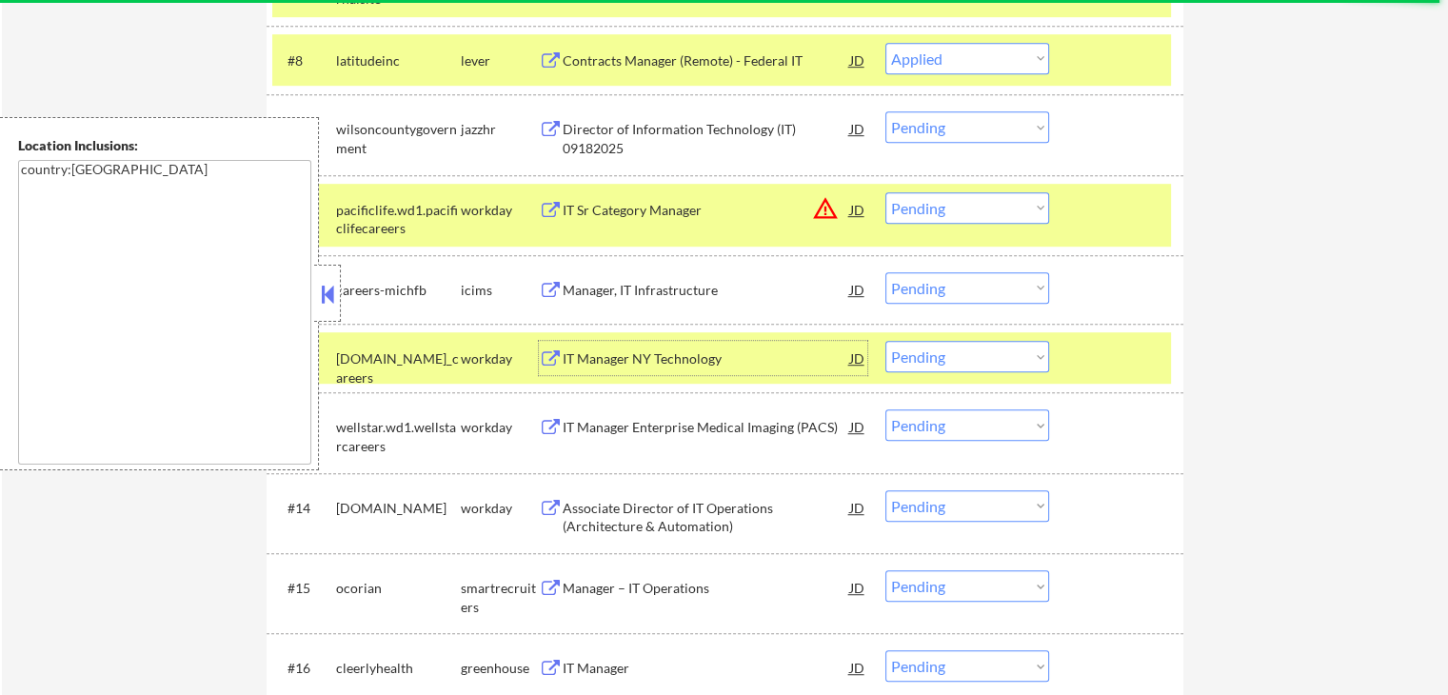
click at [562, 429] on button at bounding box center [551, 428] width 24 height 18
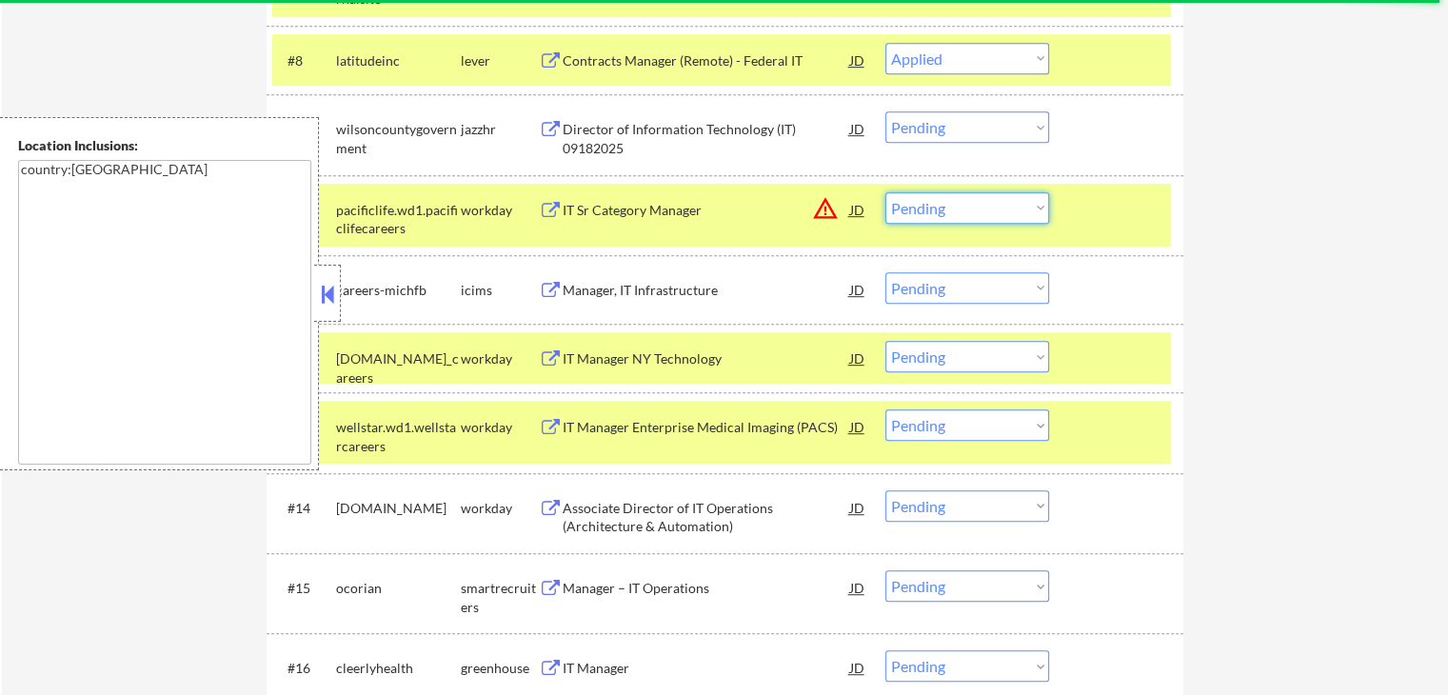
click at [960, 213] on select "Choose an option... Pending Applied Excluded (Questions) Excluded (Expired) Exc…" at bounding box center [967, 207] width 164 height 31
select select ""excluded__expired_""
click at [885, 192] on select "Choose an option... Pending Applied Excluded (Questions) Excluded (Expired) Exc…" at bounding box center [967, 207] width 164 height 31
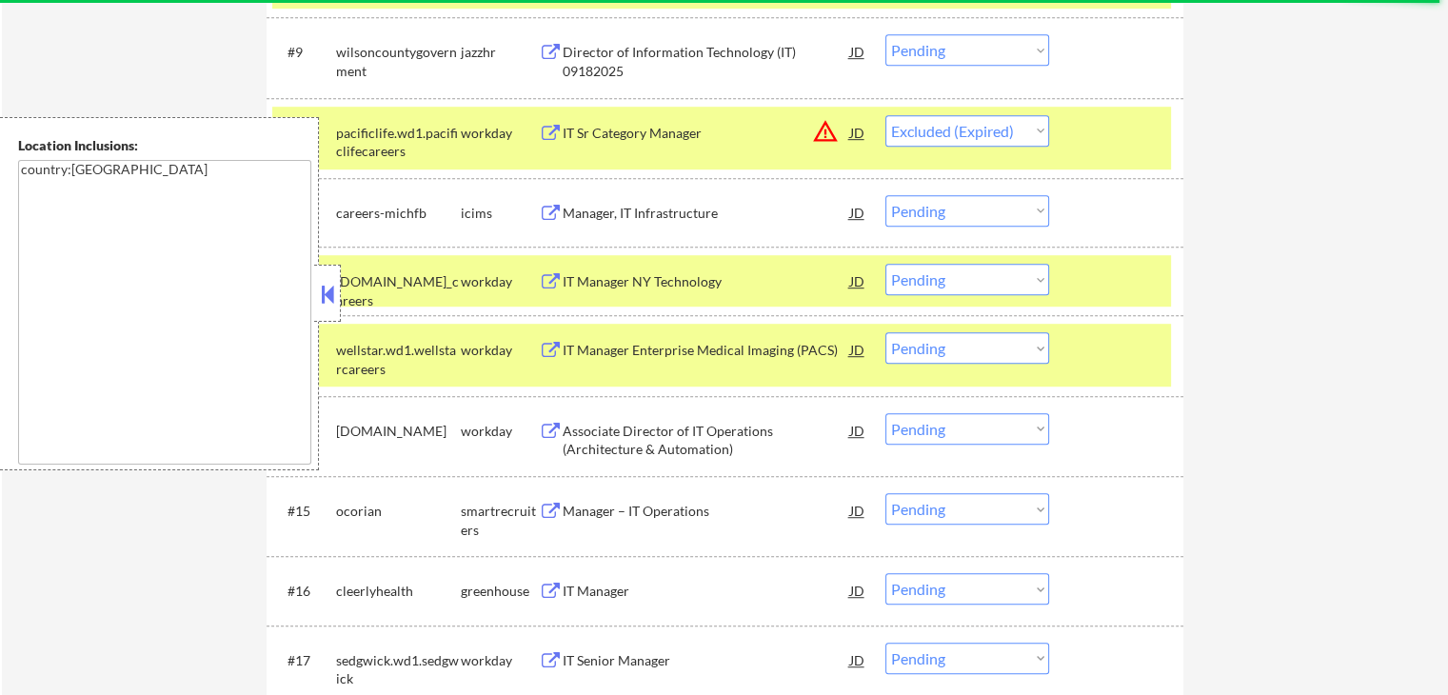
scroll to position [1279, 0]
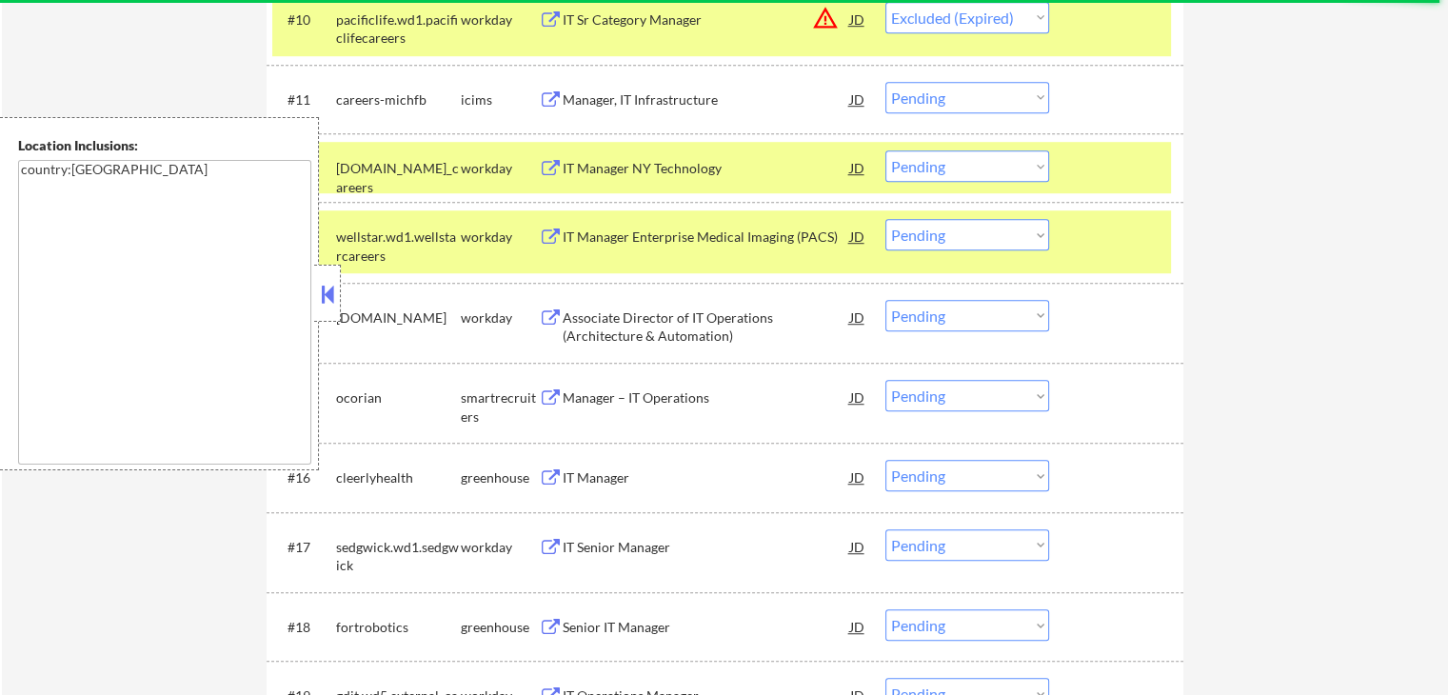
click at [968, 226] on select "Choose an option... Pending Applied Excluded (Questions) Excluded (Expired) Exc…" at bounding box center [967, 234] width 164 height 31
select select ""excluded__expired_""
click at [885, 219] on select "Choose an option... Pending Applied Excluded (Questions) Excluded (Expired) Exc…" at bounding box center [967, 234] width 164 height 31
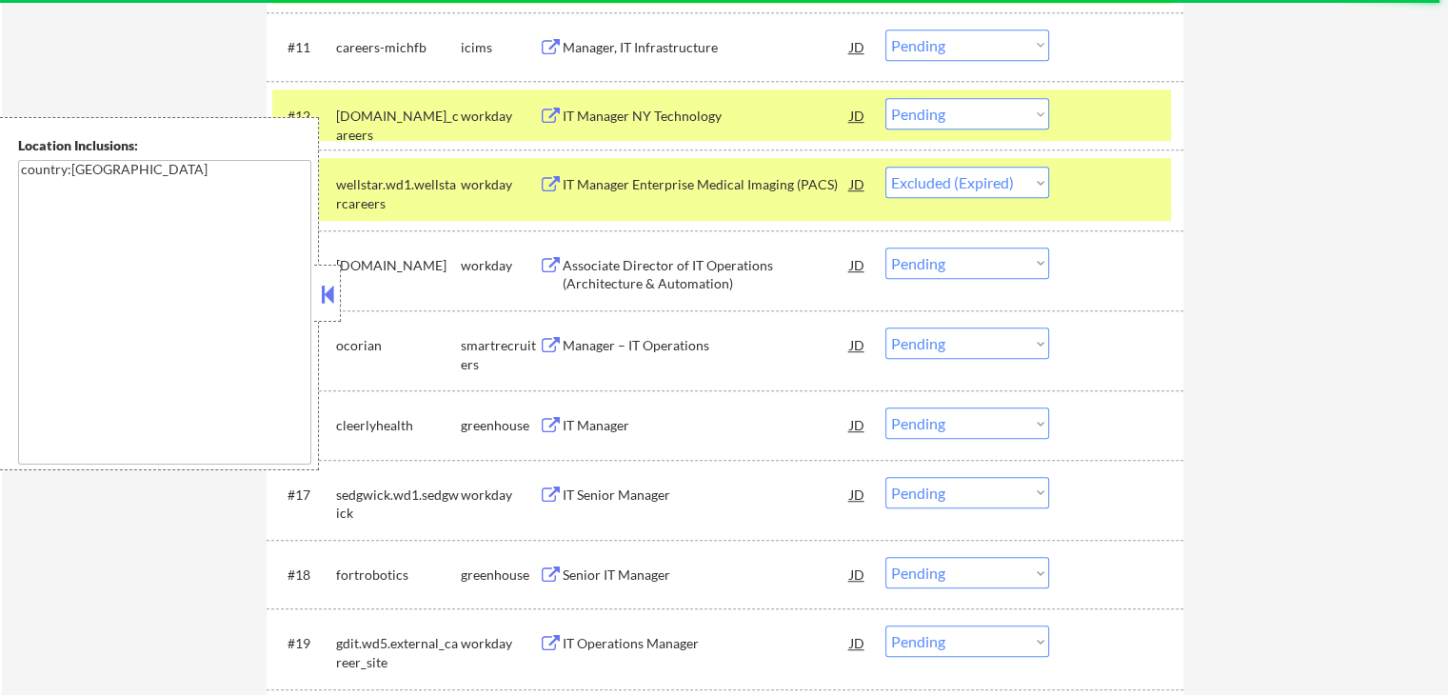
scroll to position [1375, 0]
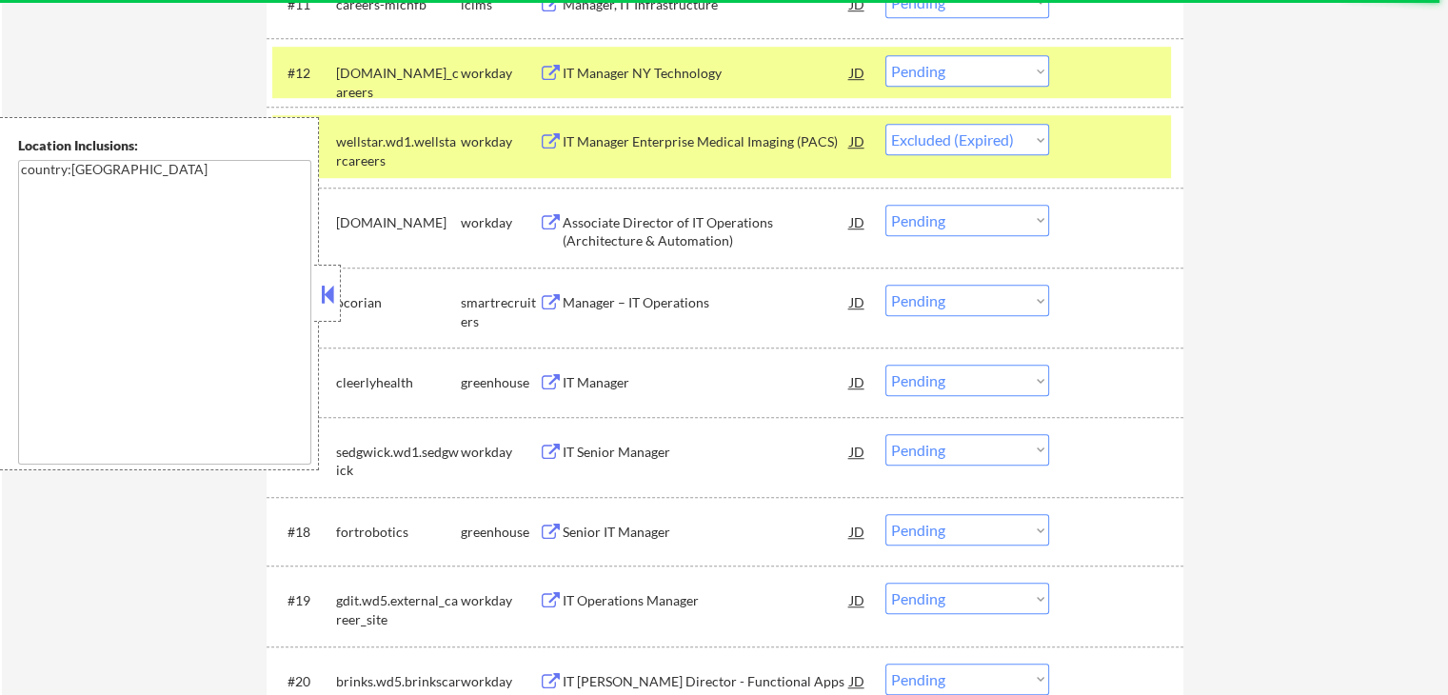
click at [613, 297] on div "Manager – IT Operations" at bounding box center [706, 302] width 287 height 19
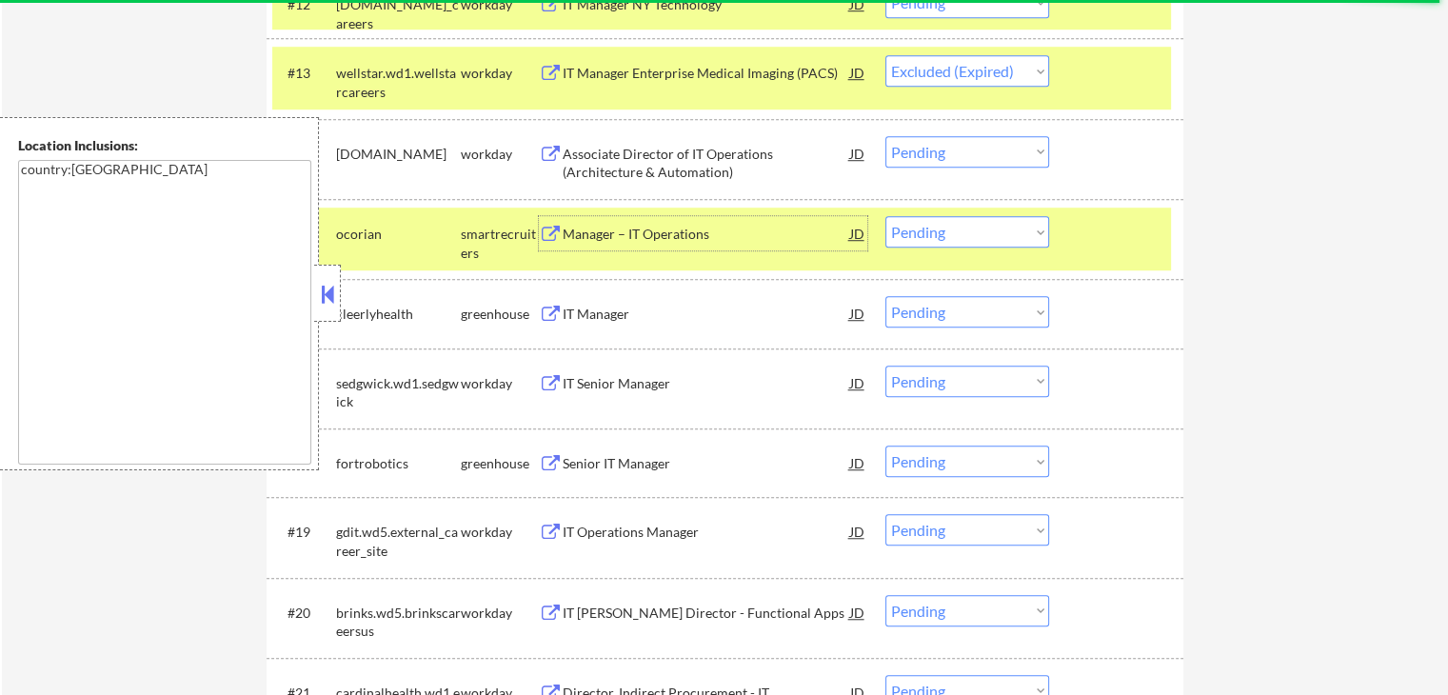
scroll to position [1470, 0]
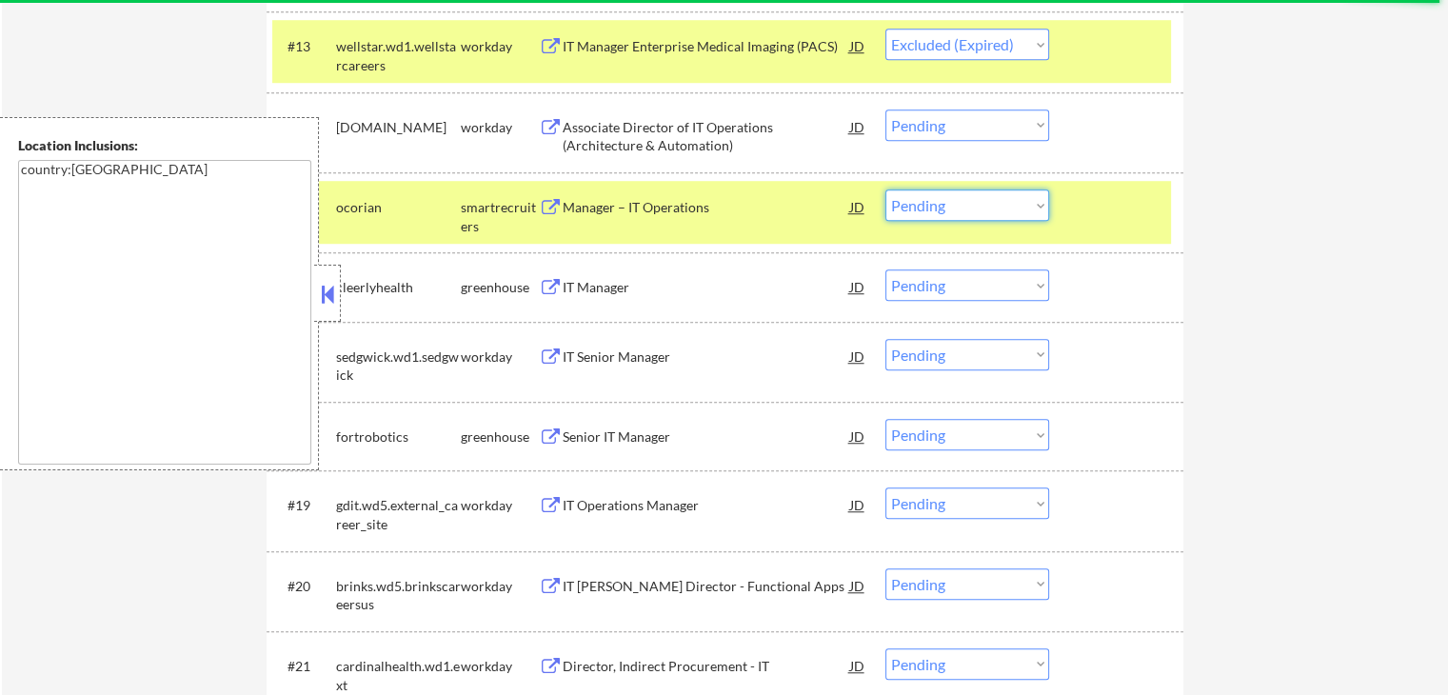
drag, startPoint x: 975, startPoint y: 203, endPoint x: 975, endPoint y: 216, distance: 13.3
click at [975, 203] on select "Choose an option... Pending Applied Excluded (Questions) Excluded (Expired) Exc…" at bounding box center [967, 204] width 164 height 31
select select ""excluded__expired_""
click at [885, 189] on select "Choose an option... Pending Applied Excluded (Questions) Excluded (Expired) Exc…" at bounding box center [967, 204] width 164 height 31
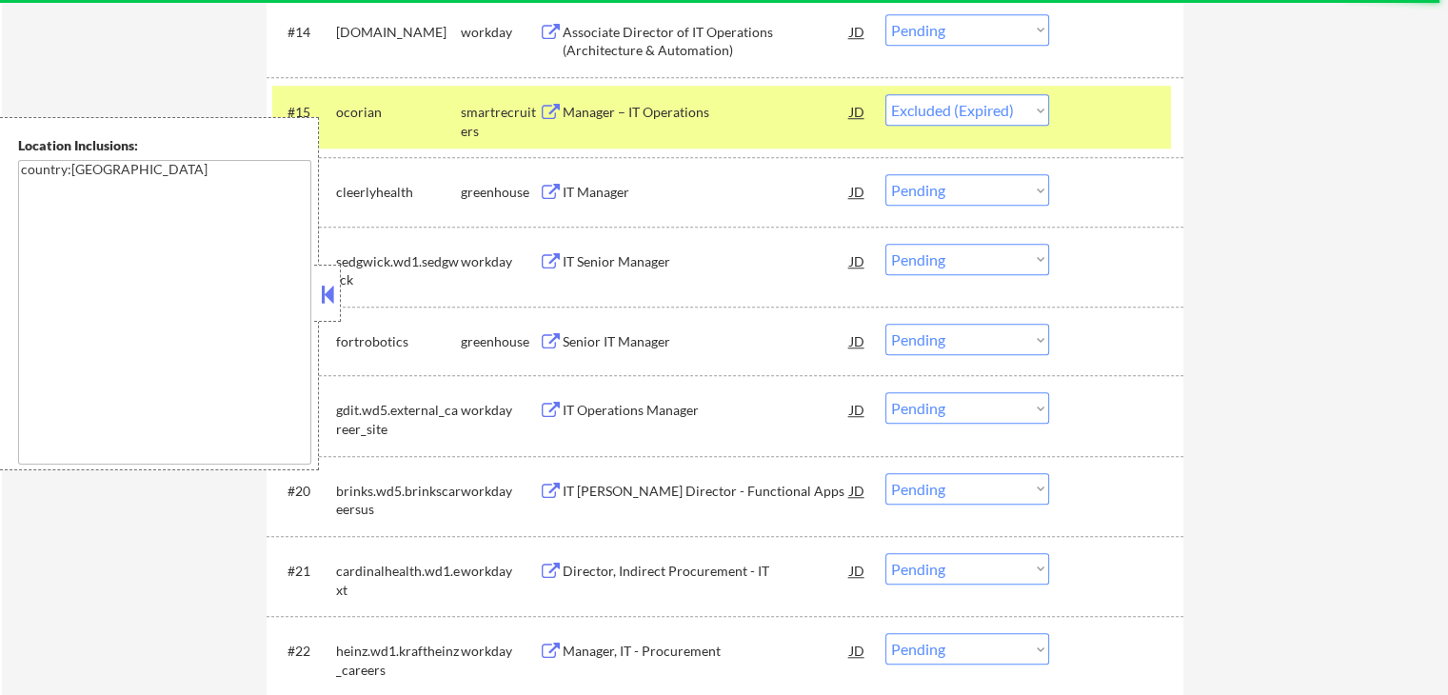
scroll to position [1660, 0]
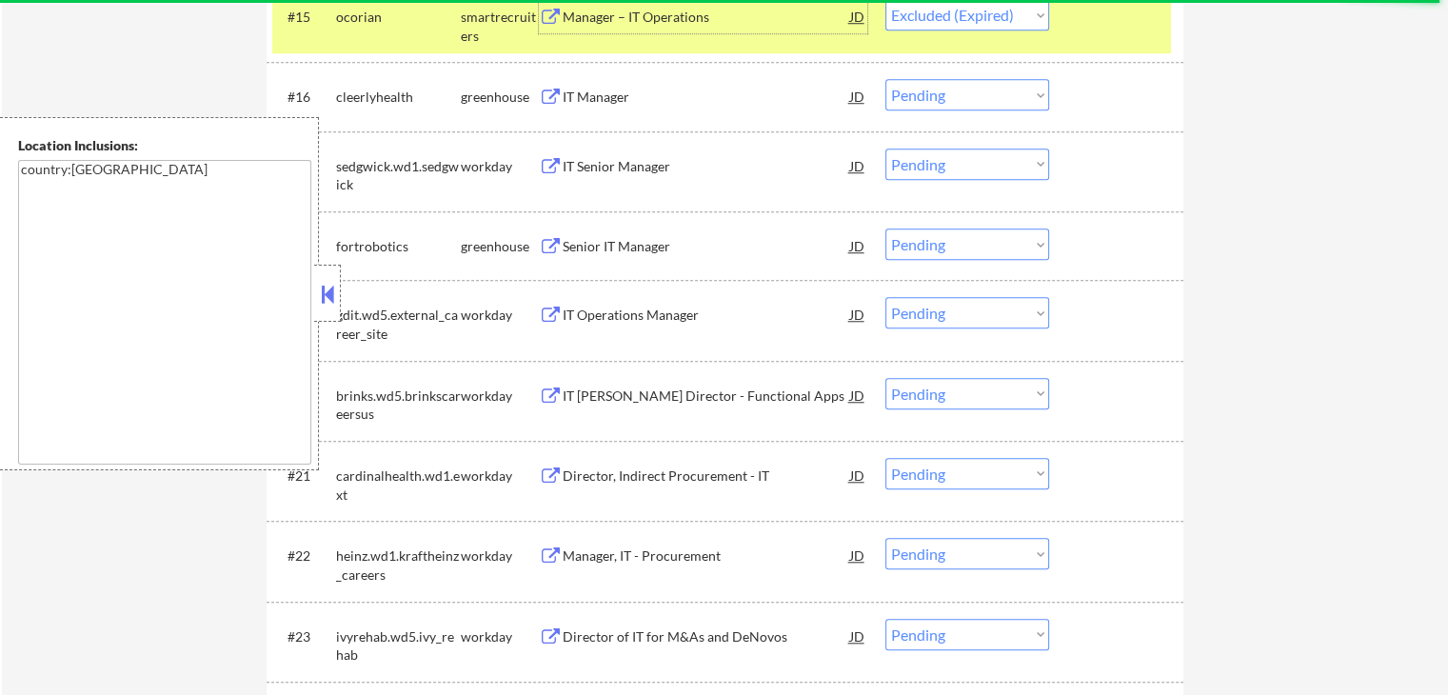
click at [579, 14] on div "Manager – IT Operations" at bounding box center [706, 17] width 287 height 19
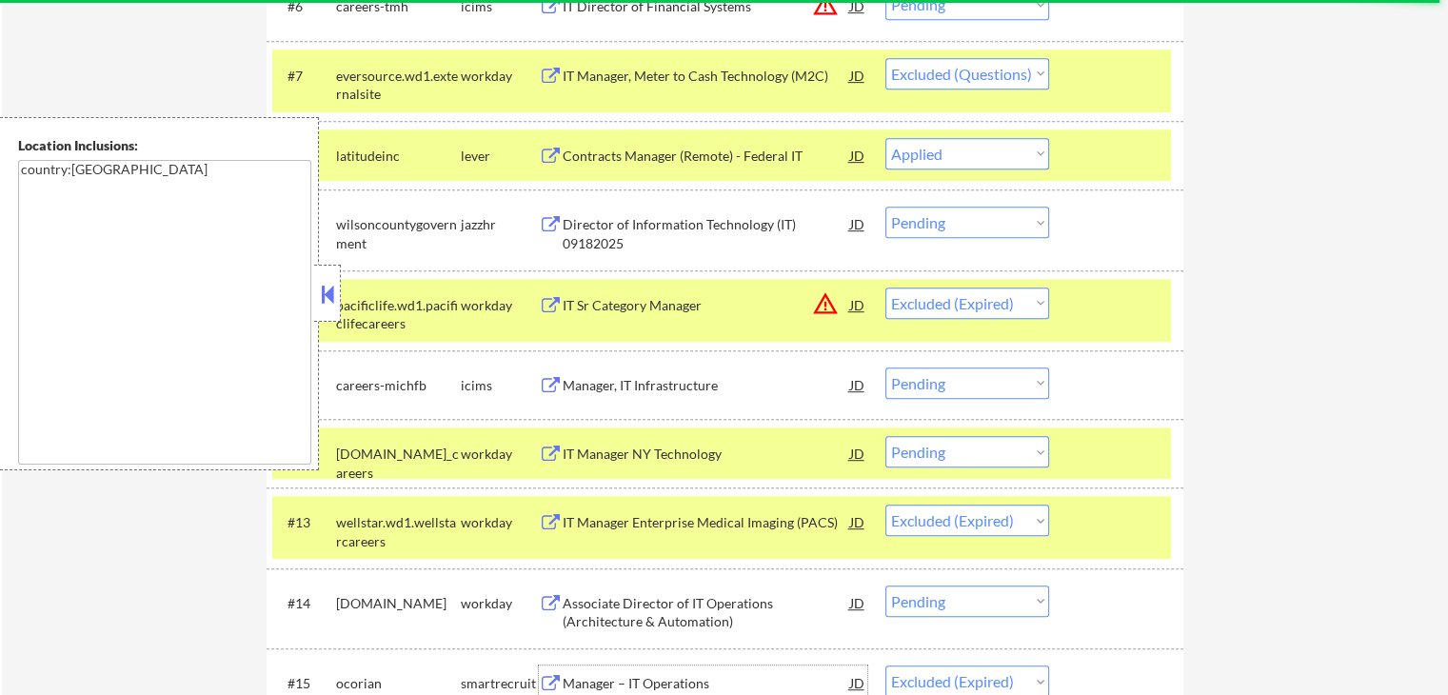
scroll to position [518, 0]
